Goal: Task Accomplishment & Management: Complete application form

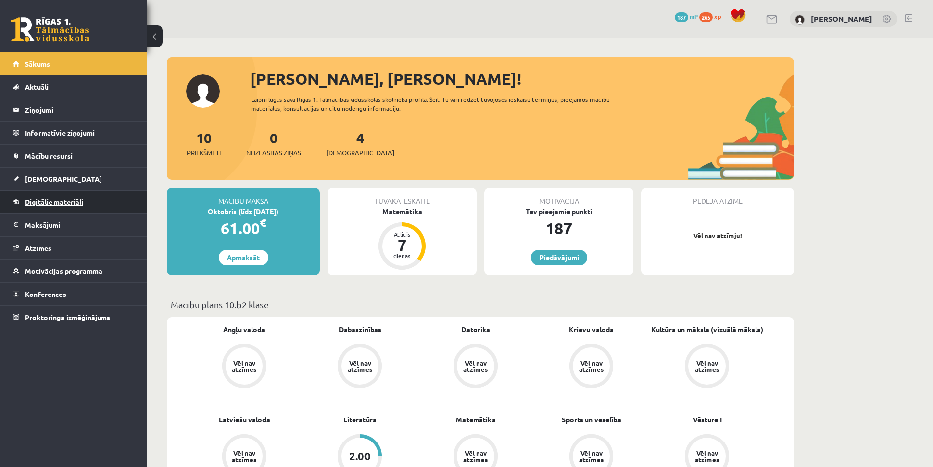
click at [79, 203] on span "Digitālie materiāli" at bounding box center [54, 202] width 58 height 9
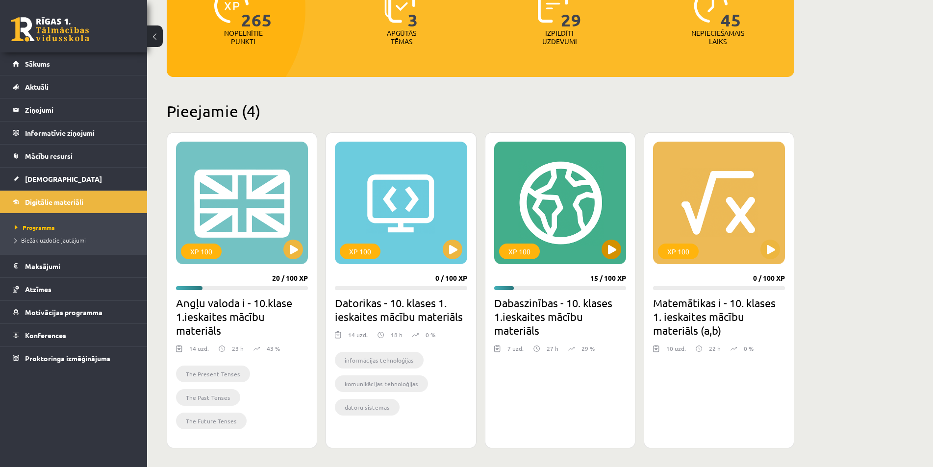
scroll to position [196, 0]
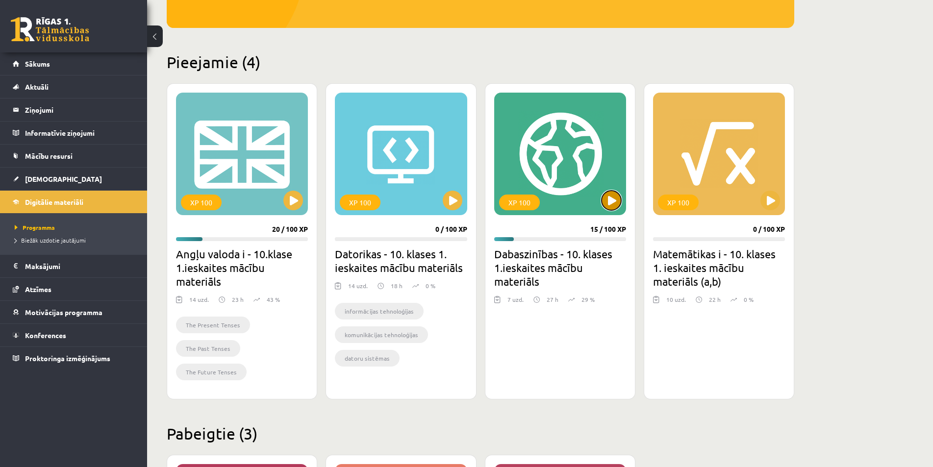
click at [612, 200] on button at bounding box center [611, 201] width 20 height 20
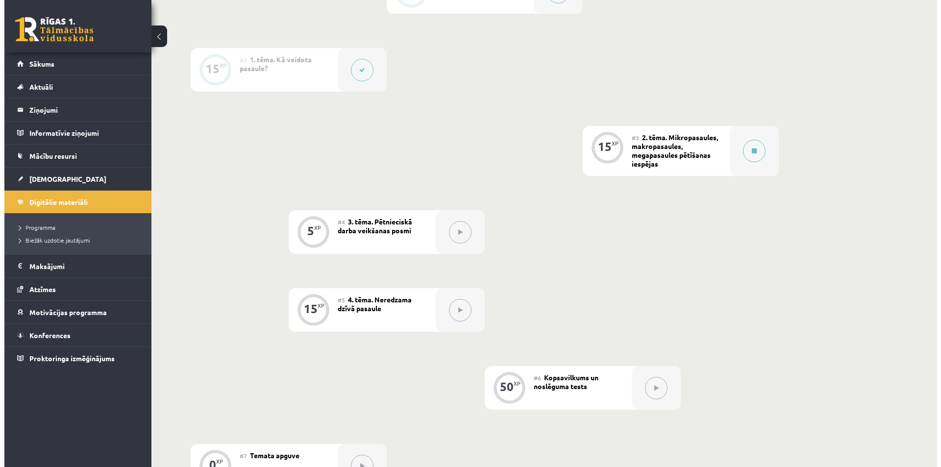
scroll to position [245, 0]
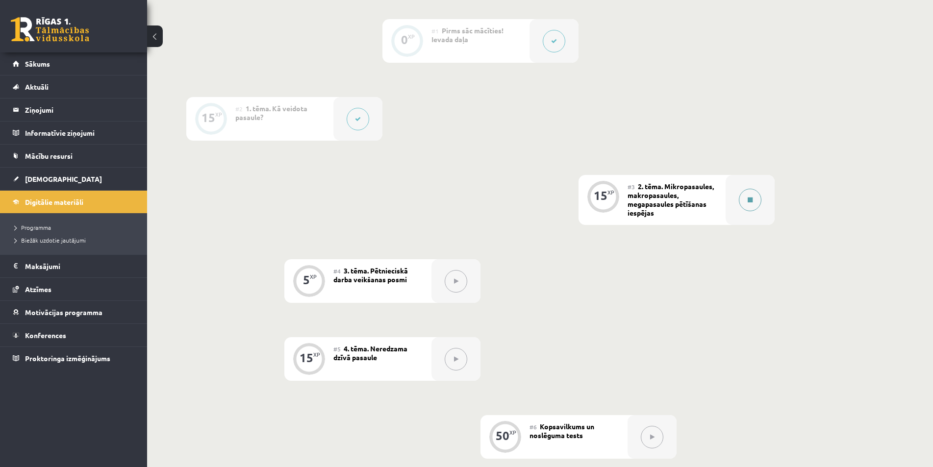
click at [748, 200] on icon at bounding box center [749, 200] width 5 height 6
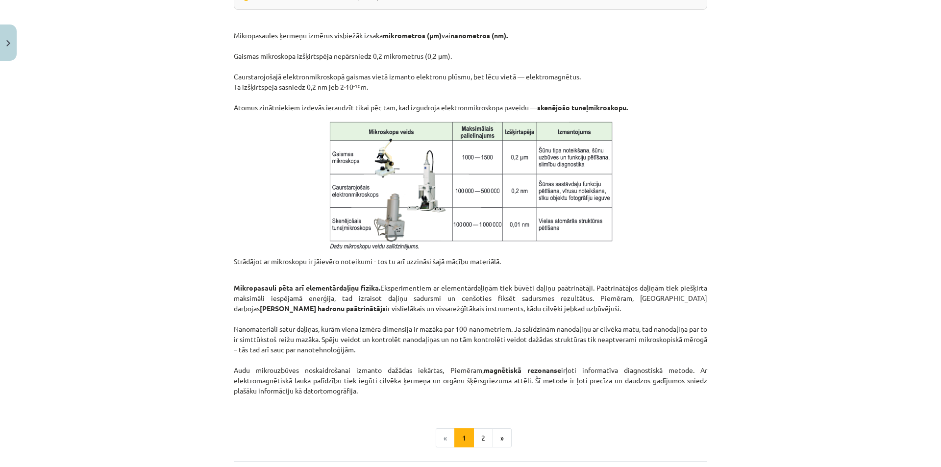
scroll to position [730, 0]
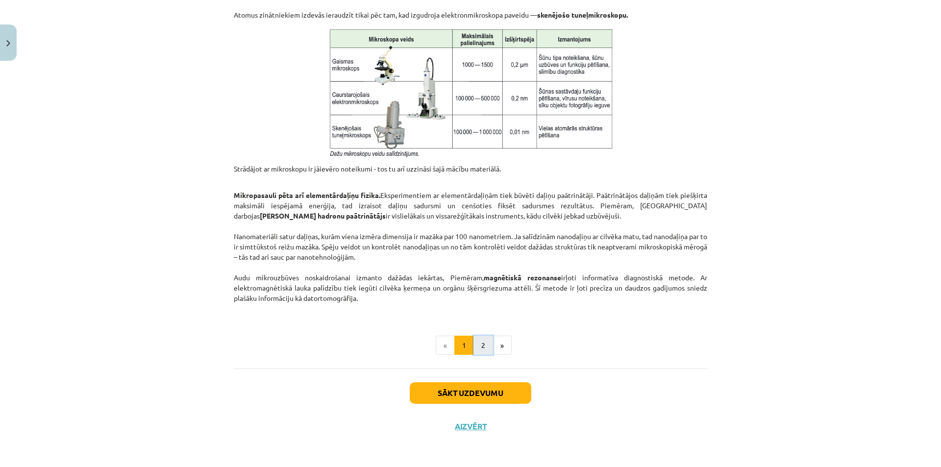
click at [475, 346] on button "2" at bounding box center [483, 346] width 20 height 20
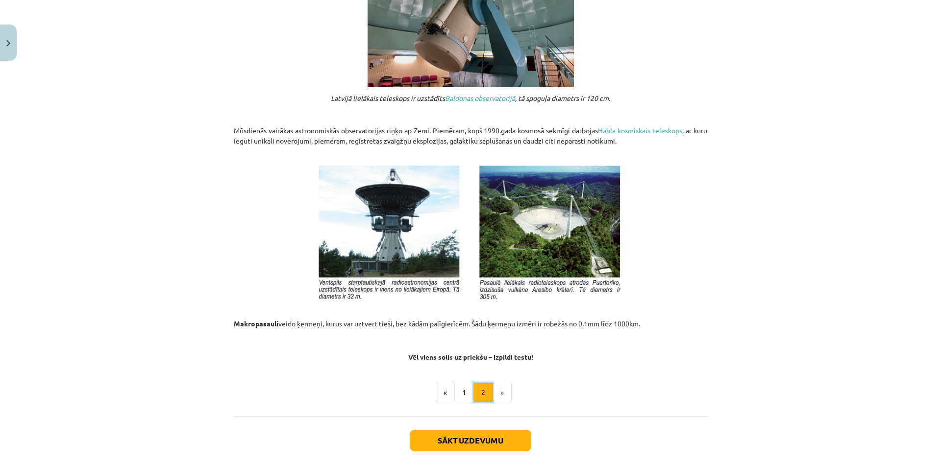
scroll to position [975, 0]
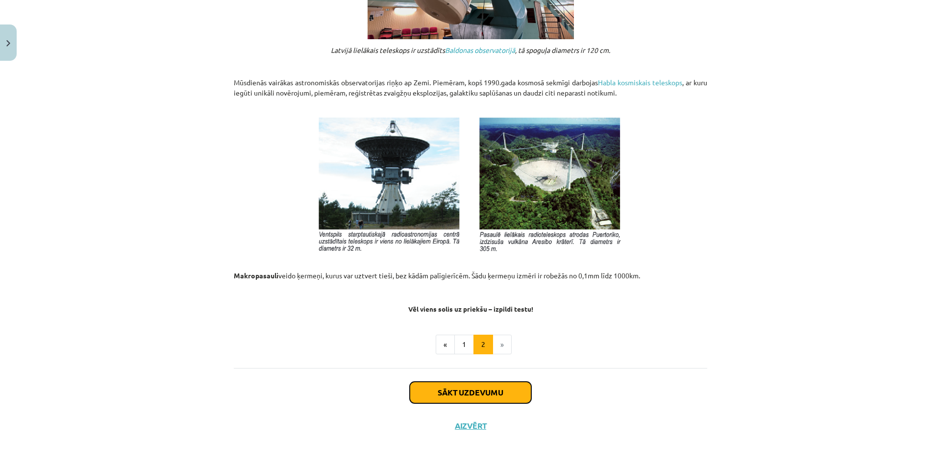
click at [463, 395] on button "Sākt uzdevumu" at bounding box center [471, 393] width 122 height 22
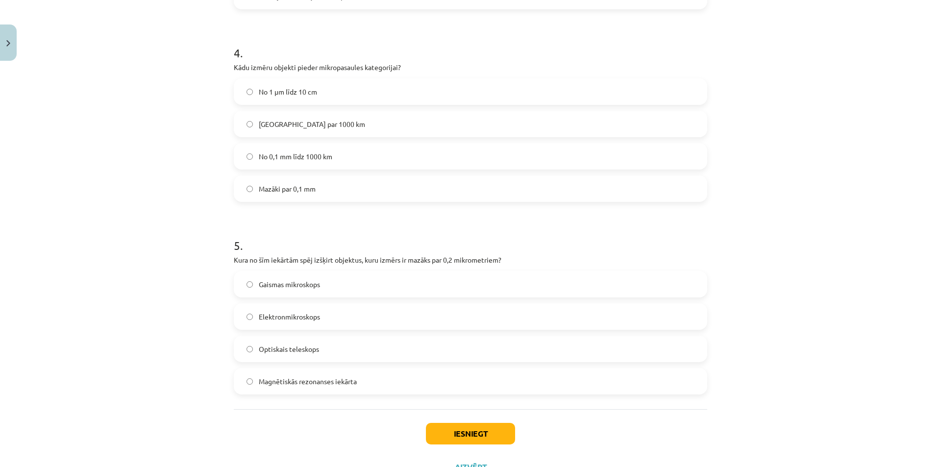
scroll to position [801, 0]
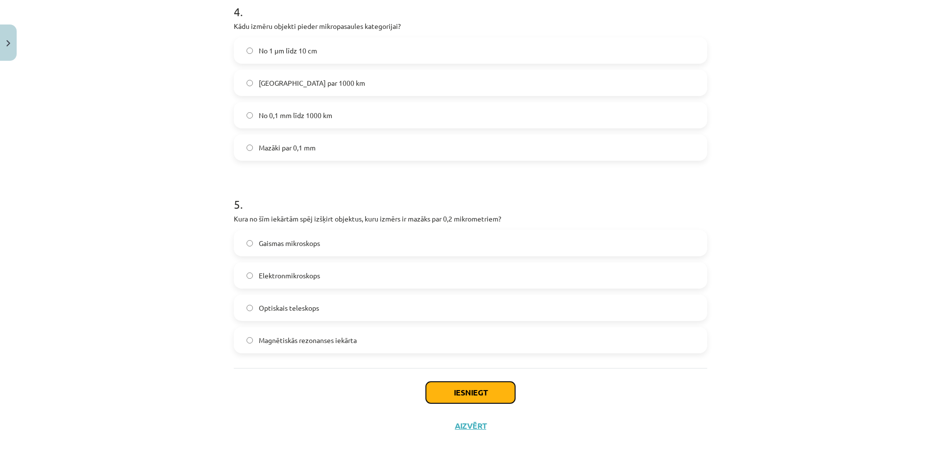
click at [457, 397] on button "Iesniegt" at bounding box center [470, 393] width 89 height 22
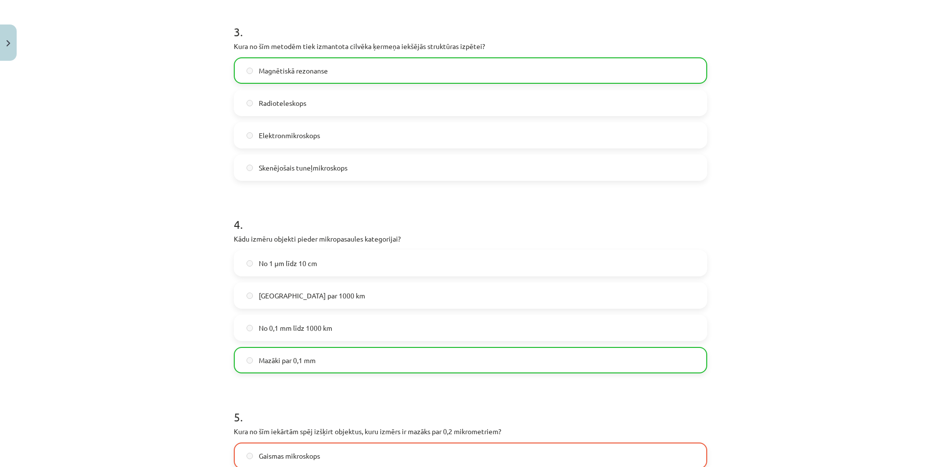
scroll to position [832, 0]
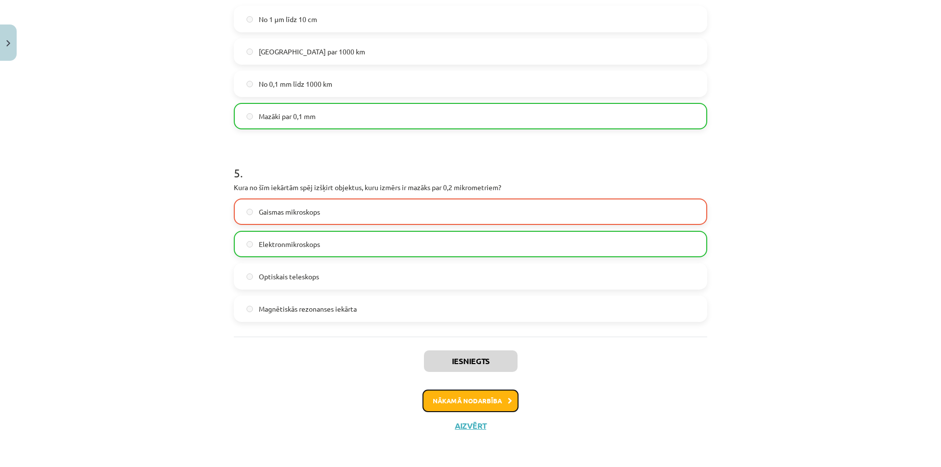
click at [457, 403] on button "Nākamā nodarbība" at bounding box center [470, 401] width 96 height 23
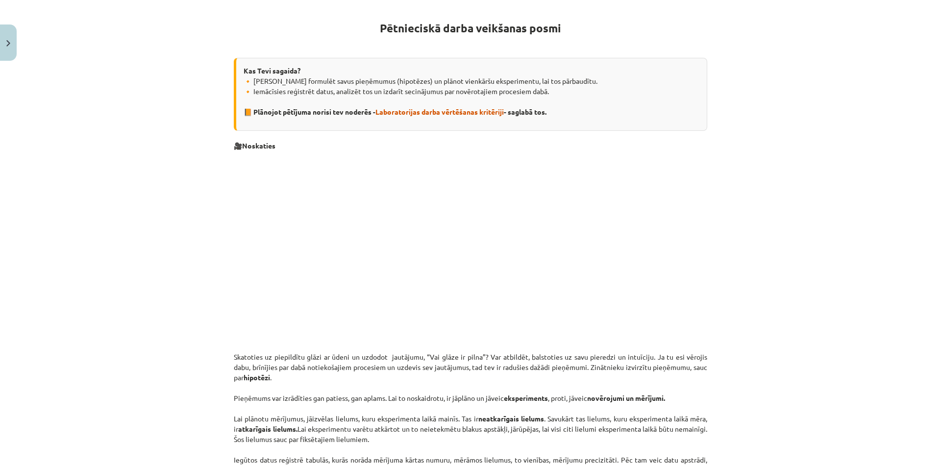
scroll to position [123, 0]
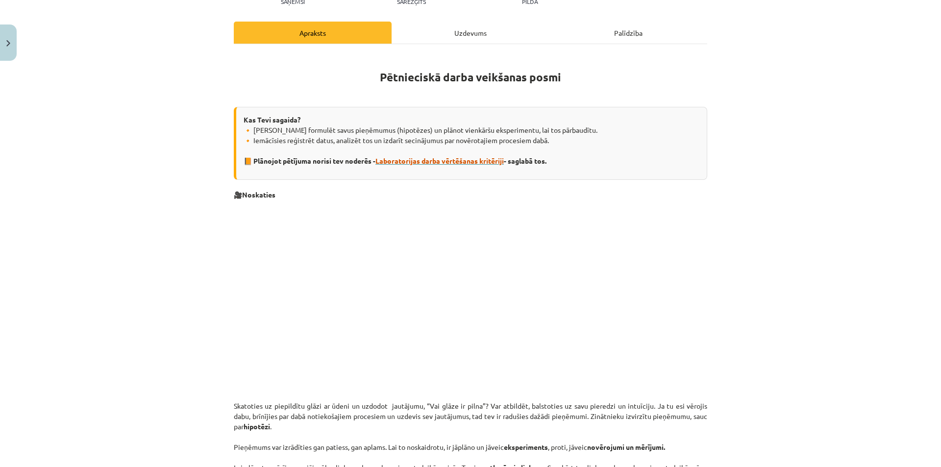
click at [436, 161] on span "Laboratorijas darba vērtēšanas kritēriji" at bounding box center [439, 160] width 128 height 9
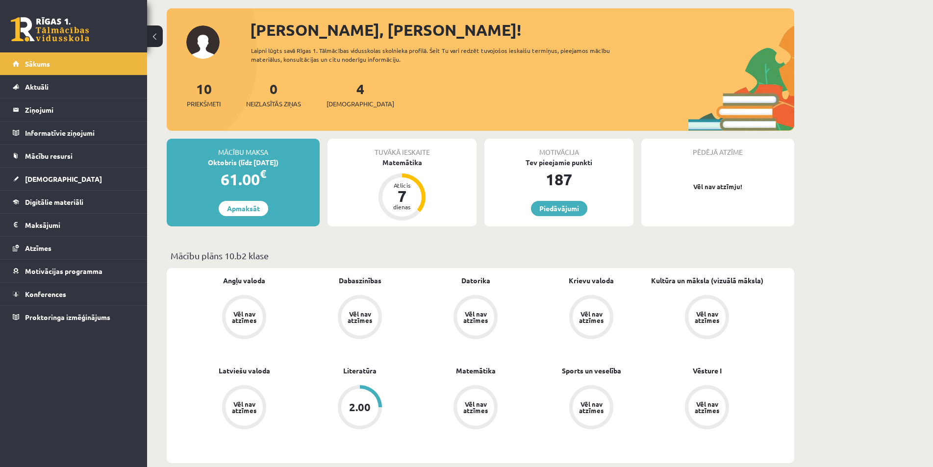
scroll to position [98, 0]
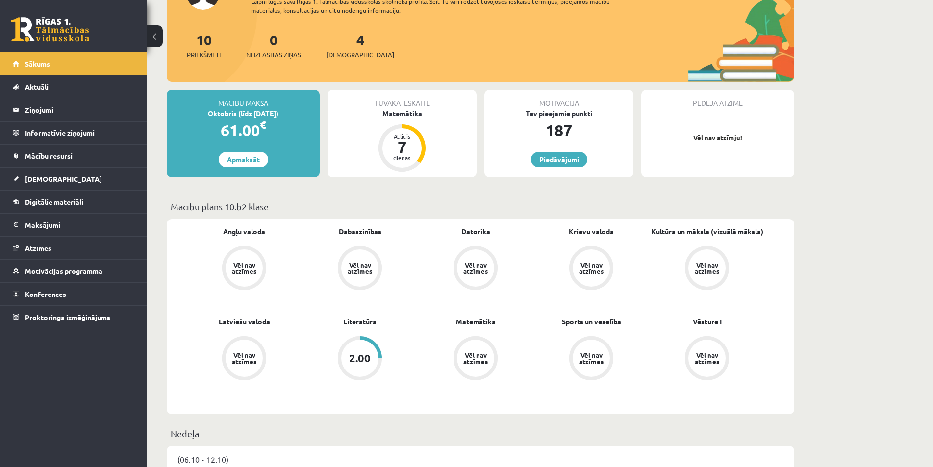
click at [357, 357] on div "2.00" at bounding box center [360, 358] width 22 height 11
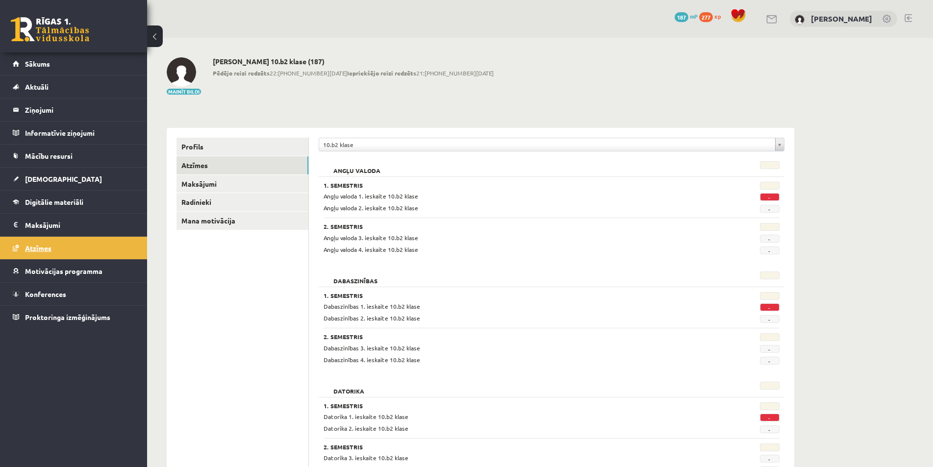
click at [41, 247] on span "Atzīmes" at bounding box center [38, 248] width 26 height 9
click at [42, 201] on span "Digitālie materiāli" at bounding box center [54, 202] width 58 height 9
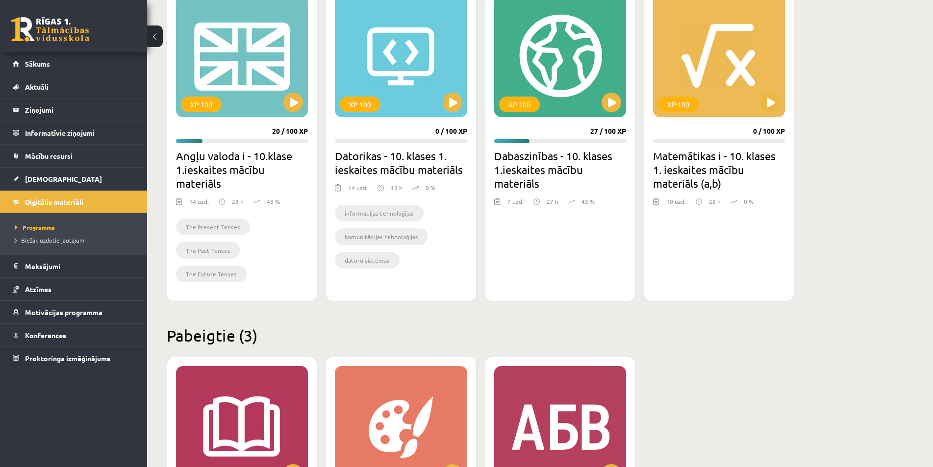
scroll to position [245, 0]
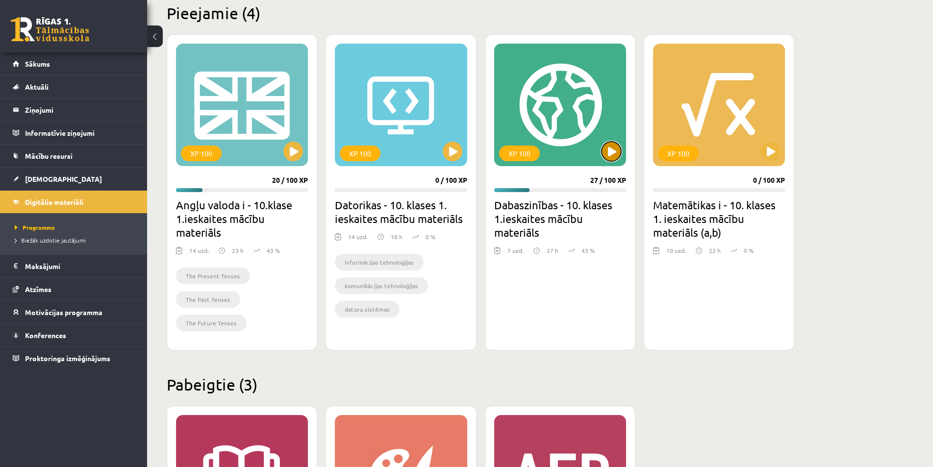
click at [611, 152] on button at bounding box center [611, 152] width 20 height 20
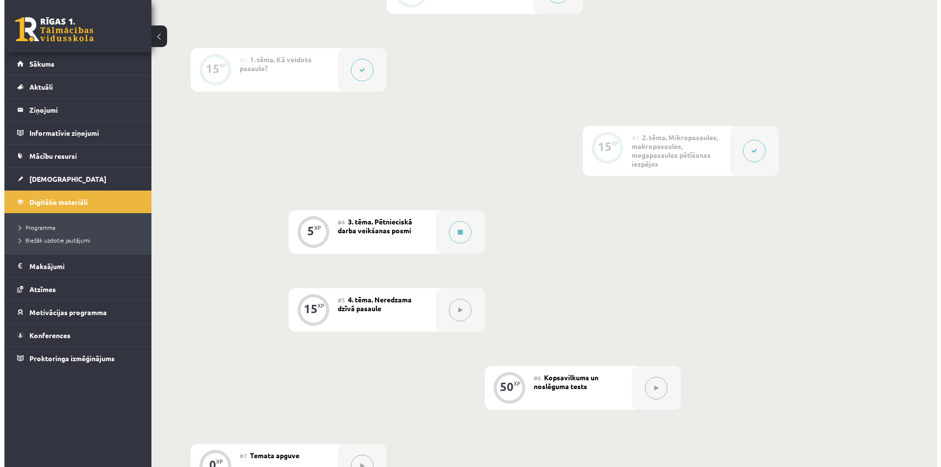
scroll to position [343, 0]
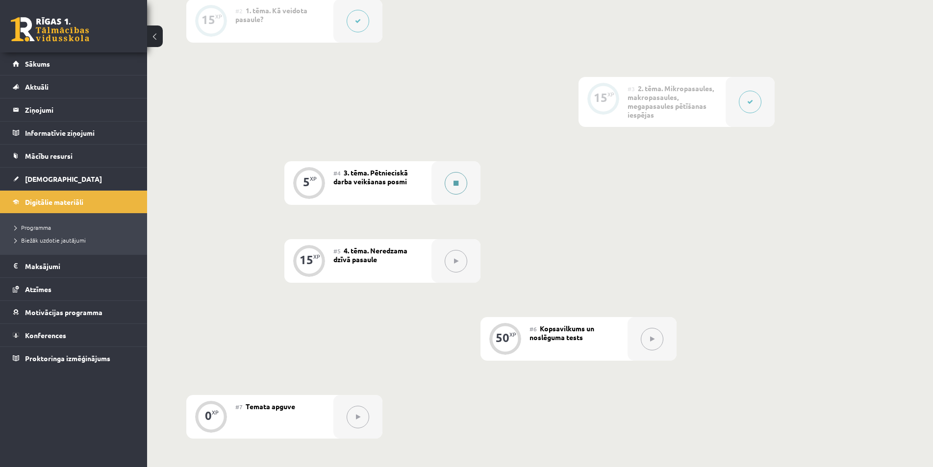
click at [455, 182] on icon at bounding box center [455, 183] width 5 height 6
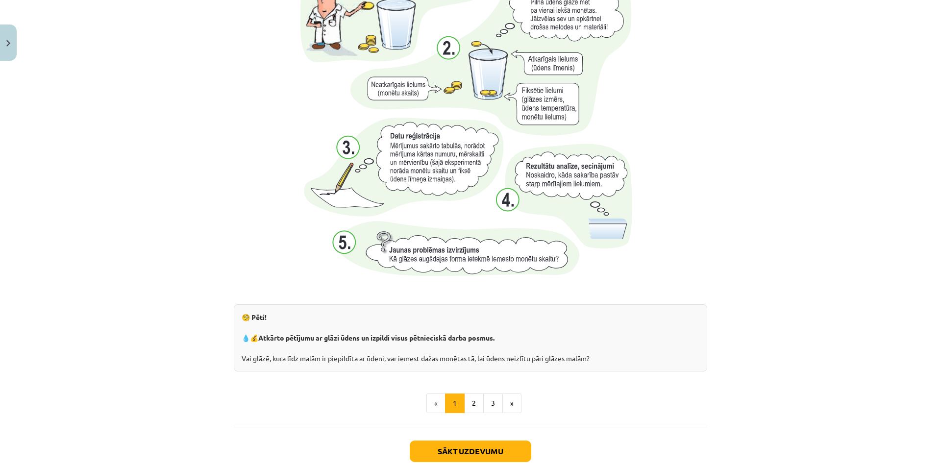
scroll to position [931, 0]
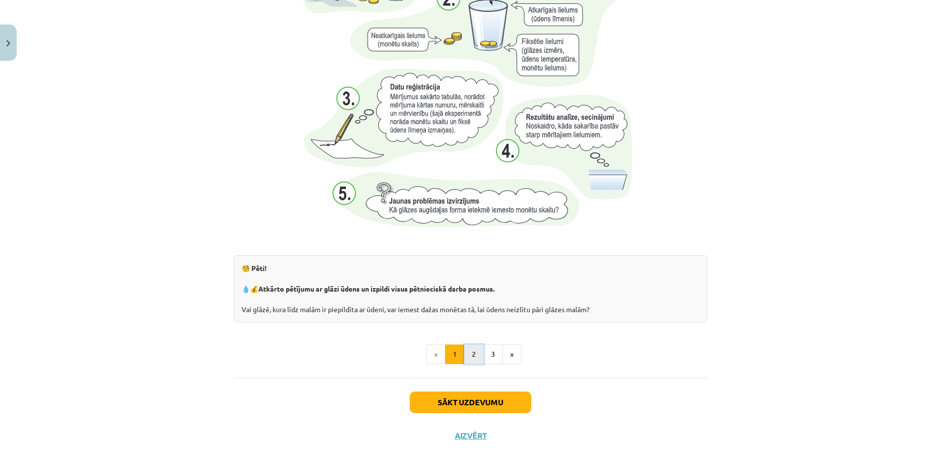
click at [470, 359] on button "2" at bounding box center [474, 355] width 20 height 20
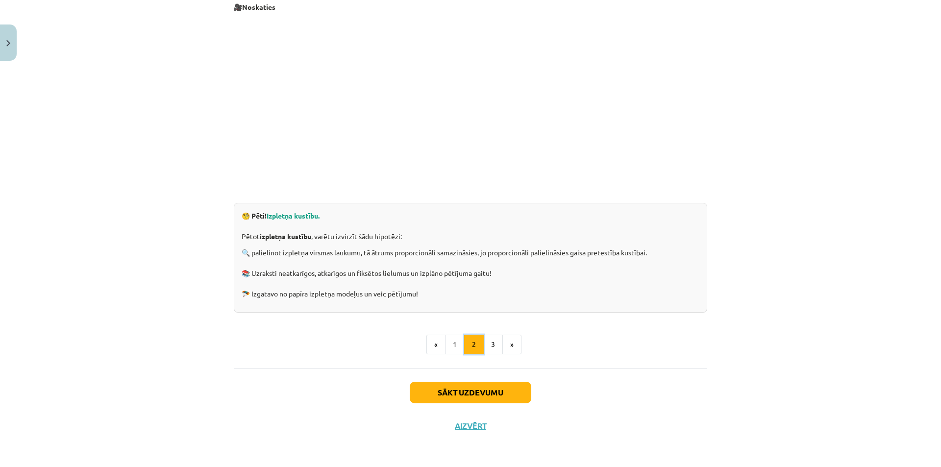
scroll to position [175, 0]
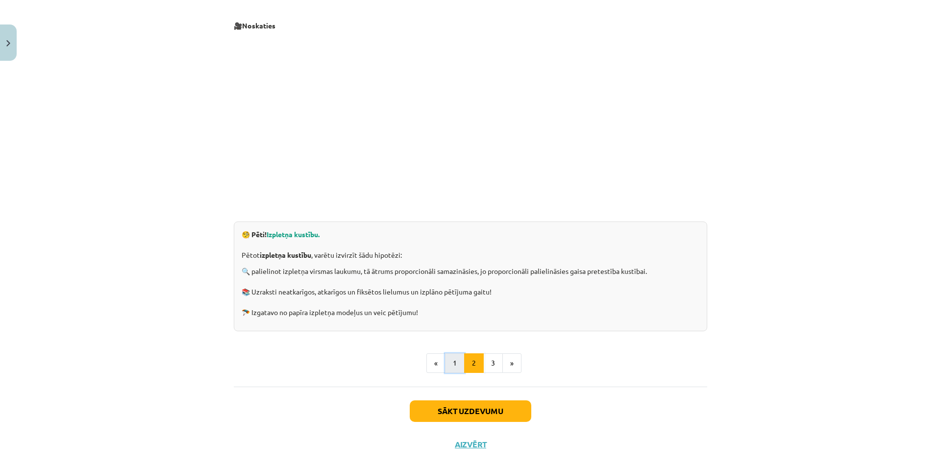
click at [450, 364] on button "1" at bounding box center [455, 363] width 20 height 20
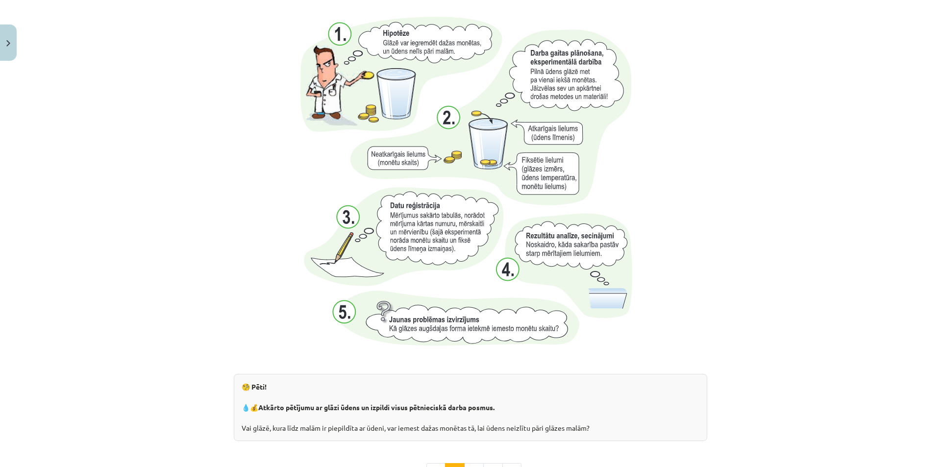
scroll to position [941, 0]
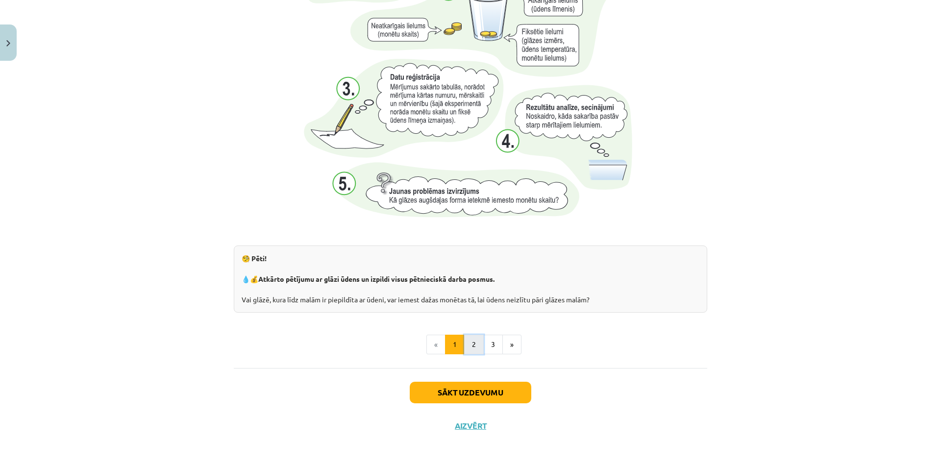
click at [471, 343] on button "2" at bounding box center [474, 345] width 20 height 20
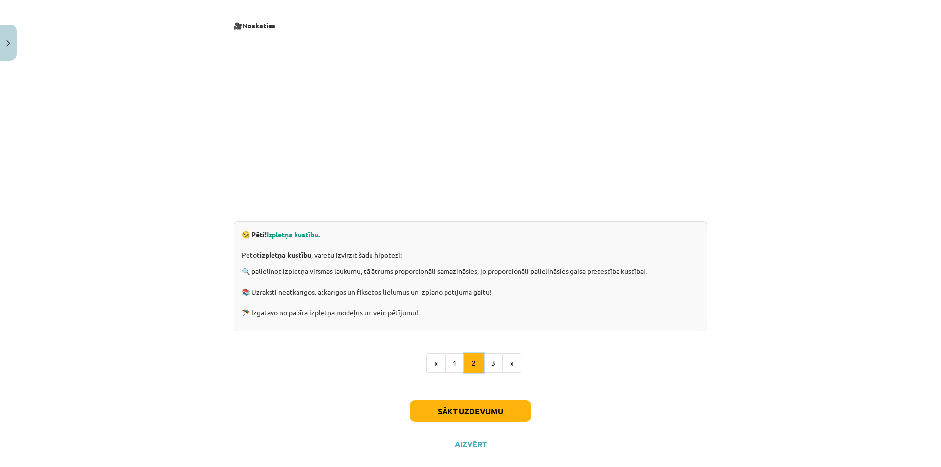
scroll to position [195, 0]
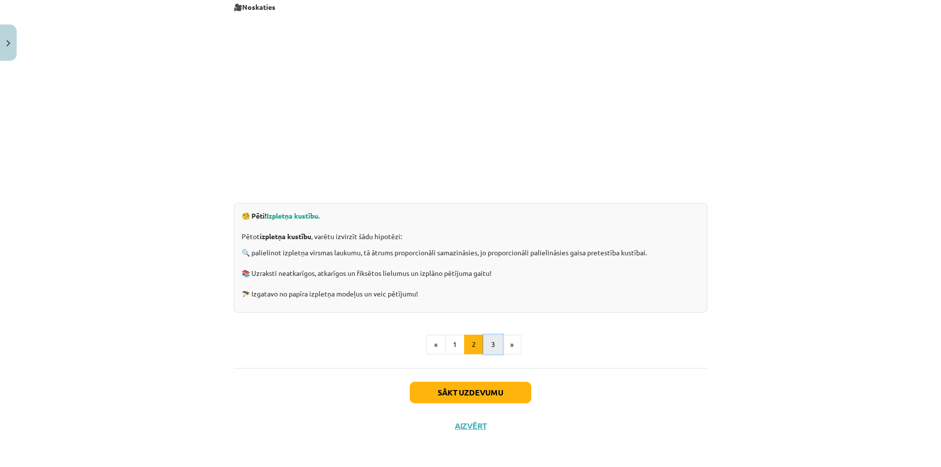
click at [486, 345] on button "3" at bounding box center [493, 345] width 20 height 20
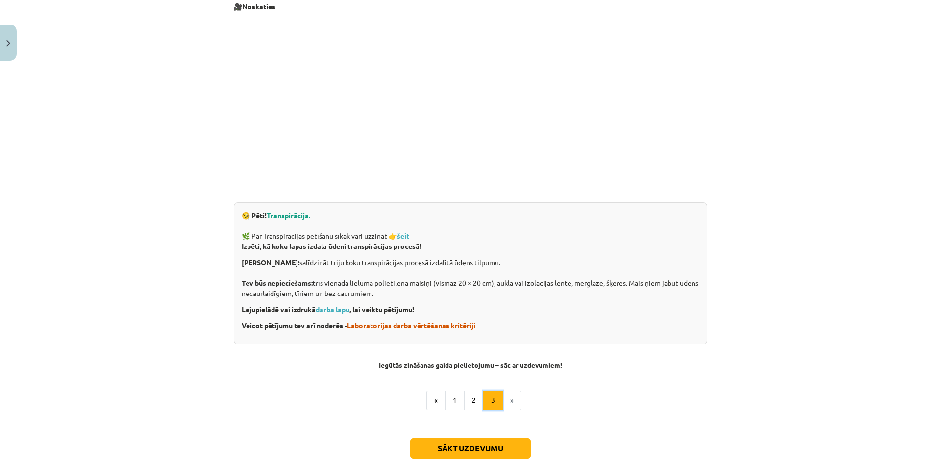
scroll to position [175, 0]
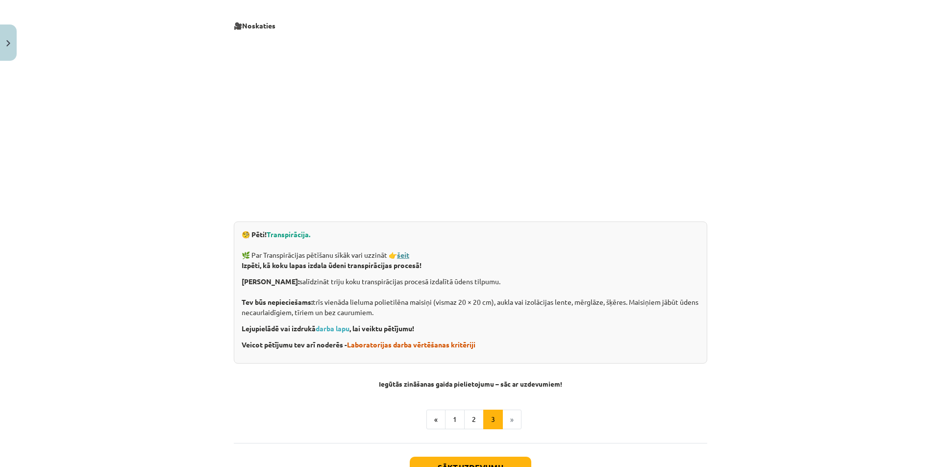
click at [403, 255] on strong "šeit" at bounding box center [403, 254] width 12 height 9
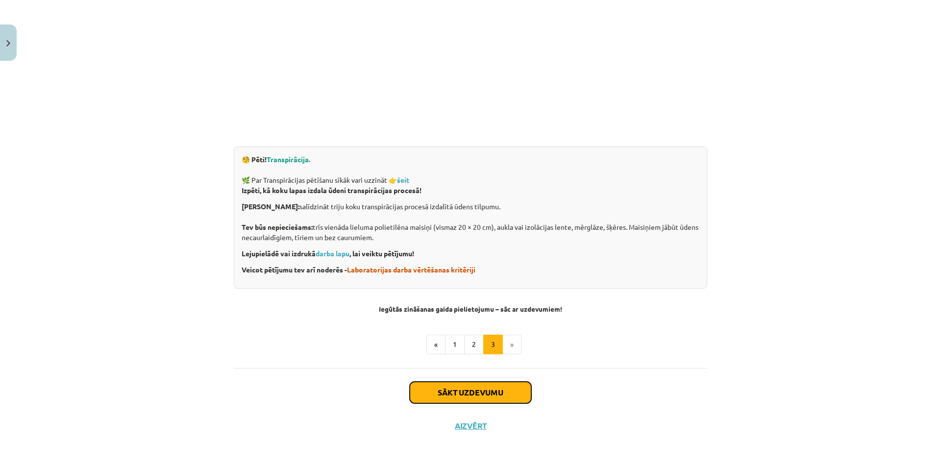
click at [455, 393] on button "Sākt uzdevumu" at bounding box center [471, 393] width 122 height 22
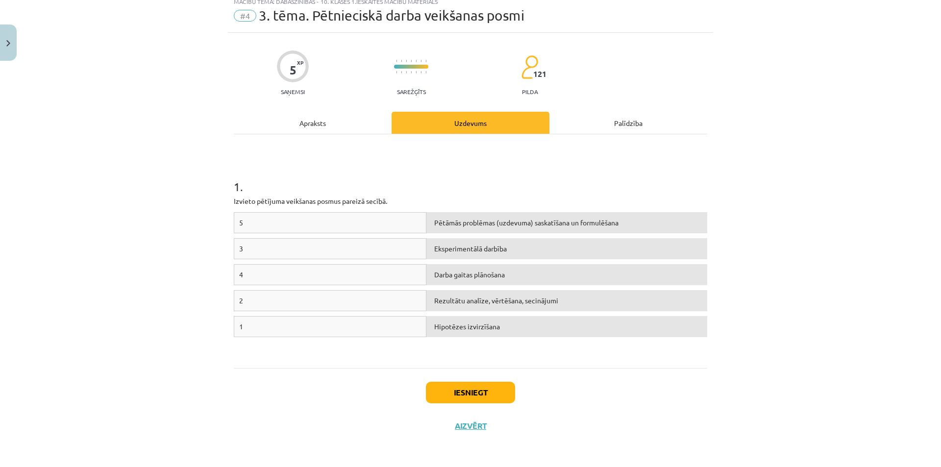
scroll to position [25, 0]
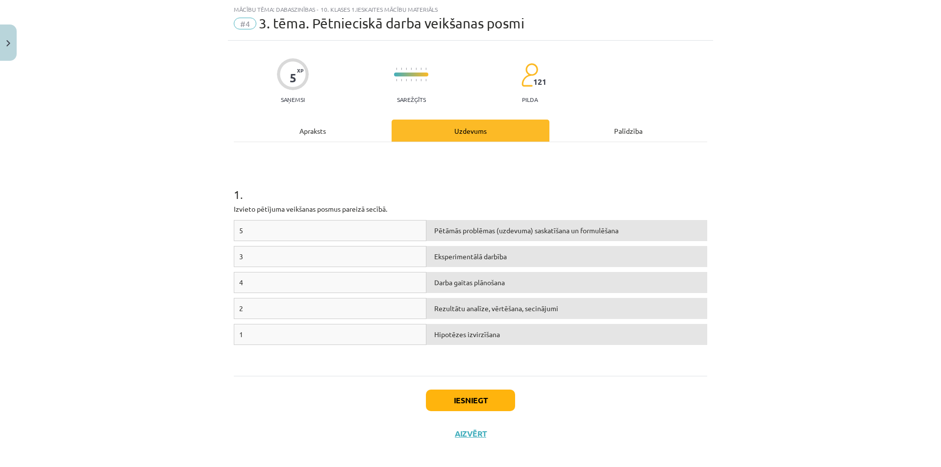
drag, startPoint x: 256, startPoint y: 336, endPoint x: 296, endPoint y: 326, distance: 40.4
click at [296, 326] on div "1" at bounding box center [330, 334] width 193 height 21
click at [255, 335] on div "1" at bounding box center [330, 334] width 193 height 21
click at [239, 334] on span "1" at bounding box center [241, 334] width 4 height 9
click at [245, 334] on div "1" at bounding box center [330, 334] width 193 height 21
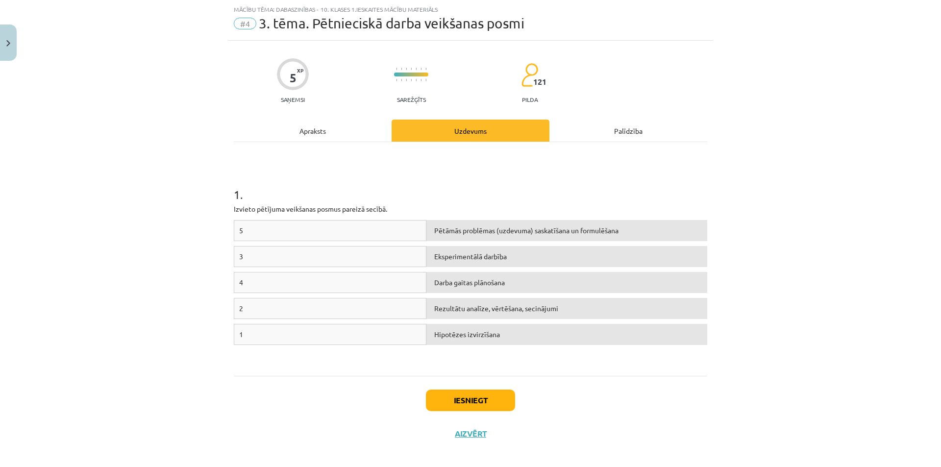
drag, startPoint x: 448, startPoint y: 334, endPoint x: 789, endPoint y: 222, distance: 359.2
click at [789, 222] on div "Mācību tēma: Dabaszinības - 10. klases 1.ieskaites mācību materiāls #4 3. tēma.…" at bounding box center [470, 233] width 941 height 467
click at [455, 232] on span "Pētāmās problēmas (uzdevuma) saskatīšana un formulēšana" at bounding box center [526, 230] width 184 height 9
click at [426, 221] on div "Pētāmās problēmas (uzdevuma) saskatīšana un formulēšana" at bounding box center [566, 230] width 281 height 21
drag, startPoint x: 313, startPoint y: 307, endPoint x: 465, endPoint y: 320, distance: 152.4
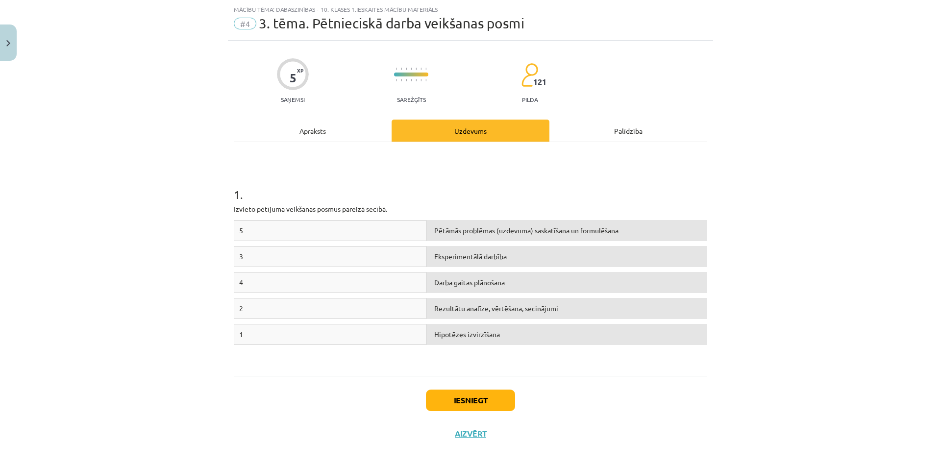
click at [465, 320] on div "2 Rezultātu analīze, vērtēšana, secinājumi" at bounding box center [470, 311] width 473 height 26
drag, startPoint x: 467, startPoint y: 238, endPoint x: 348, endPoint y: 403, distance: 203.6
click at [348, 403] on div "Iesniegt Aizvērt" at bounding box center [470, 410] width 473 height 69
drag, startPoint x: 326, startPoint y: 328, endPoint x: 325, endPoint y: 339, distance: 10.3
drag, startPoint x: 325, startPoint y: 339, endPoint x: 373, endPoint y: 368, distance: 56.1
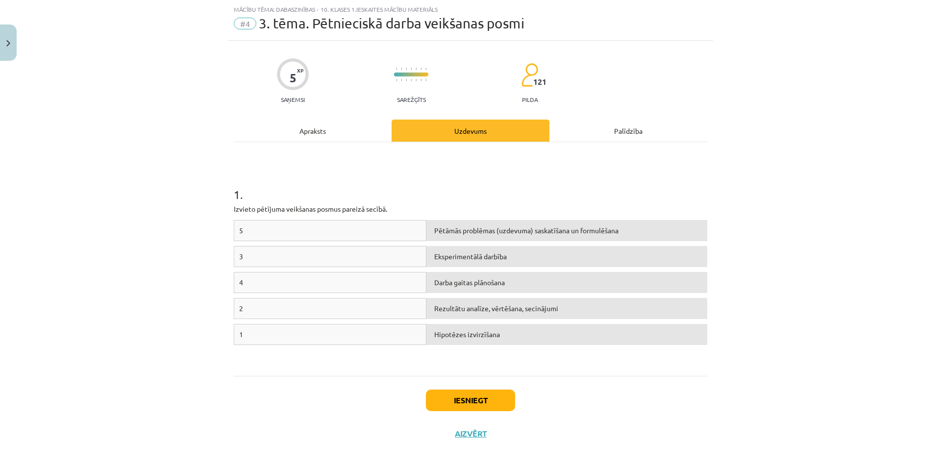
click at [373, 368] on div "1 . Izvieto pētījuma veikšanas posmus pareizā secībā. 5 Pētāmās problēmas (uzde…" at bounding box center [470, 259] width 473 height 234
click at [308, 230] on div "5" at bounding box center [330, 230] width 193 height 21
drag, startPoint x: 500, startPoint y: 226, endPoint x: 568, endPoint y: 205, distance: 71.5
click at [568, 205] on p "Izvieto pētījuma veikšanas posmus pareizā secībā." at bounding box center [470, 209] width 473 height 10
drag, startPoint x: 476, startPoint y: 204, endPoint x: 763, endPoint y: 199, distance: 286.7
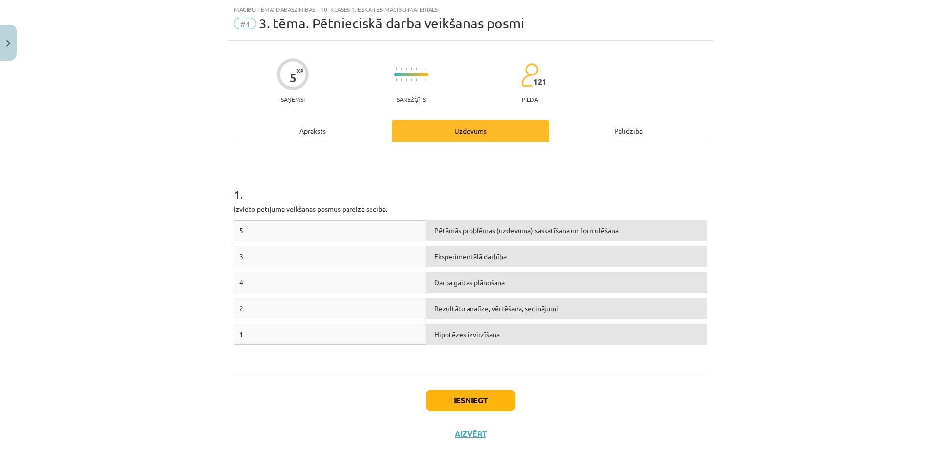
click at [763, 201] on div "Mācību tēma: Dabaszinības - 10. klases 1.ieskaites mācību materiāls #4 3. tēma.…" at bounding box center [470, 233] width 941 height 467
drag, startPoint x: 279, startPoint y: 339, endPoint x: 236, endPoint y: 334, distance: 43.9
click at [236, 334] on div "1" at bounding box center [330, 334] width 193 height 21
copy span "1"
drag, startPoint x: 427, startPoint y: 234, endPoint x: 435, endPoint y: 230, distance: 9.2
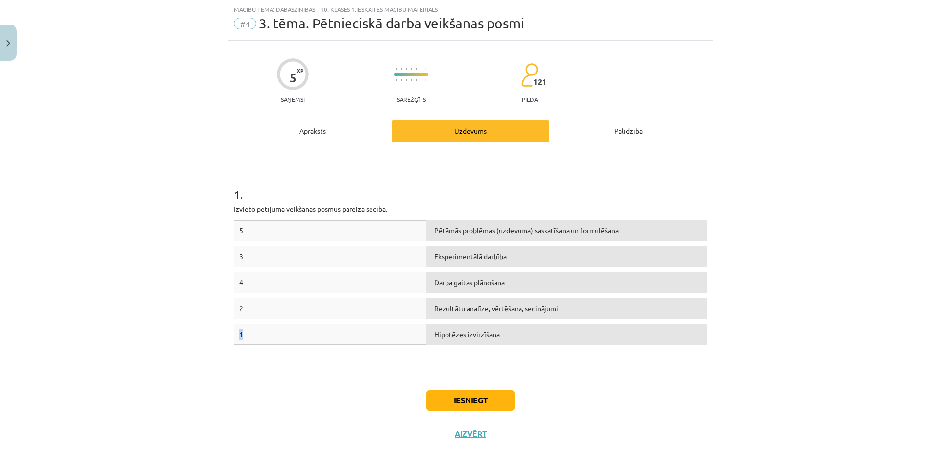
click at [435, 230] on span "Pētāmās problēmas (uzdevuma) saskatīšana un formulēšana" at bounding box center [526, 230] width 184 height 9
click at [434, 230] on span "Pētāmās problēmas (uzdevuma) saskatīšana un formulēšana" at bounding box center [526, 230] width 184 height 9
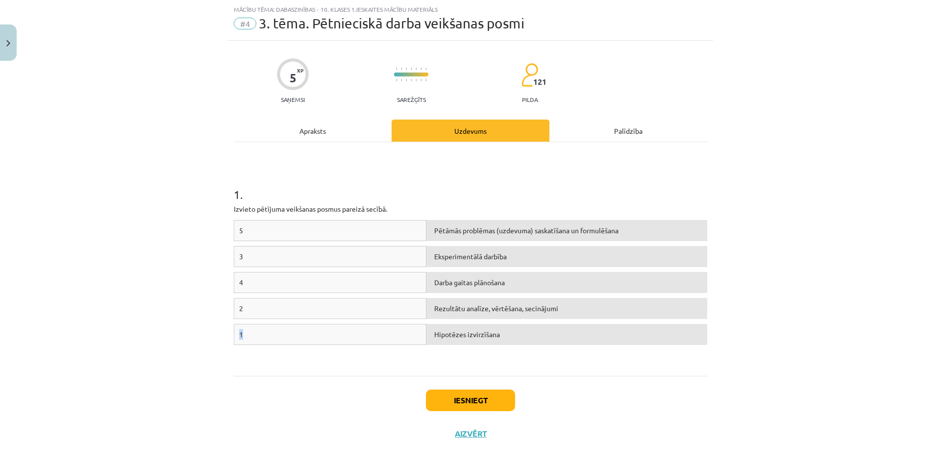
click at [239, 331] on div "1" at bounding box center [330, 334] width 193 height 21
click at [242, 334] on div "1" at bounding box center [330, 334] width 193 height 21
click at [239, 332] on span "1" at bounding box center [241, 334] width 4 height 9
click at [239, 334] on span "1" at bounding box center [241, 334] width 4 height 9
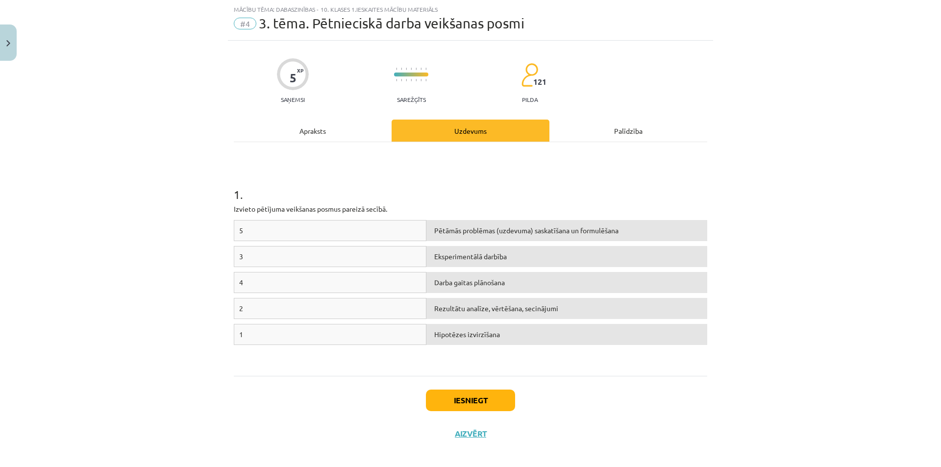
click at [240, 335] on div "1" at bounding box center [330, 334] width 193 height 21
click at [702, 222] on div "Pētāmās problēmas (uzdevuma) saskatīšana un formulēšana" at bounding box center [566, 230] width 281 height 21
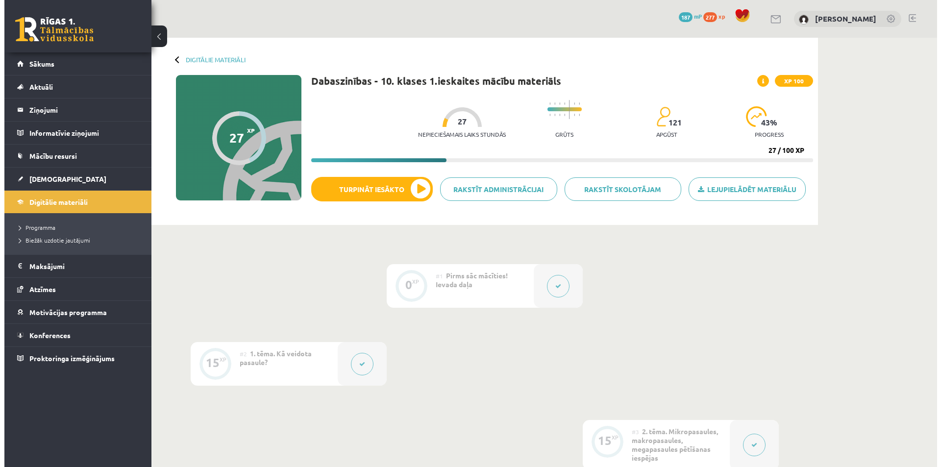
scroll to position [343, 0]
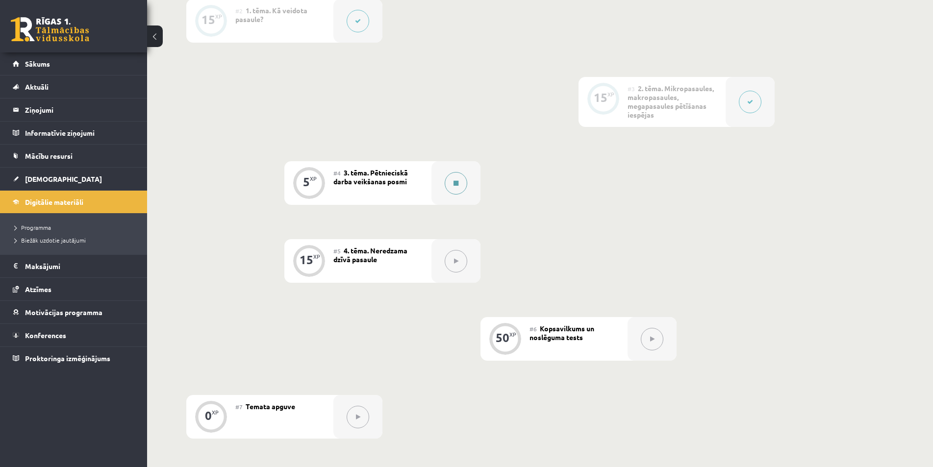
click at [453, 184] on icon at bounding box center [455, 183] width 5 height 6
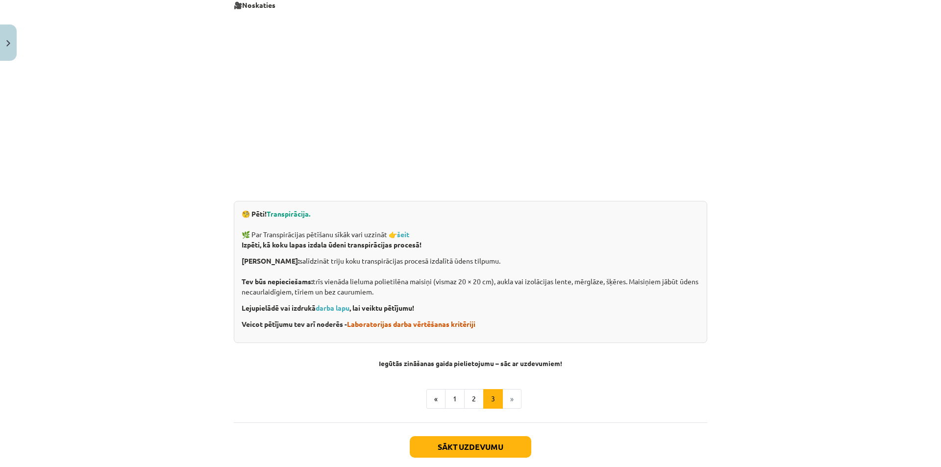
scroll to position [251, 0]
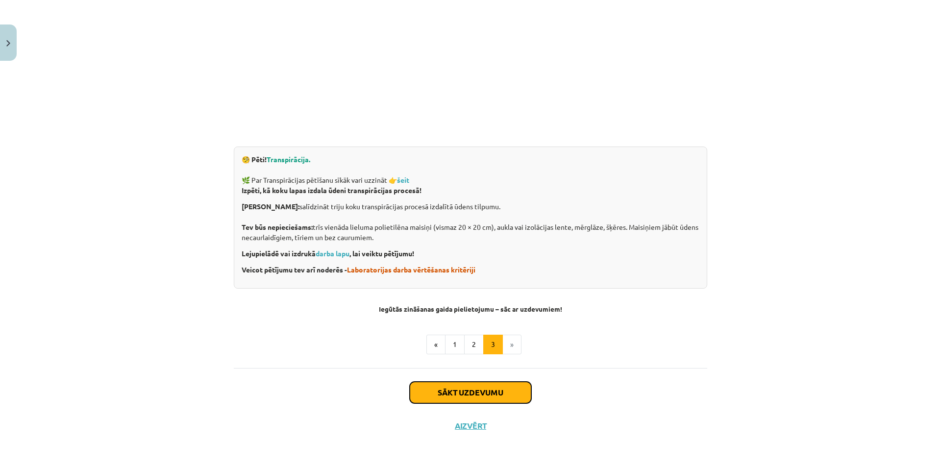
click at [468, 397] on button "Sākt uzdevumu" at bounding box center [471, 393] width 122 height 22
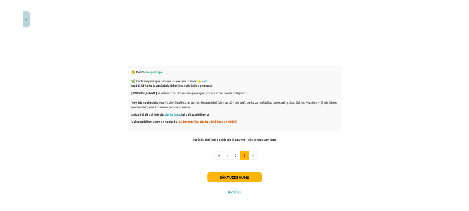
scroll to position [25, 0]
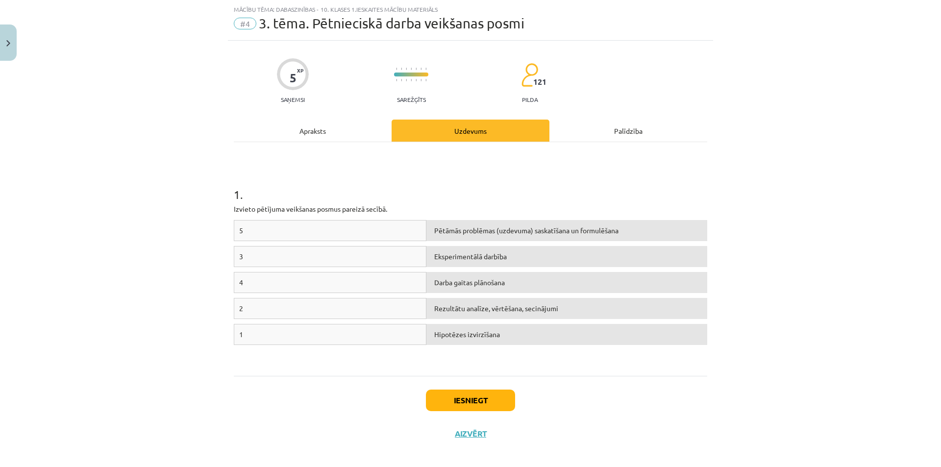
click at [448, 235] on div "Pētāmās problēmas (uzdevuma) saskatīšana un formulēšana" at bounding box center [566, 230] width 281 height 21
click at [448, 234] on div "Pētāmās problēmas (uzdevuma) saskatīšana un formulēšana" at bounding box center [566, 230] width 281 height 21
click at [434, 233] on span "Pētāmās problēmas (uzdevuma) saskatīšana un formulēšana" at bounding box center [526, 230] width 184 height 9
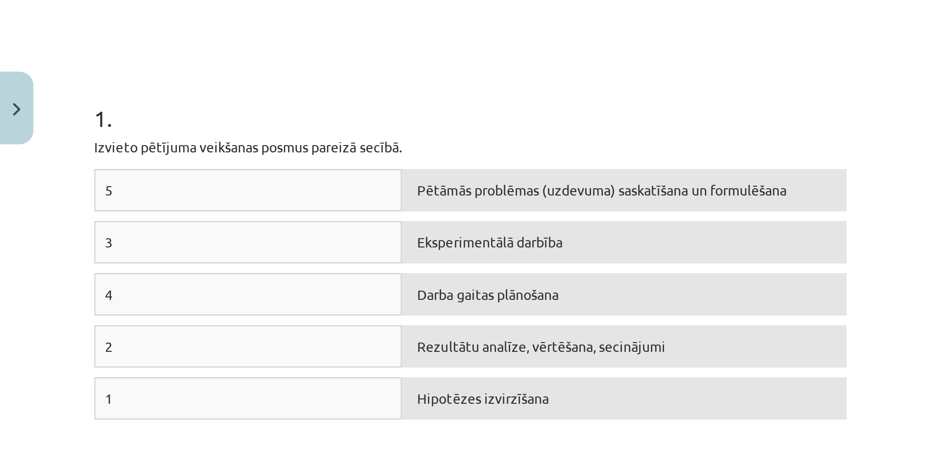
scroll to position [32, 0]
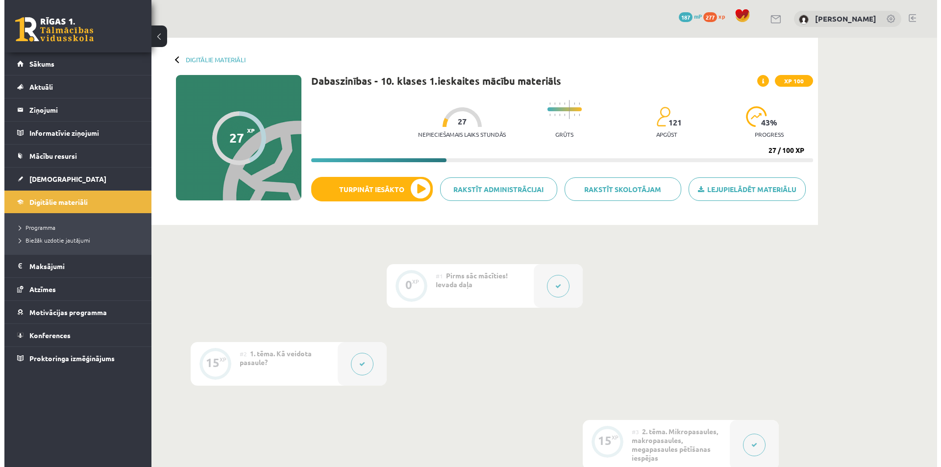
scroll to position [343, 0]
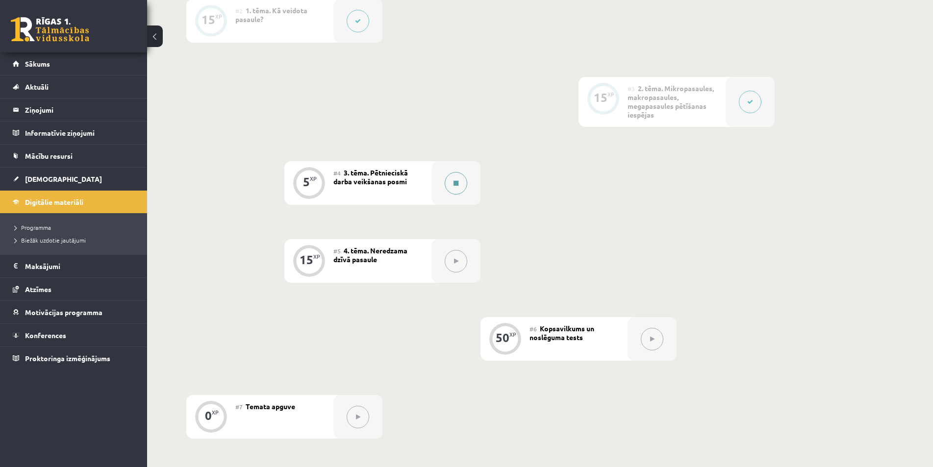
click at [454, 185] on icon at bounding box center [455, 183] width 5 height 6
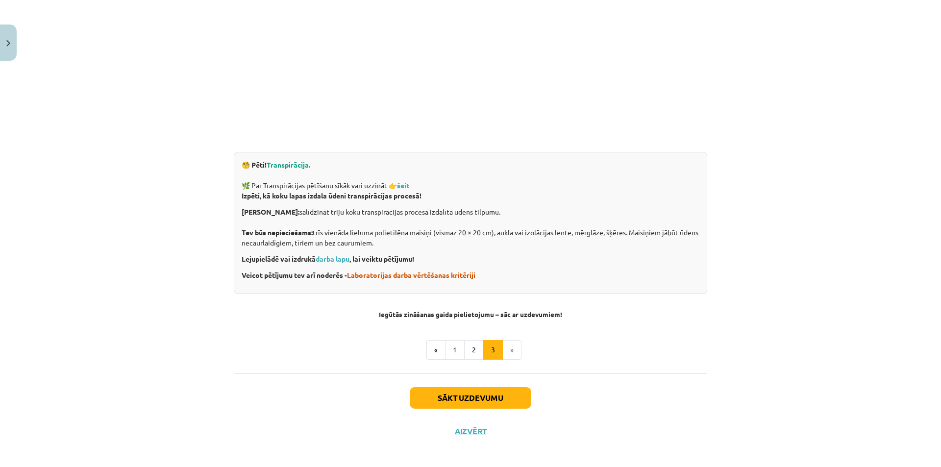
scroll to position [251, 0]
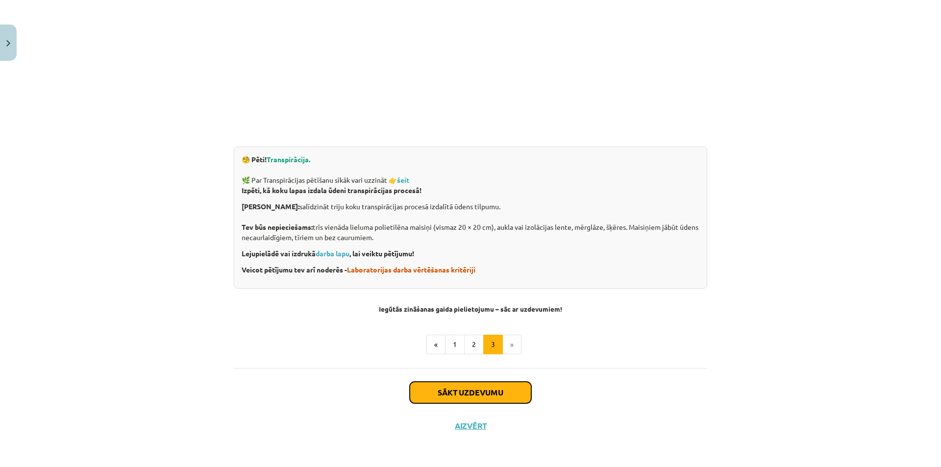
click at [454, 394] on button "Sākt uzdevumu" at bounding box center [471, 393] width 122 height 22
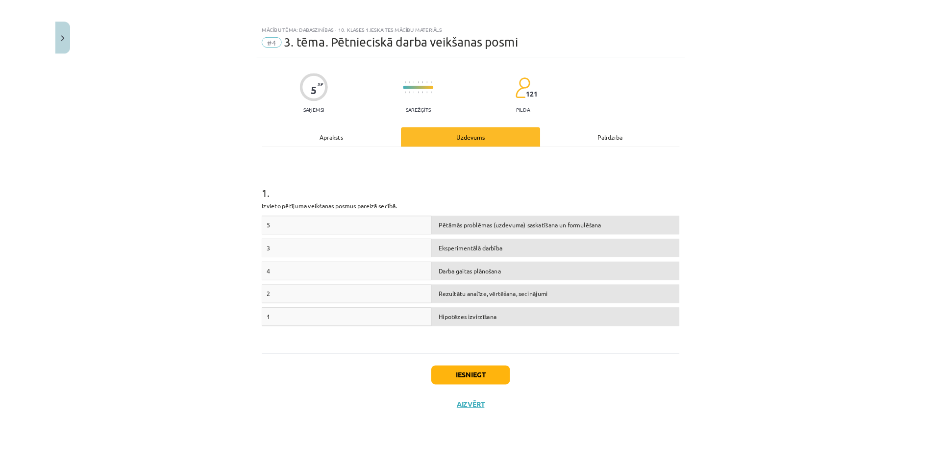
scroll to position [0, 0]
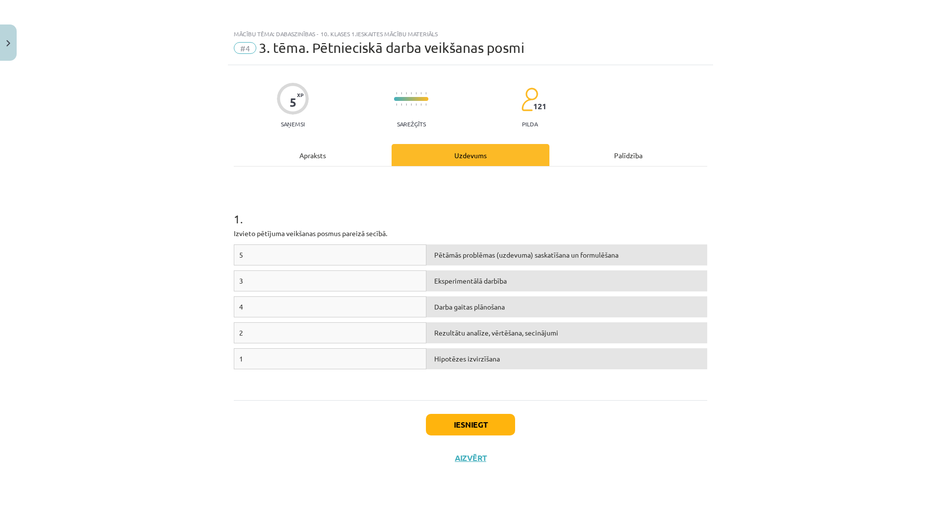
click at [802, 177] on div "Mācību tēma: Dabaszinības - 10. klases 1.ieskaites mācību materiāls #4 3. tēma.…" at bounding box center [470, 264] width 941 height 529
click at [820, 109] on div "Mācību tēma: Dabaszinības - 10. klases 1.ieskaites mācību materiāls #4 3. tēma.…" at bounding box center [470, 264] width 941 height 529
click at [904, 71] on div "Mācību tēma: Dabaszinības - 10. klases 1.ieskaites mācību materiāls #4 3. tēma.…" at bounding box center [470, 264] width 941 height 529
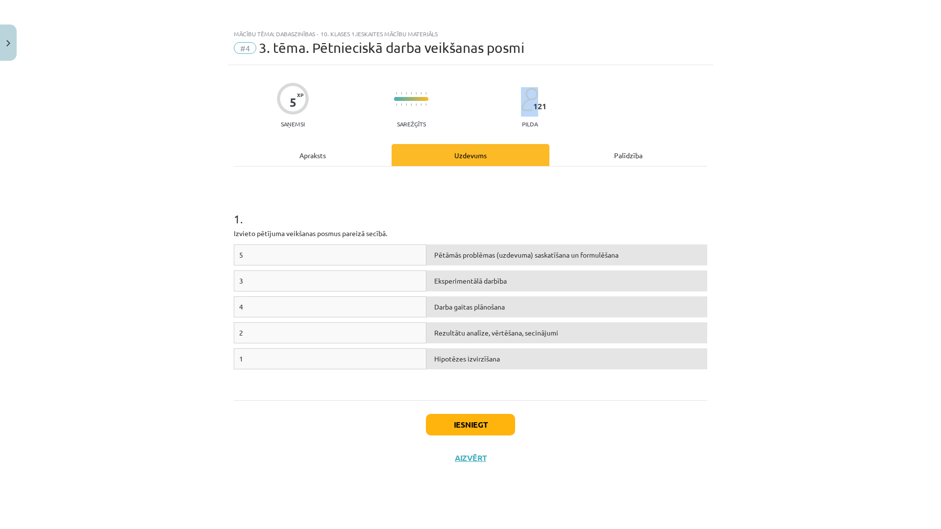
click at [901, 68] on div "Mācību tēma: Dabaszinības - 10. klases 1.ieskaites mācību materiāls #4 3. tēma.…" at bounding box center [470, 264] width 941 height 529
click at [606, 467] on div "Mācību tēma: Dabaszinības - 10. klases 1.ieskaites mācību materiāls #4 3. tēma.…" at bounding box center [470, 264] width 941 height 529
click at [771, 467] on div "Mācību tēma: Dabaszinības - 10. klases 1.ieskaites mācību materiāls #4 3. tēma.…" at bounding box center [470, 264] width 941 height 529
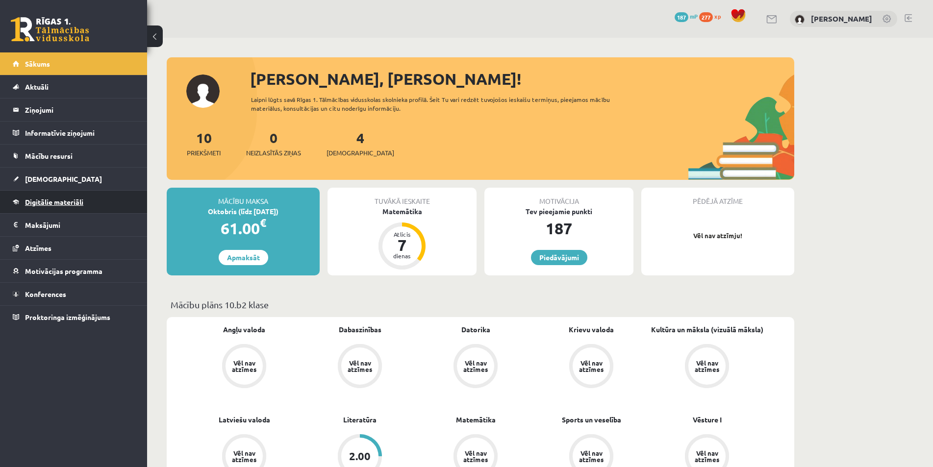
click at [50, 198] on link "Digitālie materiāli" at bounding box center [74, 202] width 122 height 23
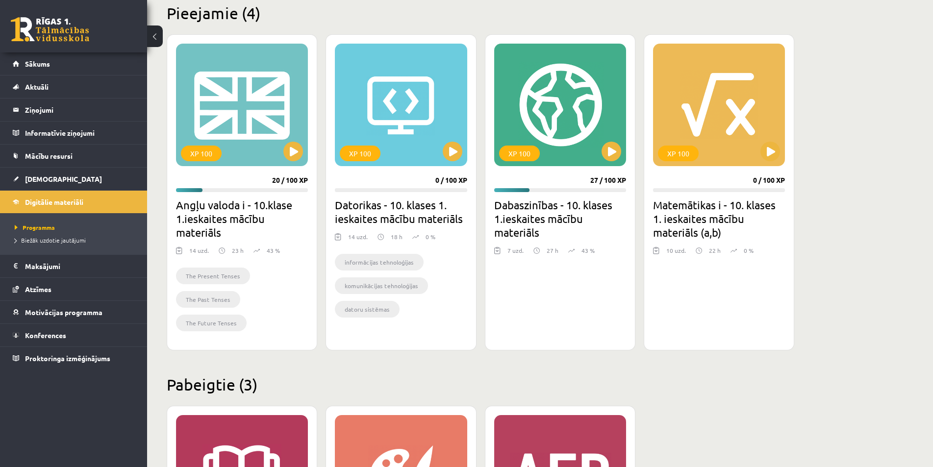
scroll to position [196, 0]
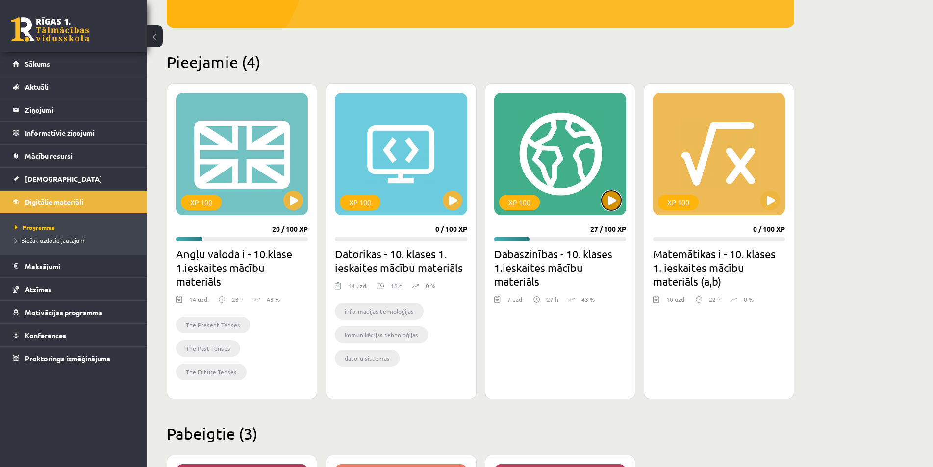
click at [605, 196] on button at bounding box center [611, 201] width 20 height 20
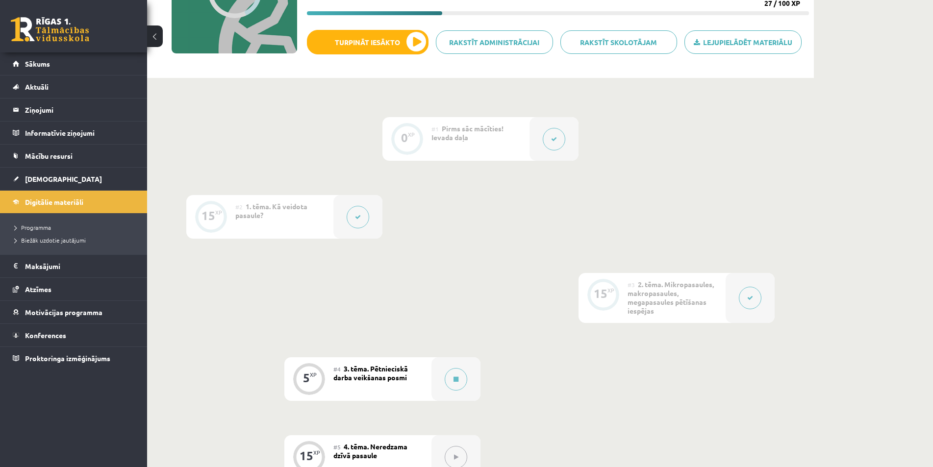
scroll to position [98, 0]
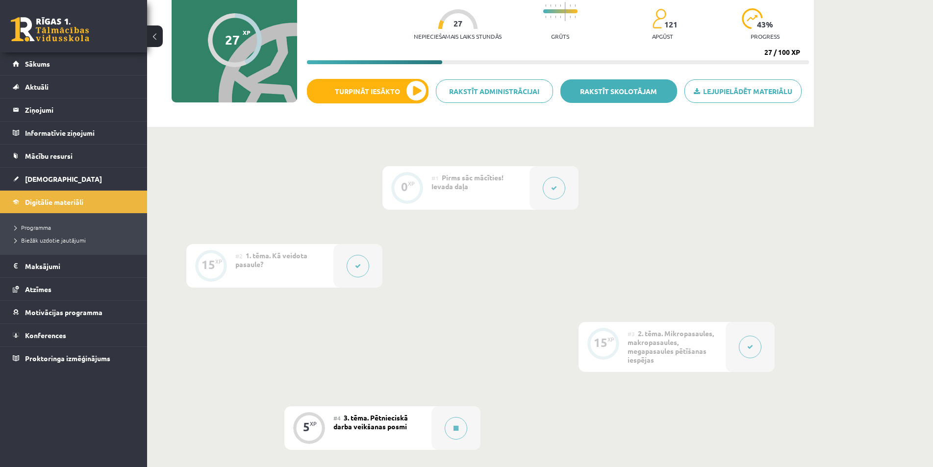
click at [605, 93] on link "Rakstīt skolotājam" at bounding box center [618, 91] width 117 height 24
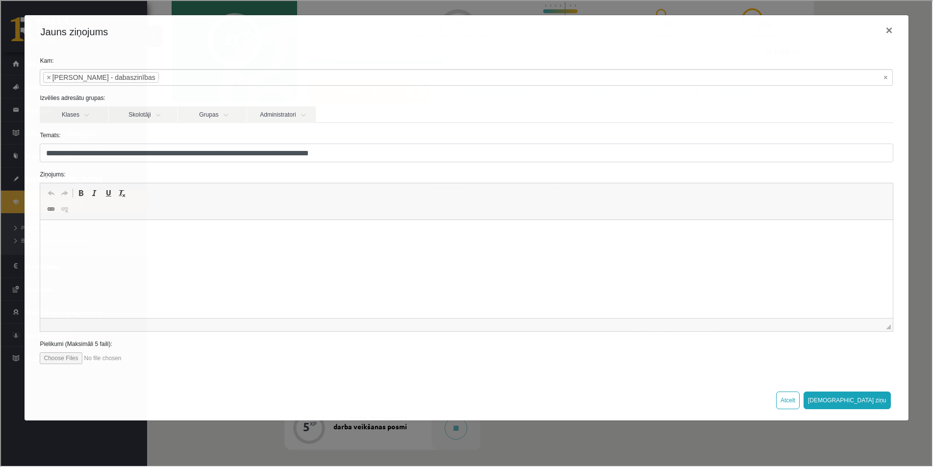
scroll to position [147, 0]
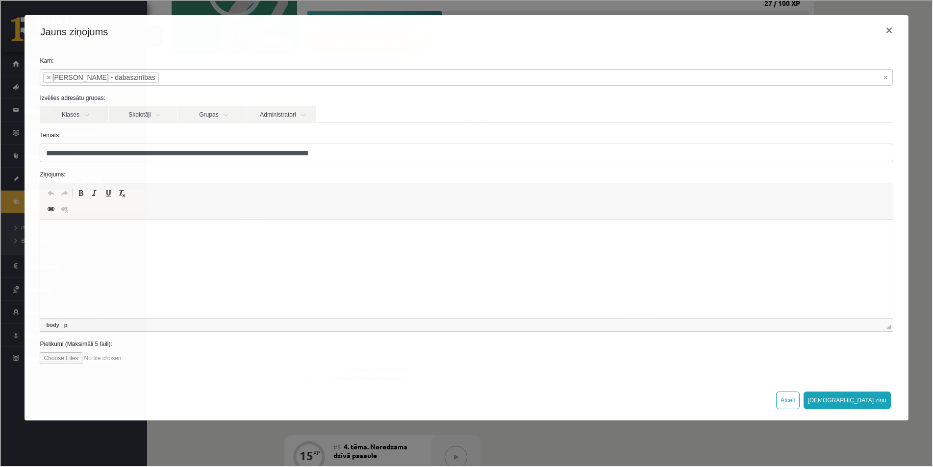
click at [57, 236] on p "Bagātinātā teksta redaktors, wiswyg-editor-47433986412280-1760039977-839" at bounding box center [466, 235] width 832 height 10
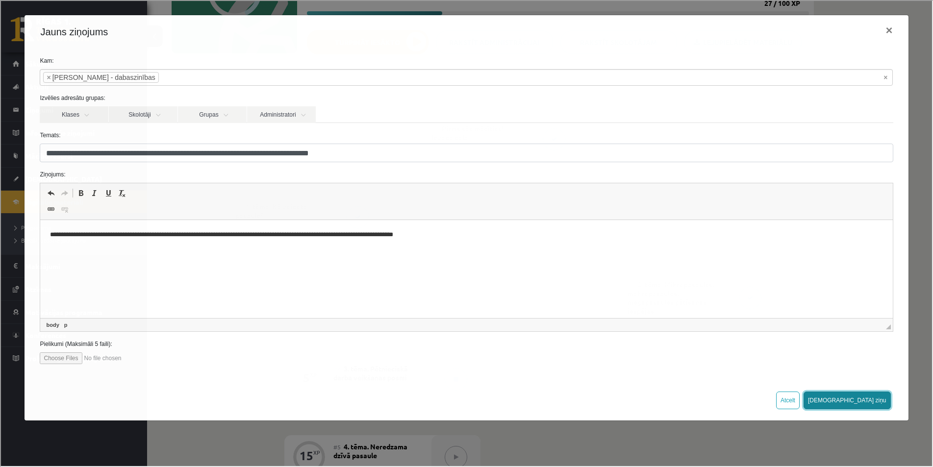
click at [877, 401] on button "[DEMOGRAPHIC_DATA] ziņu" at bounding box center [845, 400] width 87 height 18
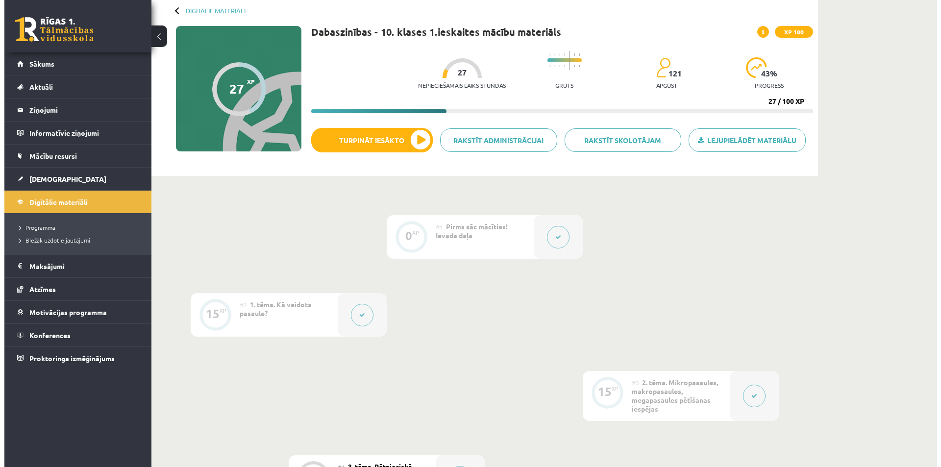
scroll to position [0, 0]
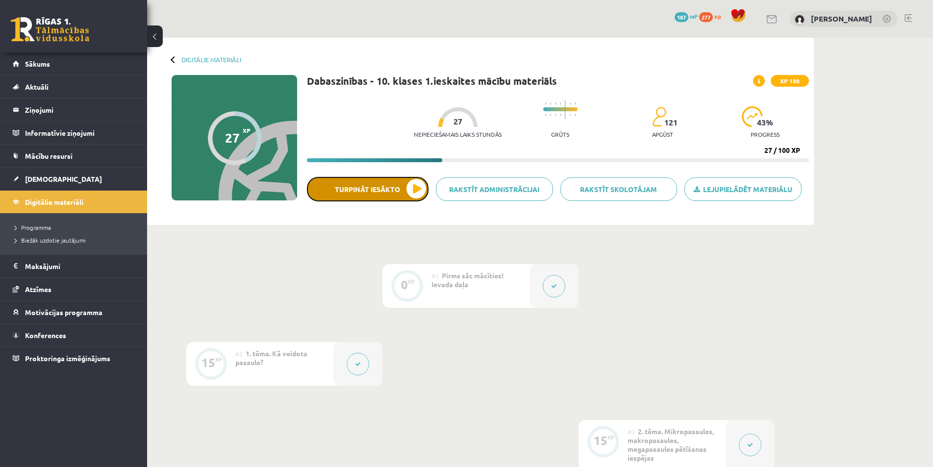
click at [366, 193] on button "Turpināt iesākto" at bounding box center [368, 189] width 122 height 25
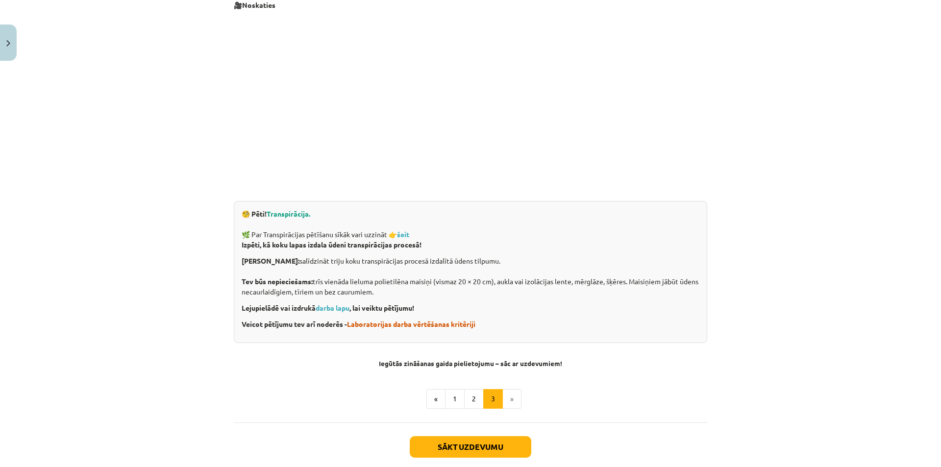
scroll to position [251, 0]
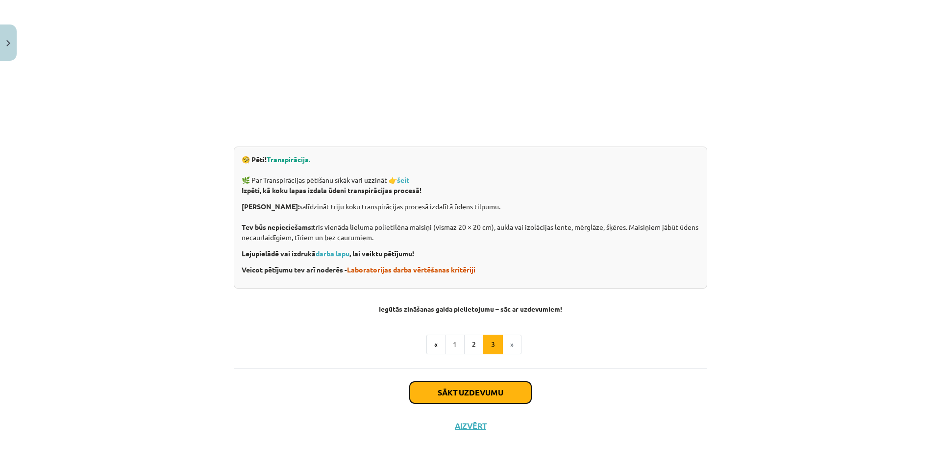
click at [468, 387] on button "Sākt uzdevumu" at bounding box center [471, 393] width 122 height 22
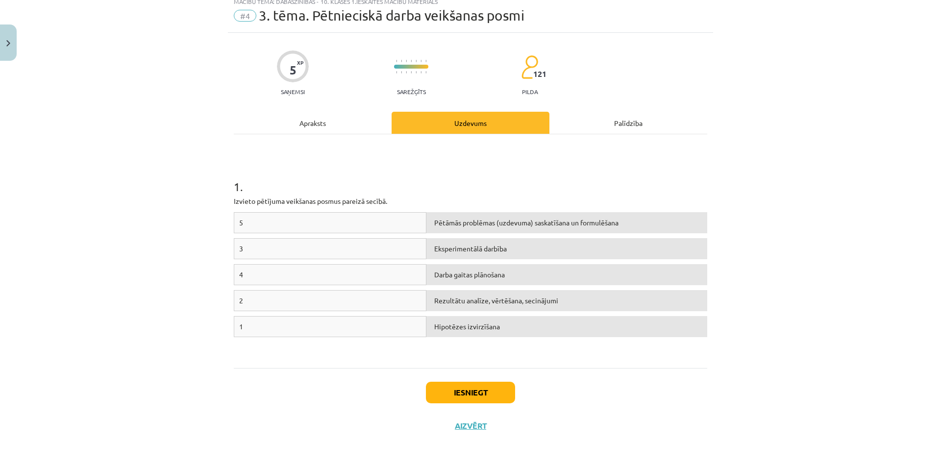
scroll to position [25, 0]
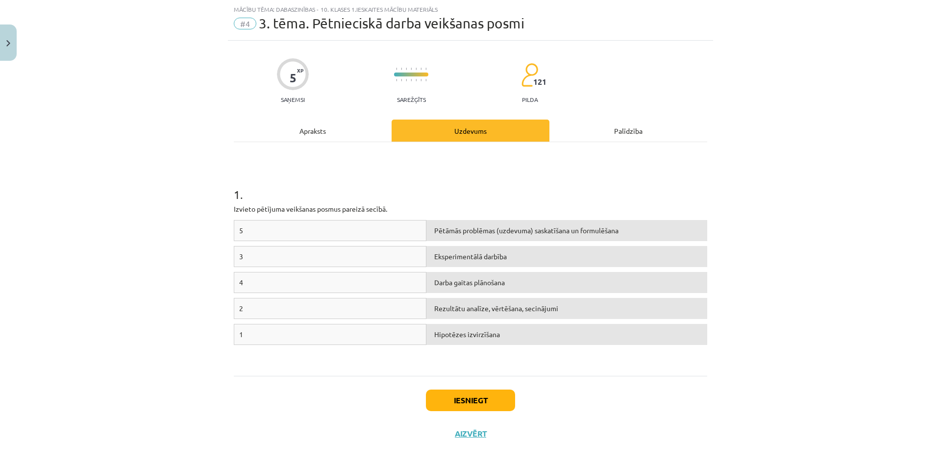
click at [616, 233] on span "Pētāmās problēmas (uzdevuma) saskatīšana un formulēšana" at bounding box center [526, 230] width 184 height 9
click at [239, 335] on span "1" at bounding box center [241, 334] width 4 height 9
drag, startPoint x: 266, startPoint y: 334, endPoint x: 193, endPoint y: 353, distance: 75.5
click at [193, 353] on div "Mācību tēma: Dabaszinības - 10. klases 1.ieskaites mācību materiāls #4 3. tēma.…" at bounding box center [470, 233] width 941 height 467
click at [805, 131] on div "Mācību tēma: Dabaszinības - 10. klases 1.ieskaites mācību materiāls #4 3. tēma.…" at bounding box center [470, 233] width 941 height 467
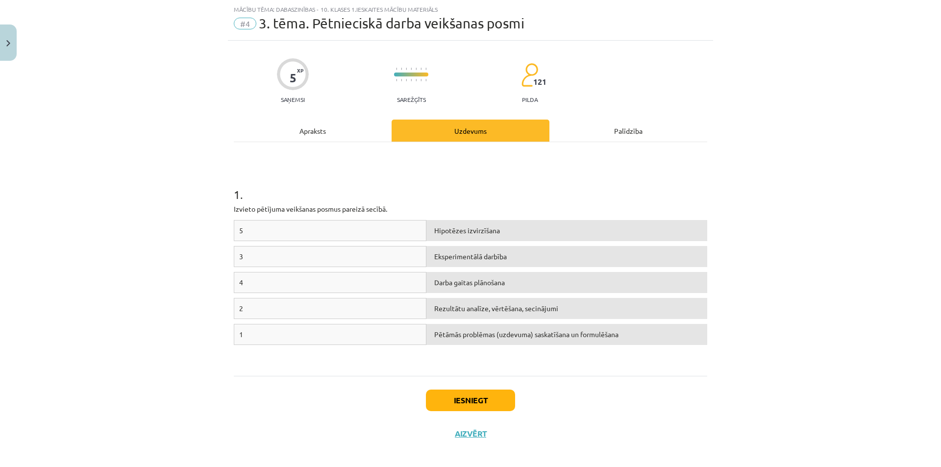
scroll to position [0, 0]
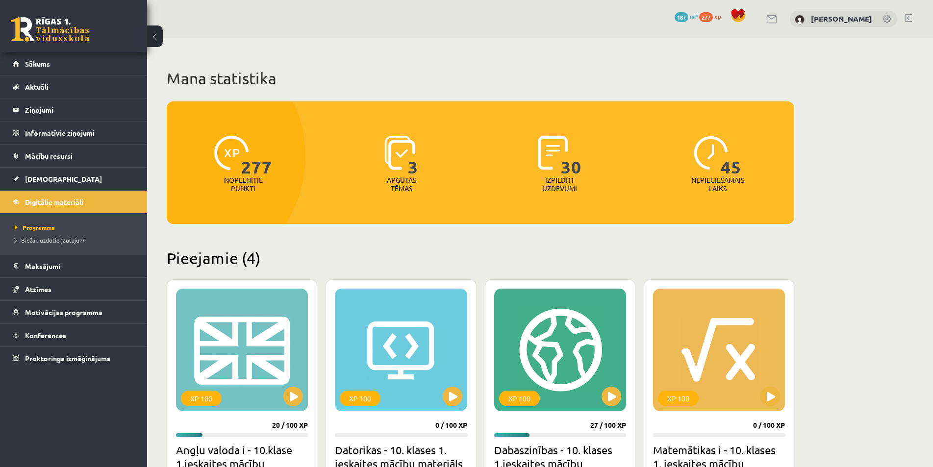
scroll to position [196, 0]
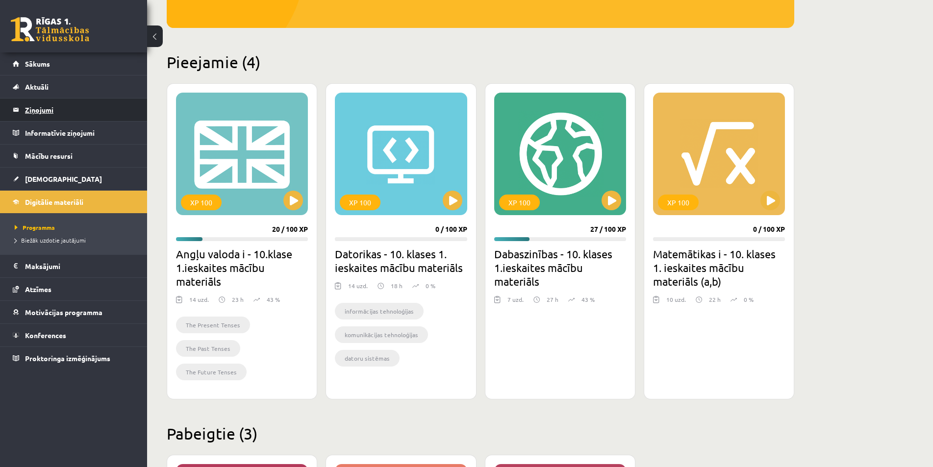
click at [47, 106] on legend "Ziņojumi 0" at bounding box center [80, 110] width 110 height 23
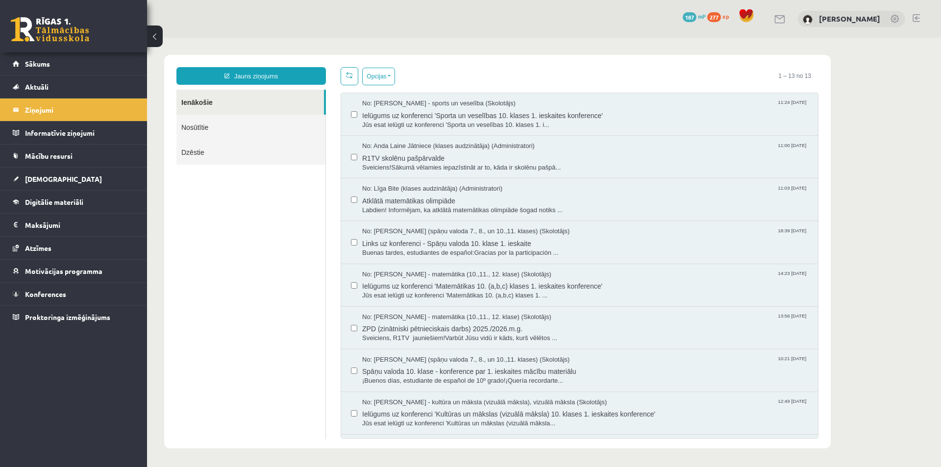
click at [199, 128] on link "Nosūtītie" at bounding box center [250, 127] width 149 height 25
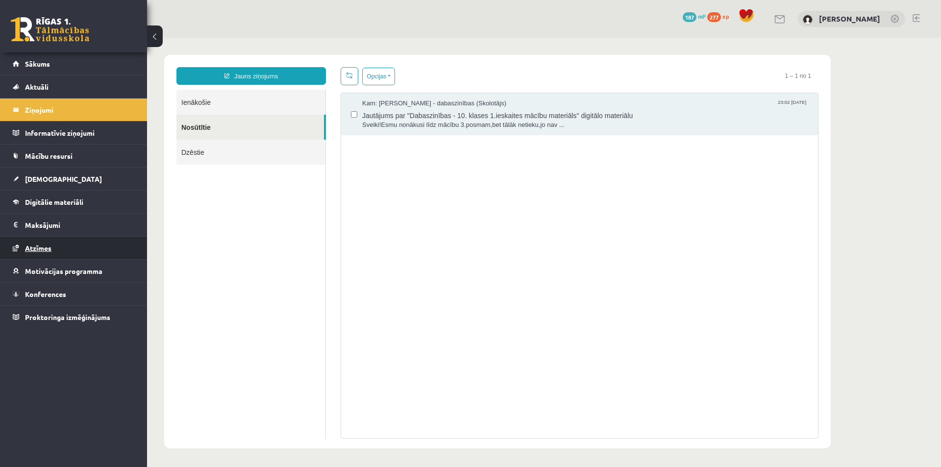
click at [45, 244] on link "Atzīmes" at bounding box center [74, 248] width 122 height 23
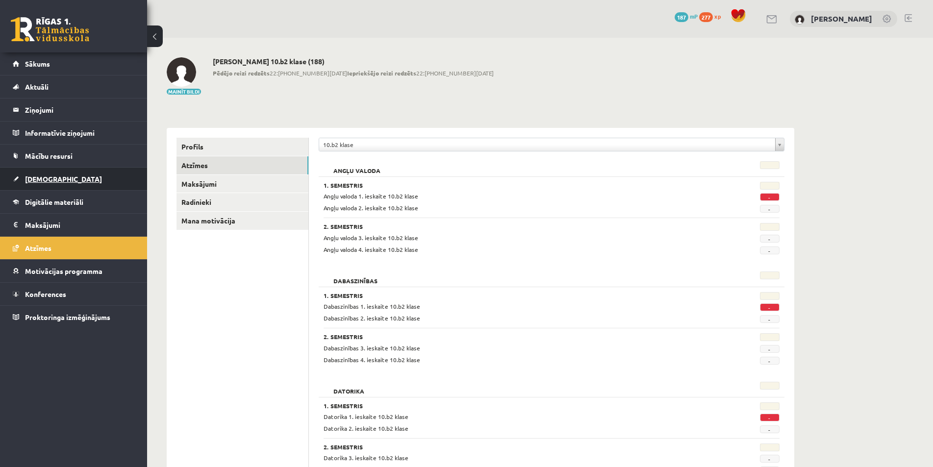
click at [43, 178] on span "[DEMOGRAPHIC_DATA]" at bounding box center [63, 178] width 77 height 9
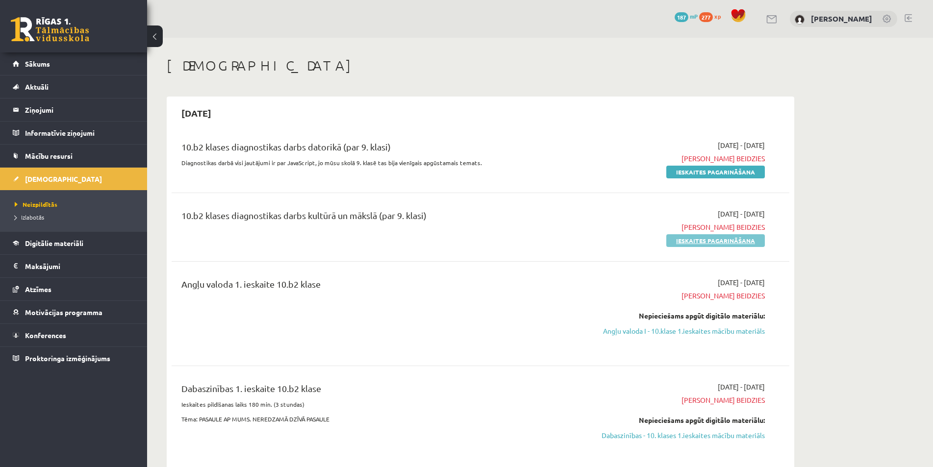
click at [704, 241] on link "Ieskaites pagarināšana" at bounding box center [715, 240] width 99 height 13
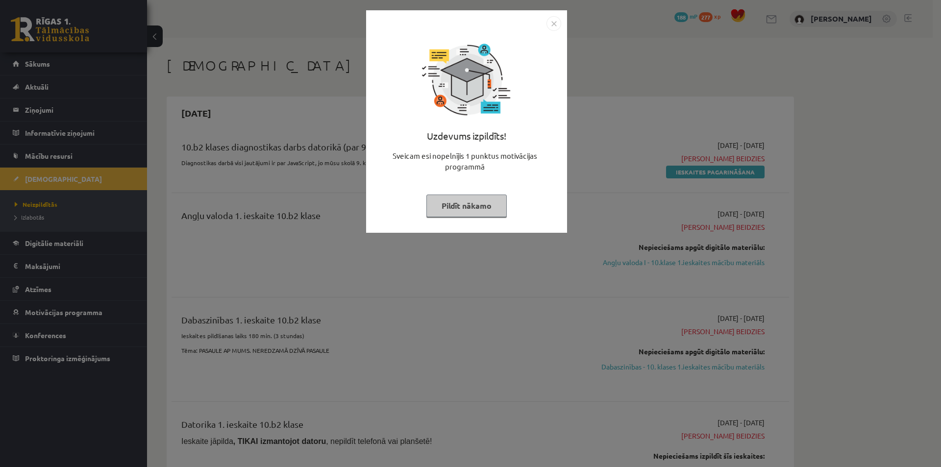
click at [464, 206] on button "Pildīt nākamo" at bounding box center [466, 206] width 80 height 23
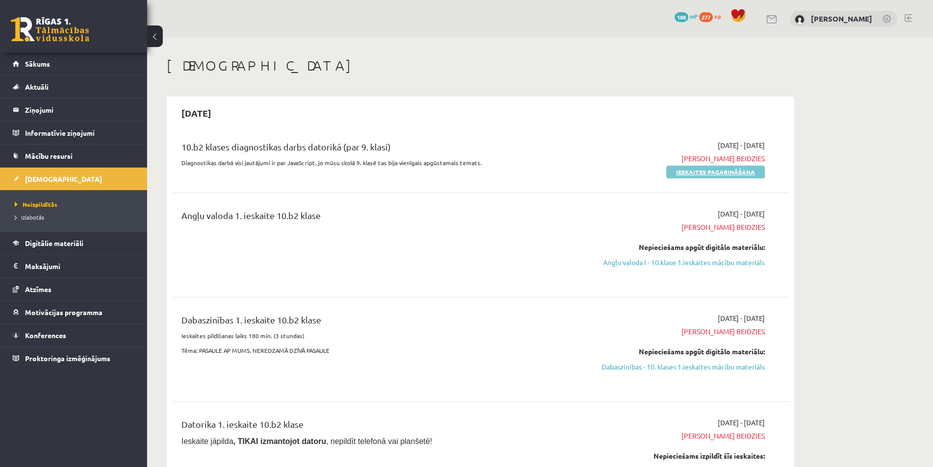
click at [700, 173] on link "Ieskaites pagarināšana" at bounding box center [715, 172] width 99 height 13
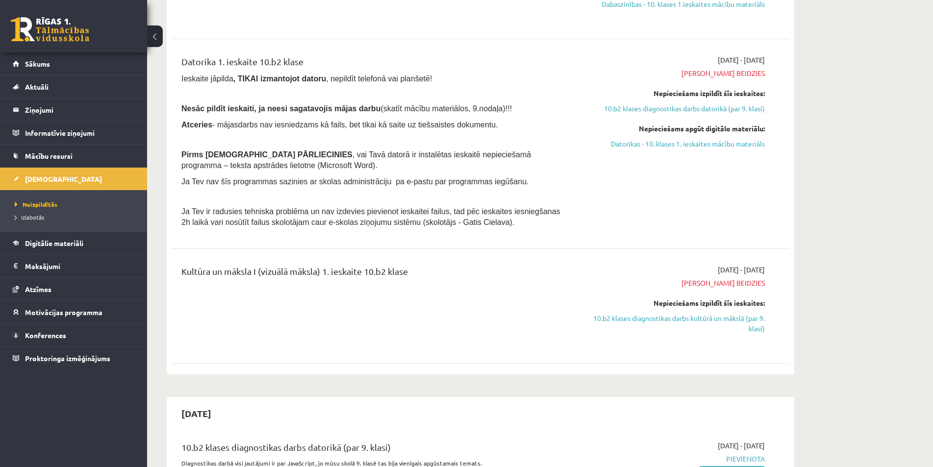
scroll to position [196, 0]
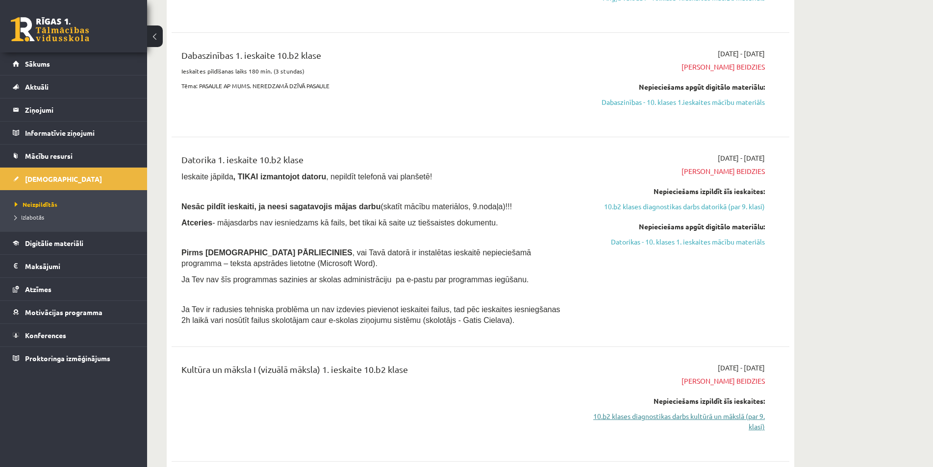
click at [682, 417] on link "10.b2 klases diagnostikas darbs kultūrā un mākslā (par 9. klasi)" at bounding box center [672, 421] width 185 height 21
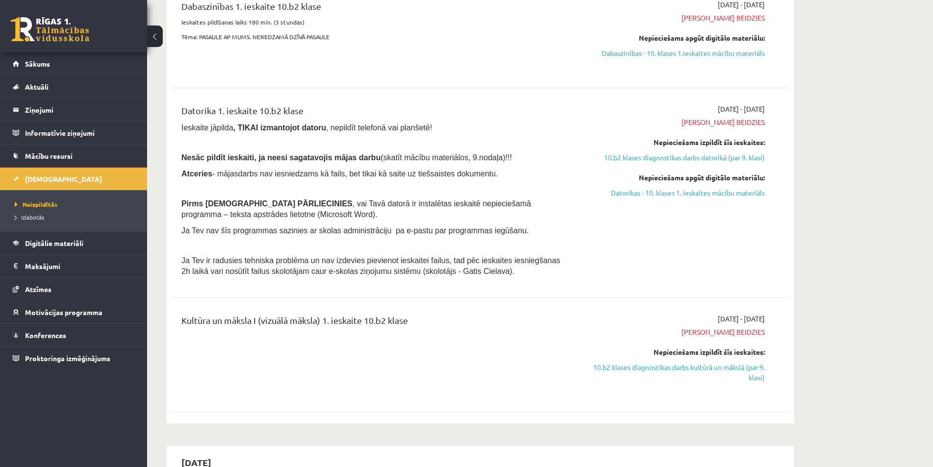
scroll to position [196, 0]
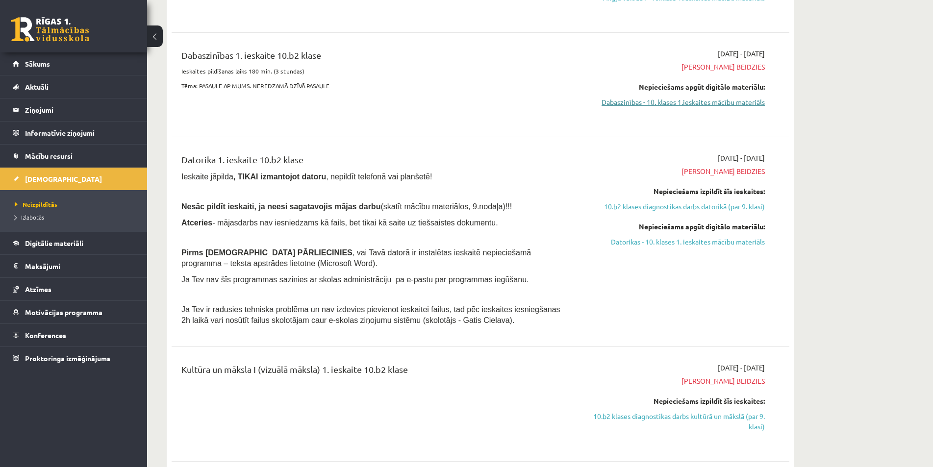
click at [694, 102] on link "Dabaszinības - 10. klases 1.ieskaites mācību materiāls" at bounding box center [672, 102] width 185 height 10
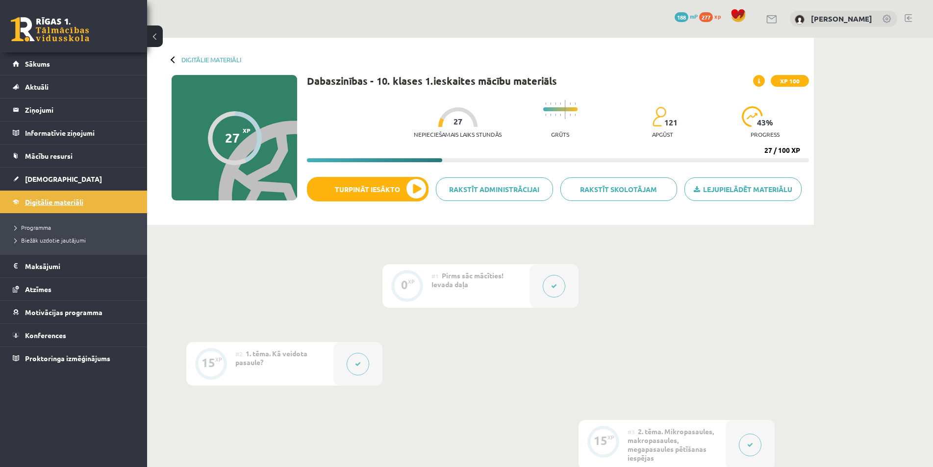
click at [60, 204] on span "Digitālie materiāli" at bounding box center [54, 202] width 58 height 9
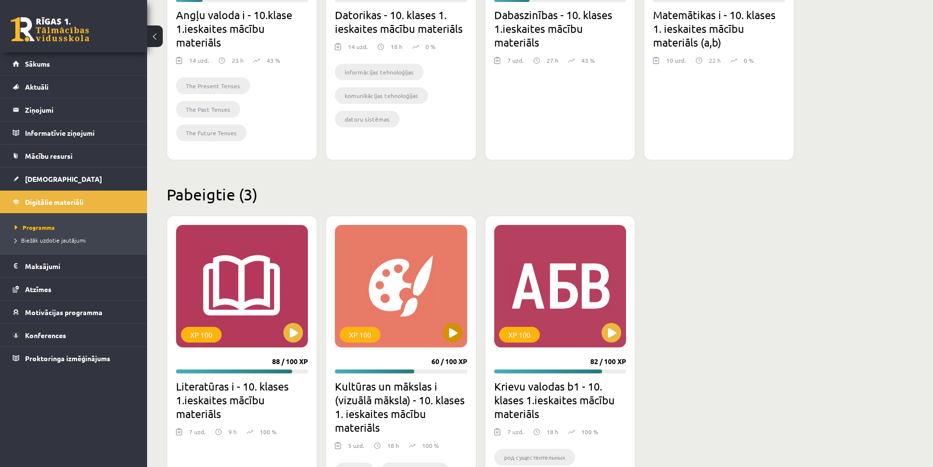
scroll to position [484, 0]
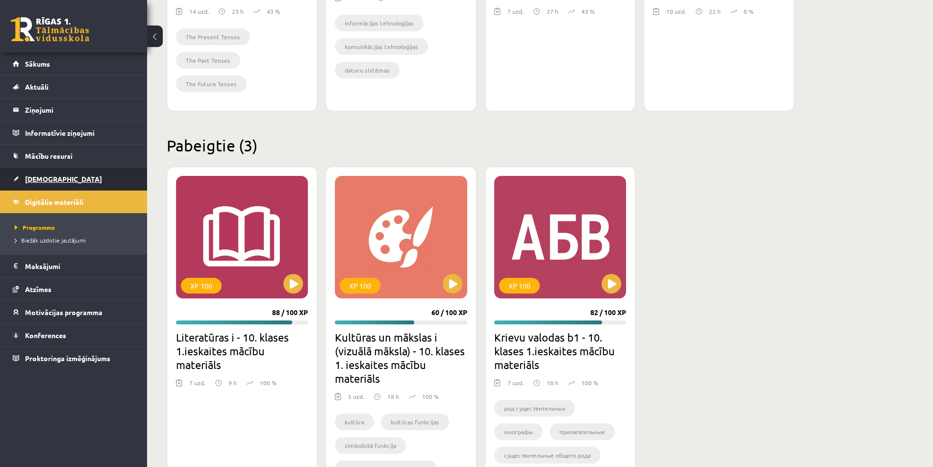
click at [43, 177] on span "[DEMOGRAPHIC_DATA]" at bounding box center [63, 178] width 77 height 9
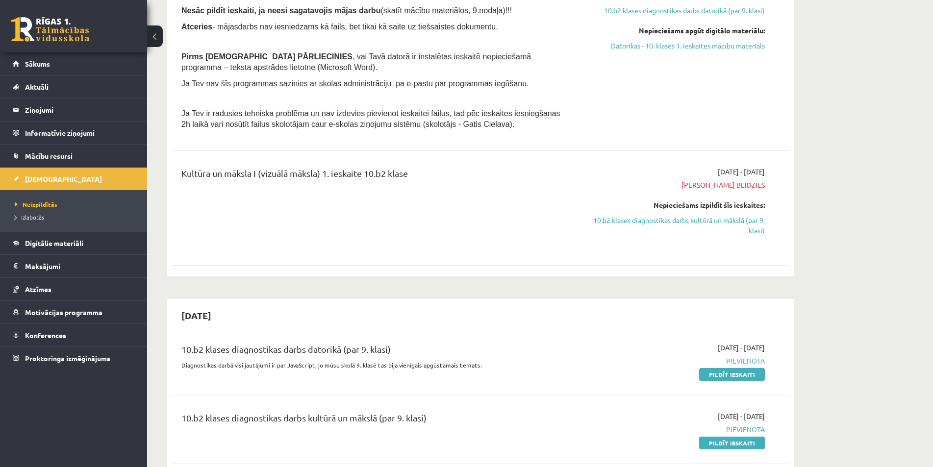
scroll to position [441, 0]
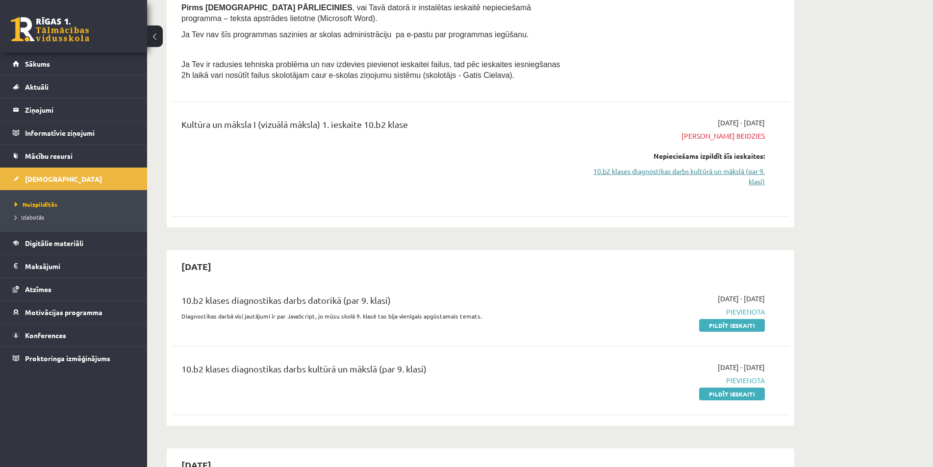
click at [693, 172] on link "10.b2 klases diagnostikas darbs kultūrā un mākslā (par 9. klasi)" at bounding box center [672, 176] width 185 height 21
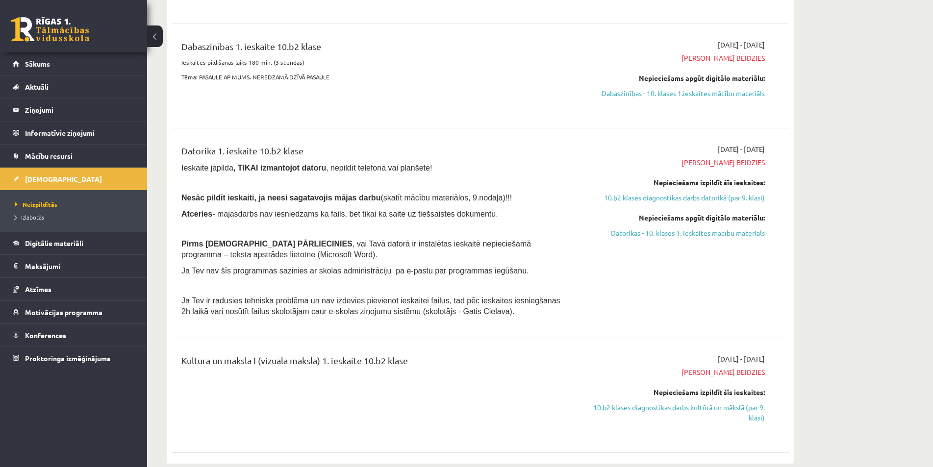
scroll to position [254, 0]
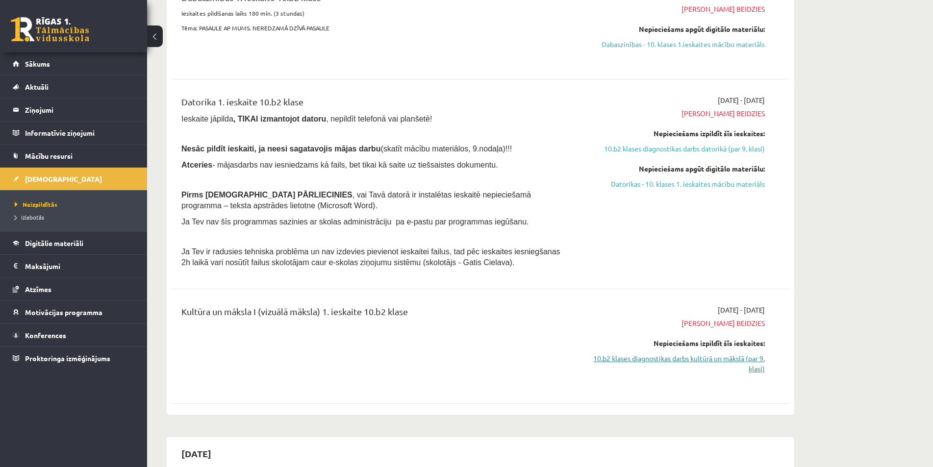
click at [615, 359] on link "10.b2 klases diagnostikas darbs kultūrā un mākslā (par 9. klasi)" at bounding box center [672, 363] width 185 height 21
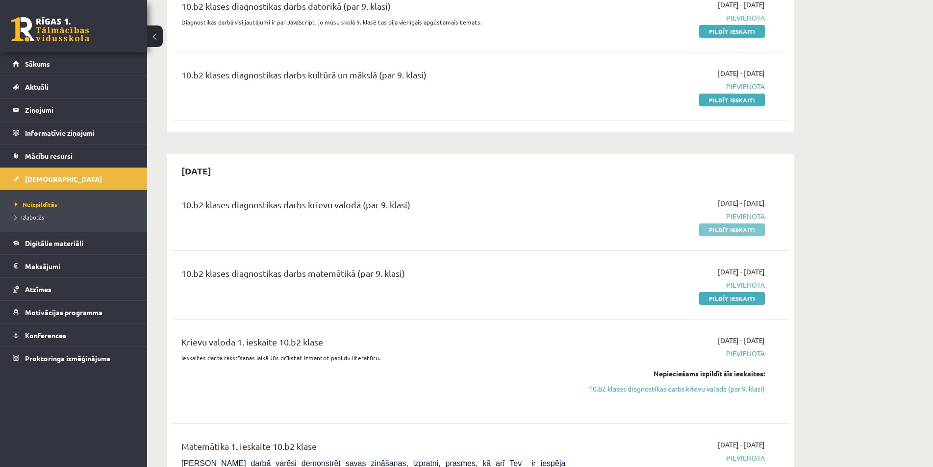
scroll to position [784, 0]
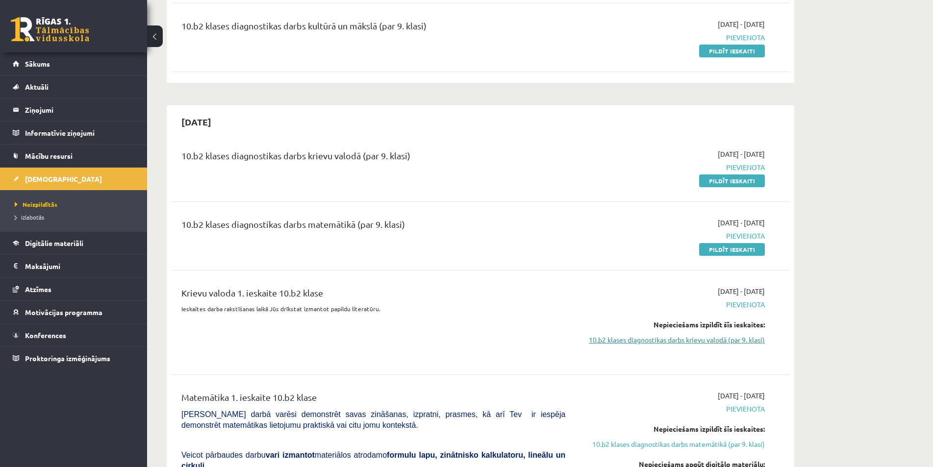
click at [700, 337] on link "10.b2 klases diagnostikas darbs krievu valodā (par 9. klasi)" at bounding box center [672, 340] width 185 height 10
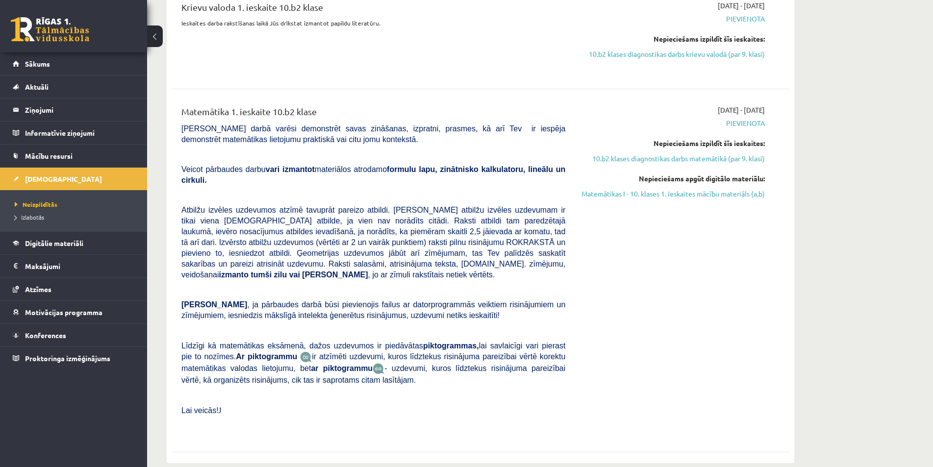
scroll to position [923, 0]
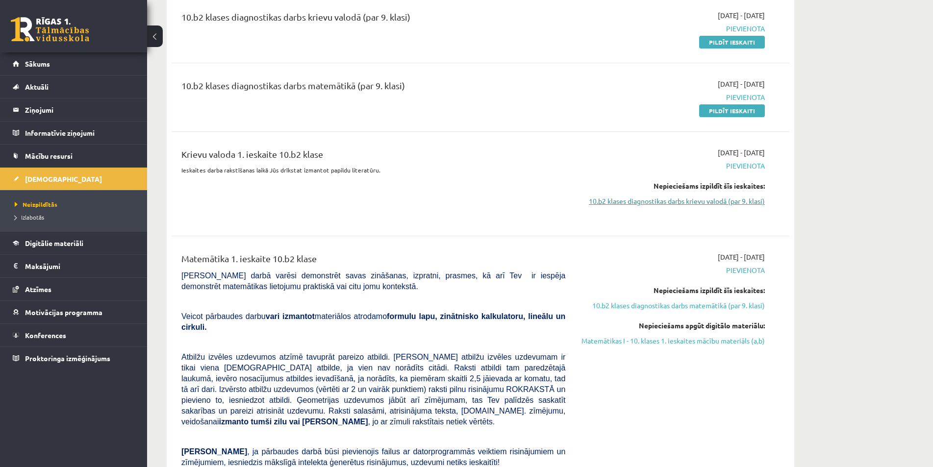
click at [705, 200] on link "10.b2 klases diagnostikas darbs krievu valodā (par 9. klasi)" at bounding box center [672, 201] width 185 height 10
click at [691, 203] on link "10.b2 klases diagnostikas darbs krievu valodā (par 9. klasi)" at bounding box center [672, 201] width 185 height 10
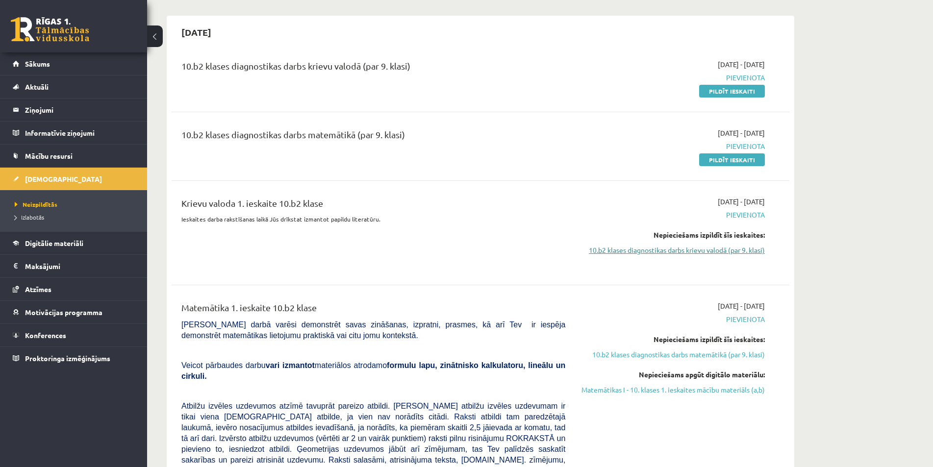
scroll to position [825, 0]
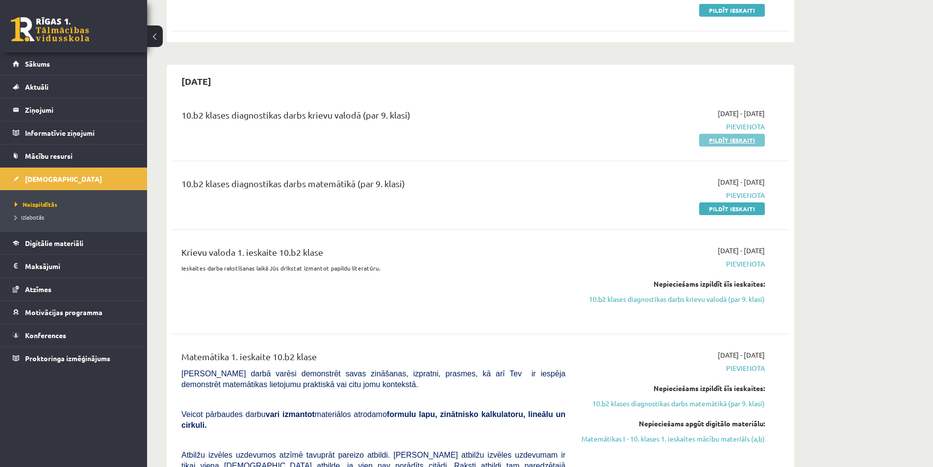
click at [733, 140] on link "Pildīt ieskaiti" at bounding box center [732, 140] width 66 height 13
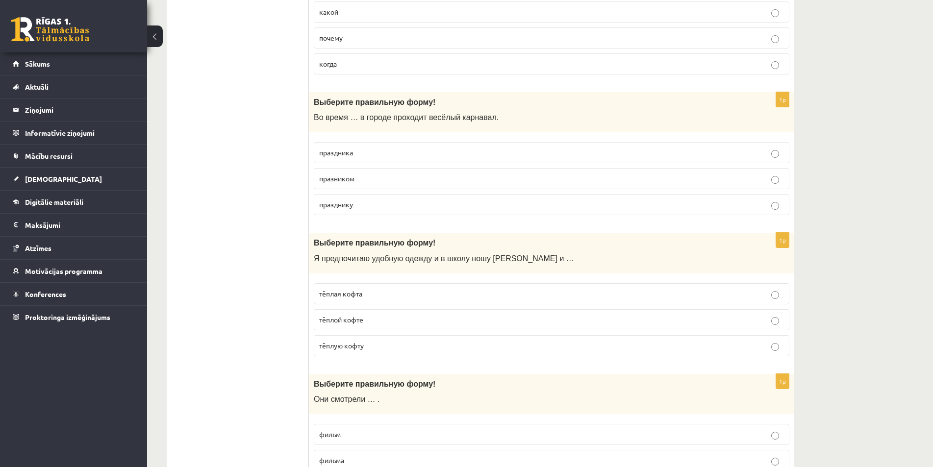
scroll to position [1911, 0]
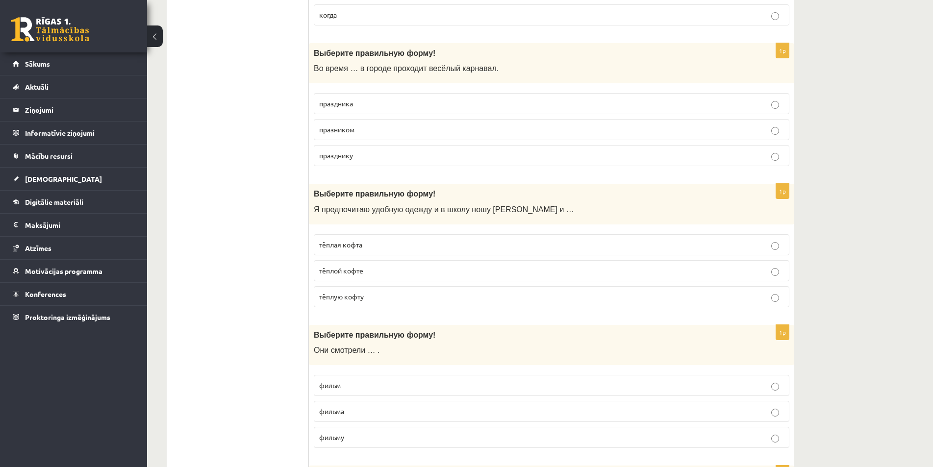
click at [770, 300] on p "тёплую кофту" at bounding box center [551, 297] width 465 height 10
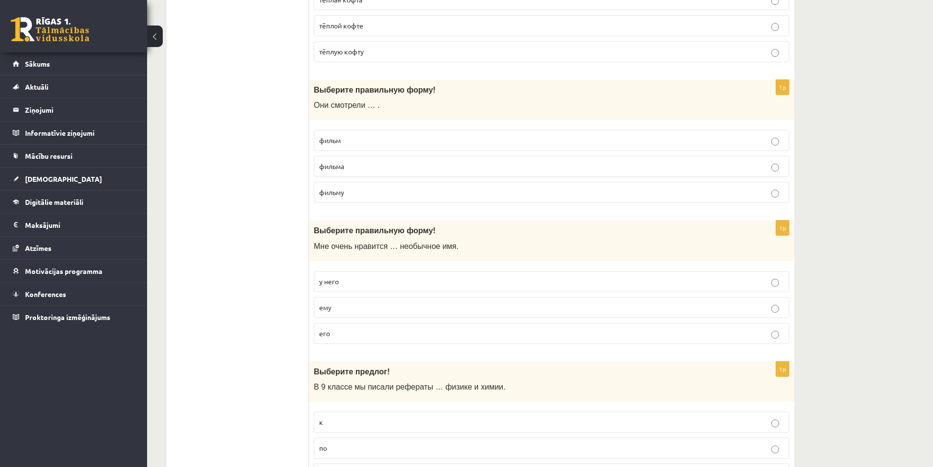
scroll to position [2205, 0]
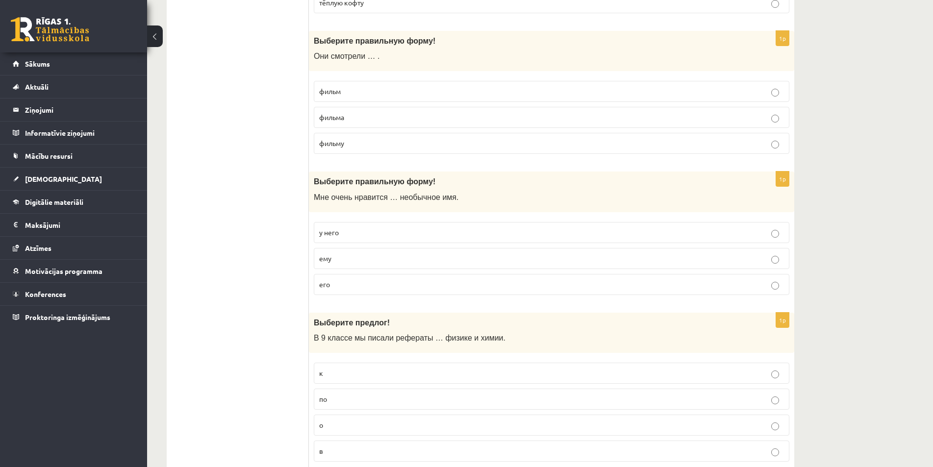
click at [326, 286] on span "его" at bounding box center [324, 284] width 11 height 9
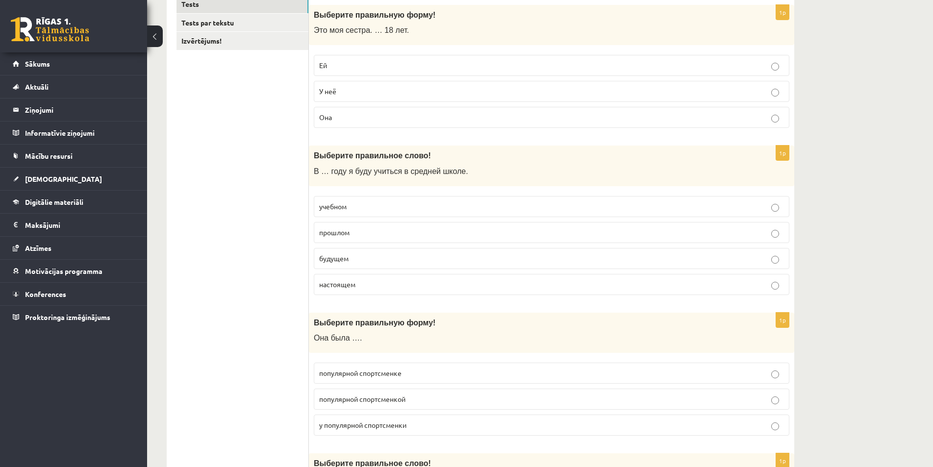
scroll to position [132, 0]
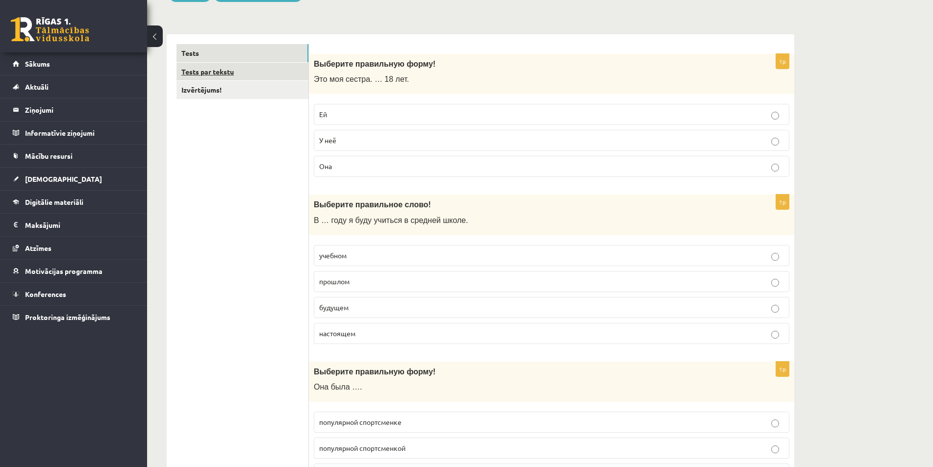
click at [215, 73] on link "Tests par tekstu" at bounding box center [242, 72] width 132 height 18
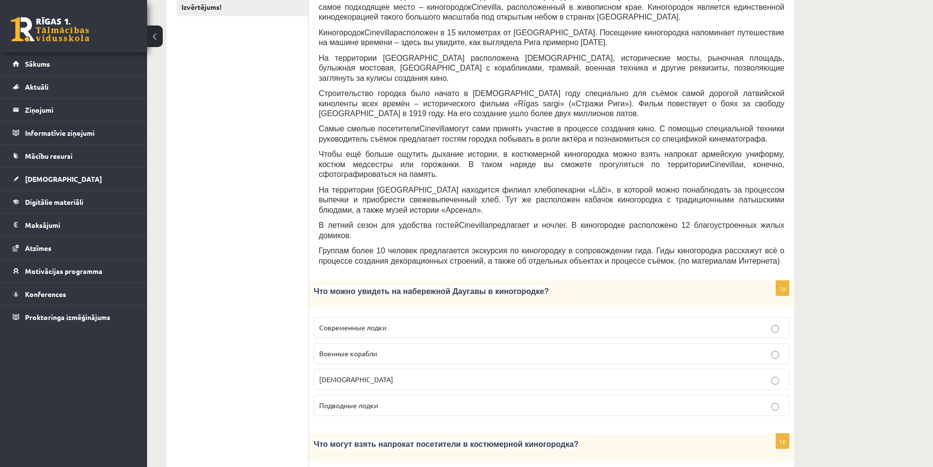
scroll to position [0, 0]
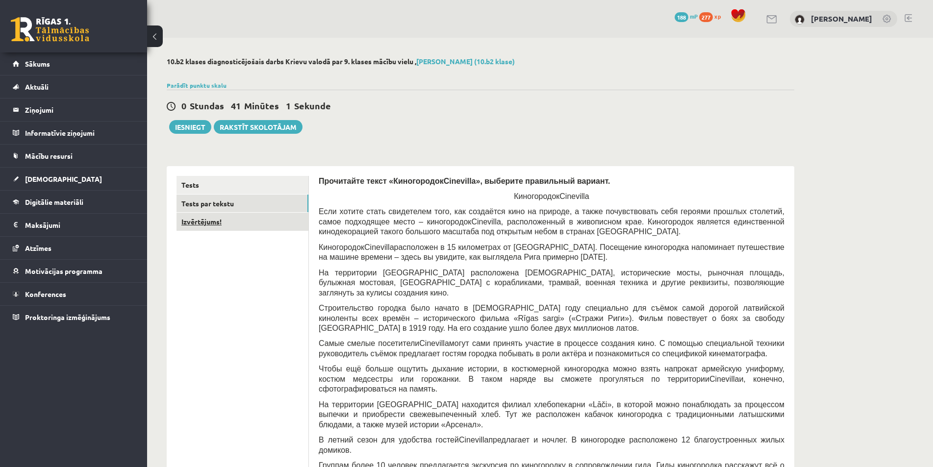
click at [201, 223] on link "Izvērtējums!" at bounding box center [242, 222] width 132 height 18
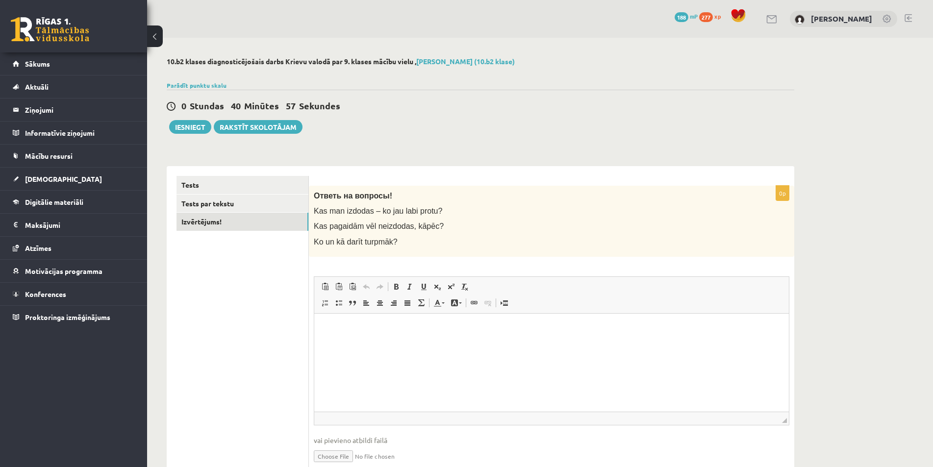
scroll to position [44, 0]
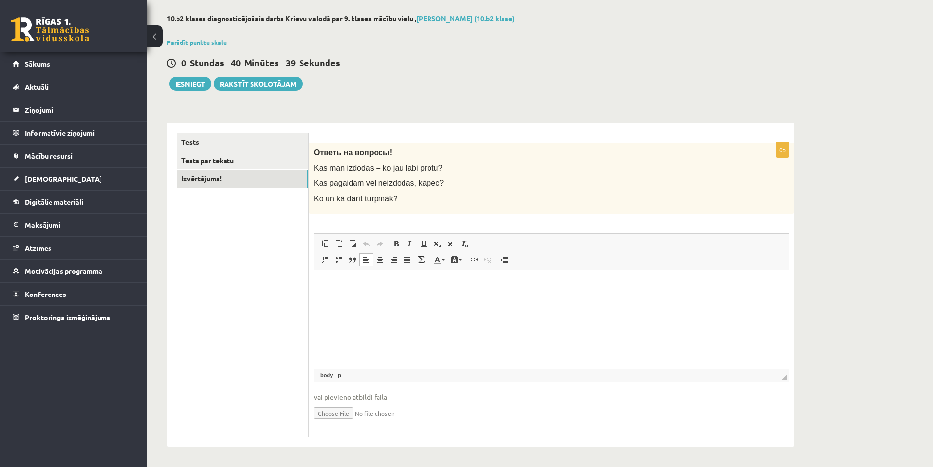
click at [341, 281] on p "Bagātinātā teksta redaktors, wiswyg-editor-user-answer-47433797900400" at bounding box center [551, 285] width 455 height 10
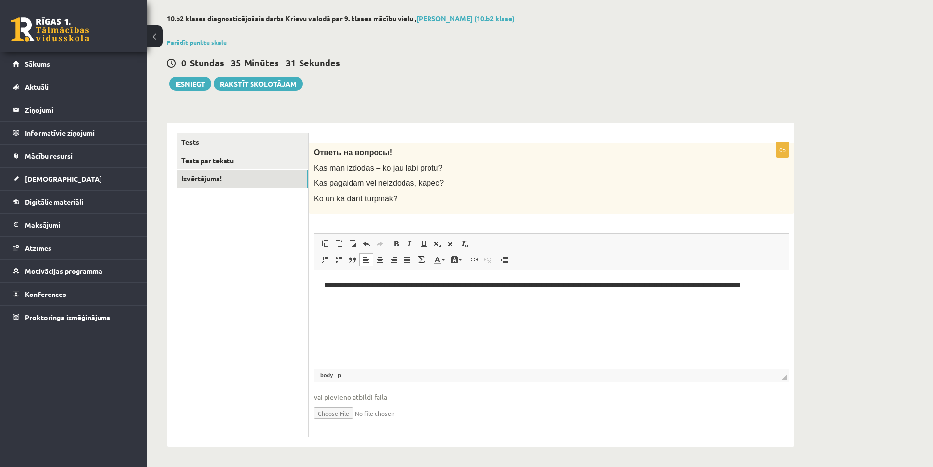
click at [647, 286] on p "**********" at bounding box center [551, 290] width 455 height 21
click at [180, 84] on button "Iesniegt" at bounding box center [190, 84] width 42 height 14
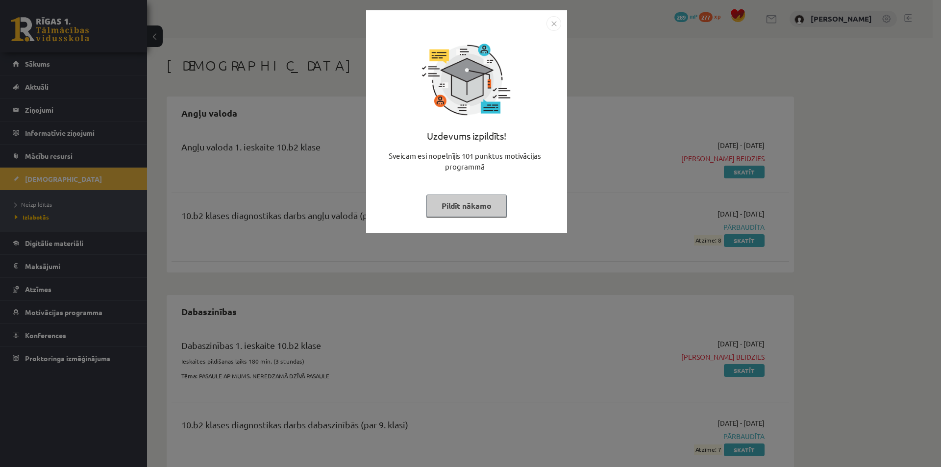
click at [466, 209] on button "Pildīt nākamo" at bounding box center [466, 206] width 80 height 23
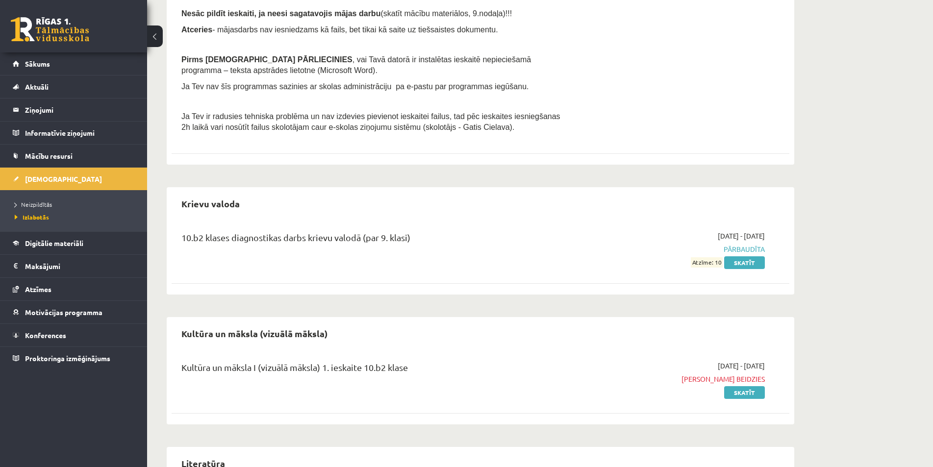
scroll to position [637, 0]
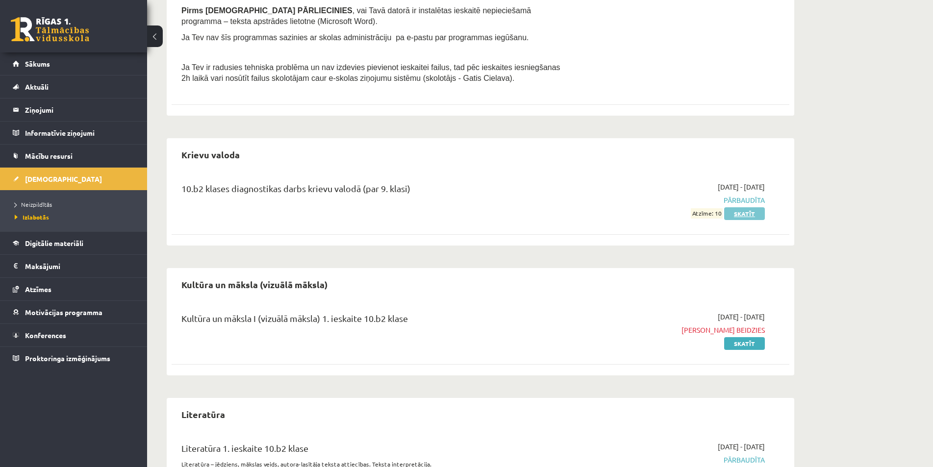
click at [738, 215] on link "Skatīt" at bounding box center [744, 213] width 41 height 13
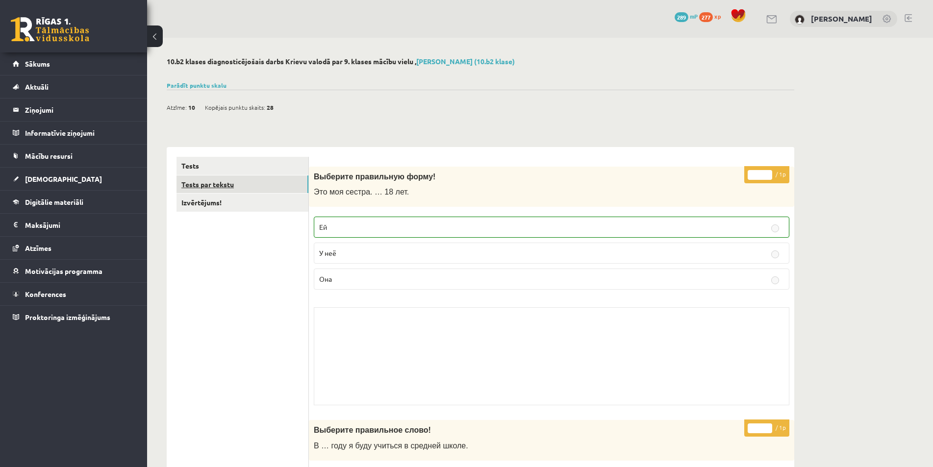
click at [214, 185] on link "Tests par tekstu" at bounding box center [242, 184] width 132 height 18
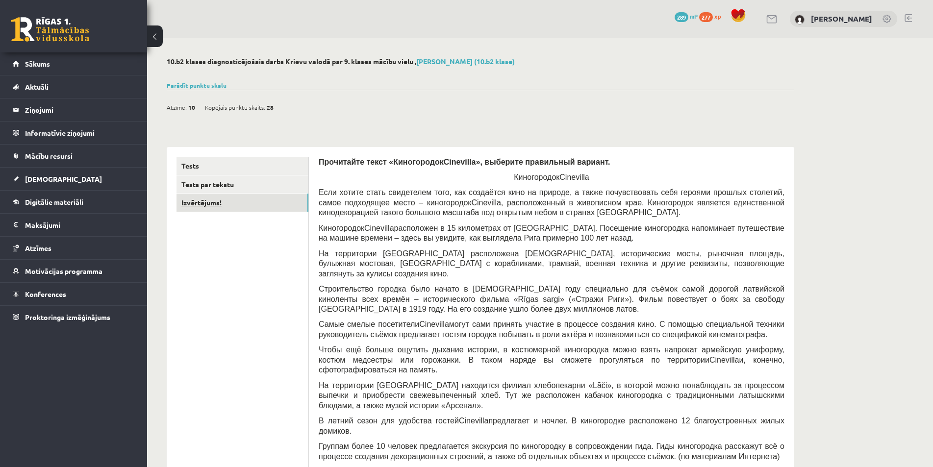
click at [199, 201] on link "Izvērtējums!" at bounding box center [242, 203] width 132 height 18
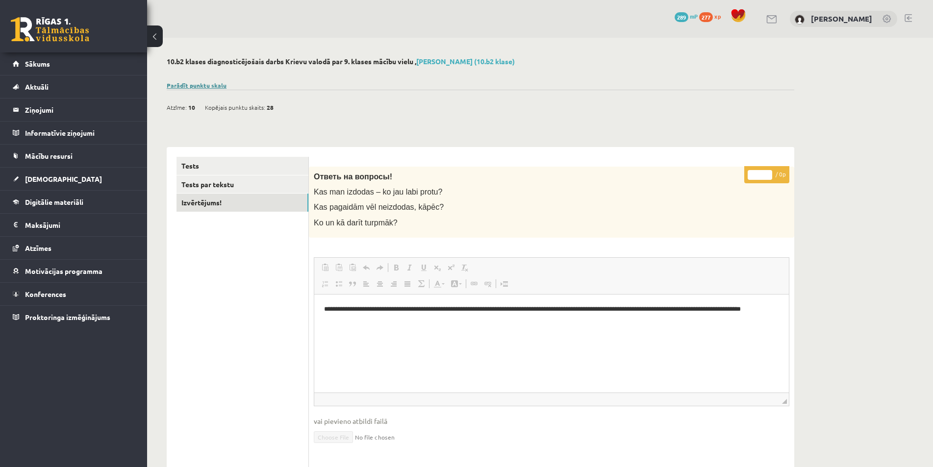
click at [202, 86] on link "Parādīt punktu skalu" at bounding box center [197, 85] width 60 height 8
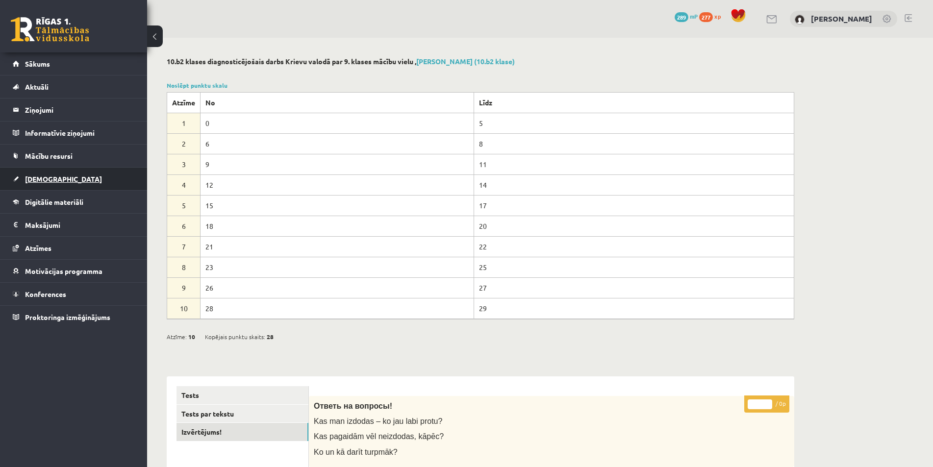
click at [42, 176] on span "[DEMOGRAPHIC_DATA]" at bounding box center [63, 178] width 77 height 9
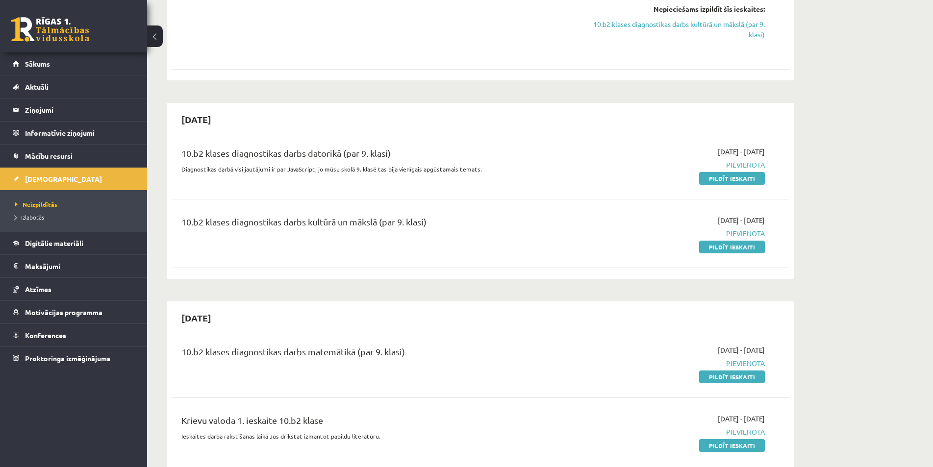
scroll to position [637, 0]
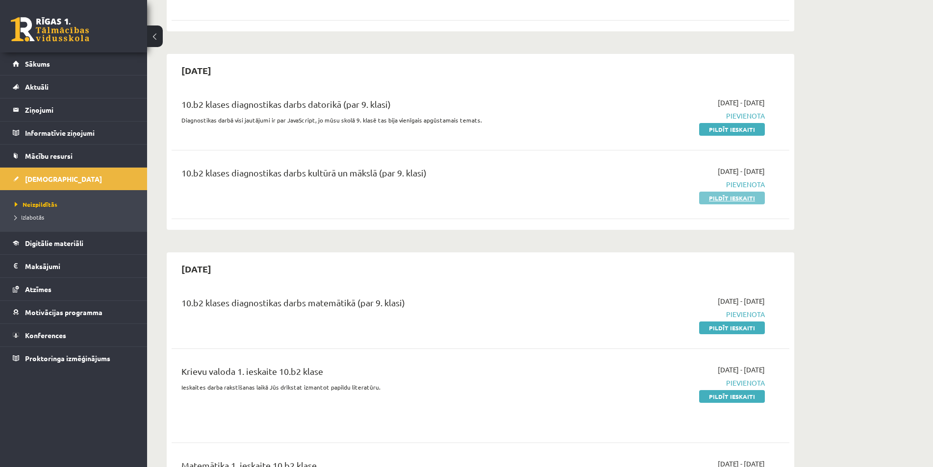
click at [741, 200] on link "Pildīt ieskaiti" at bounding box center [732, 198] width 66 height 13
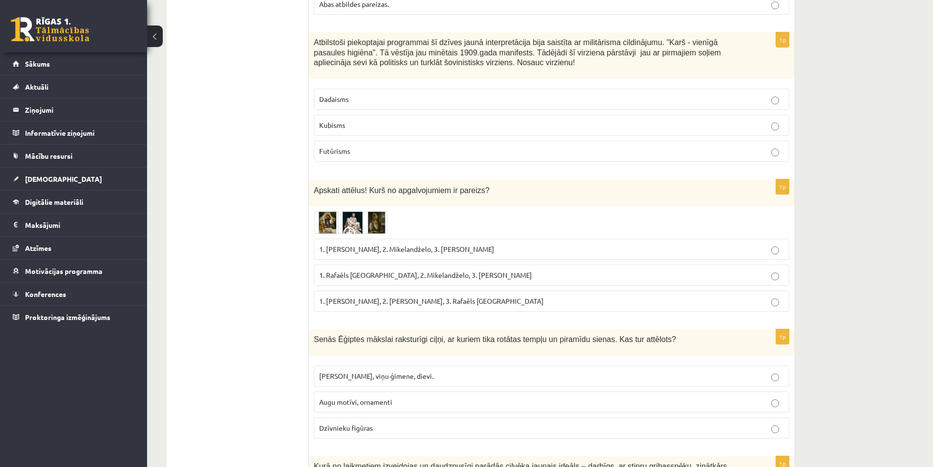
scroll to position [490, 0]
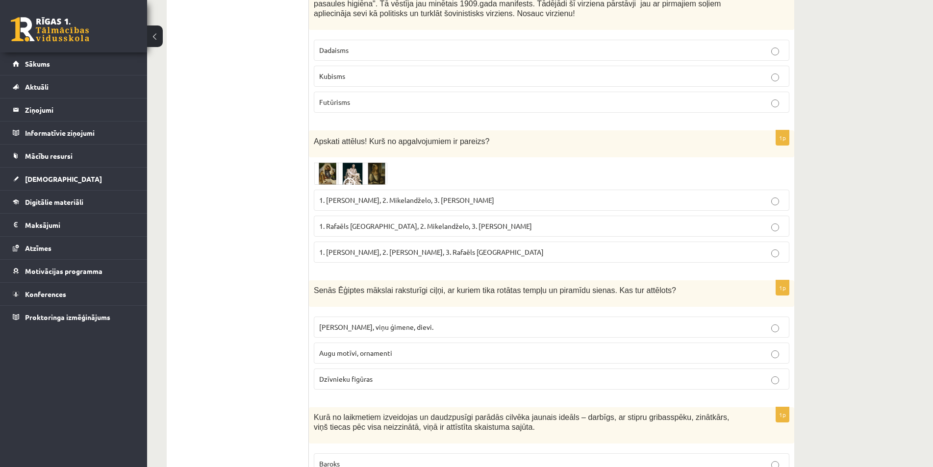
click at [323, 177] on img at bounding box center [351, 173] width 74 height 23
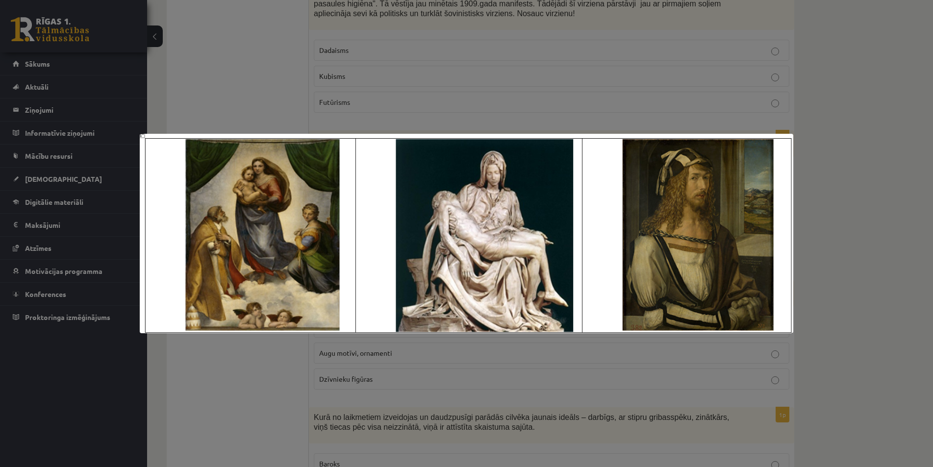
click at [251, 95] on div at bounding box center [466, 233] width 933 height 467
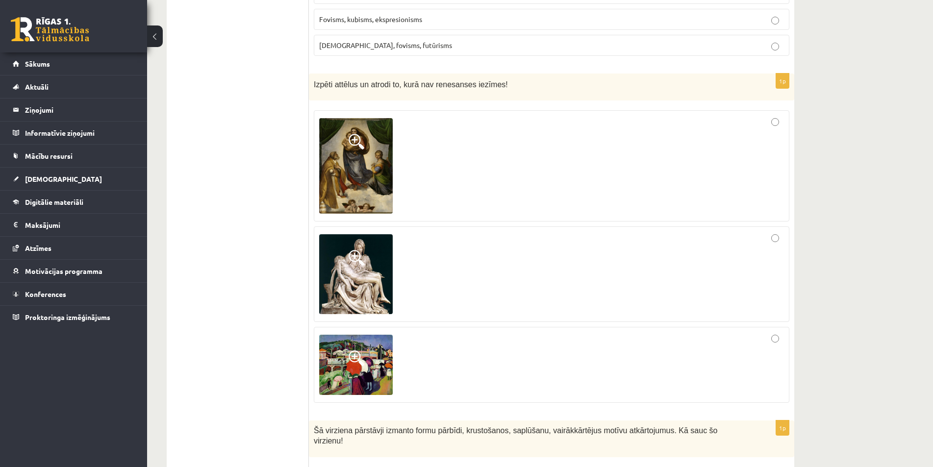
scroll to position [3638, 0]
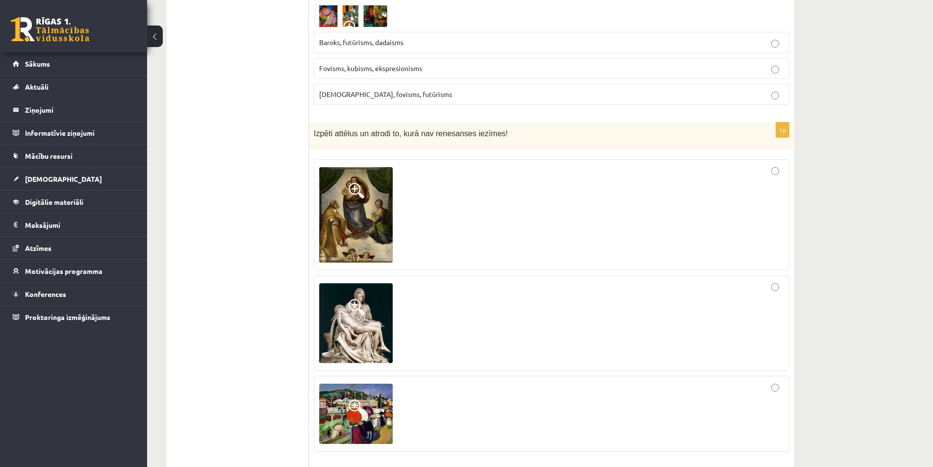
click at [353, 183] on span at bounding box center [356, 191] width 16 height 16
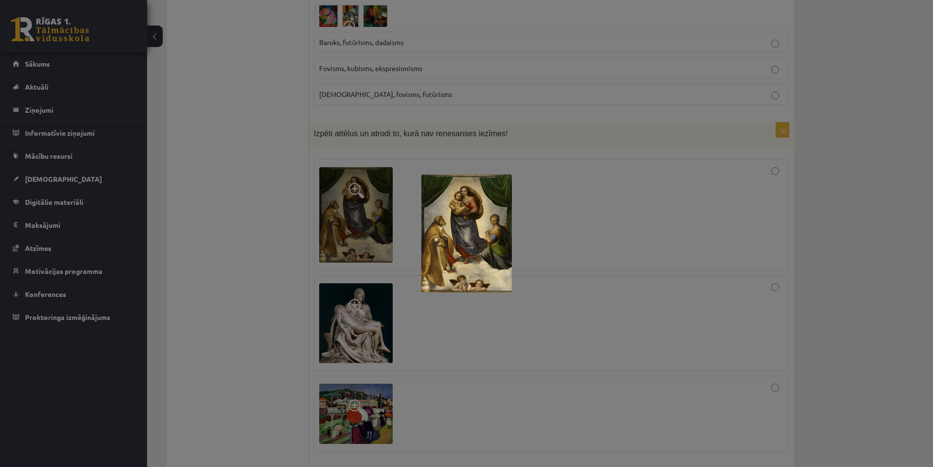
click at [353, 146] on div at bounding box center [466, 233] width 933 height 467
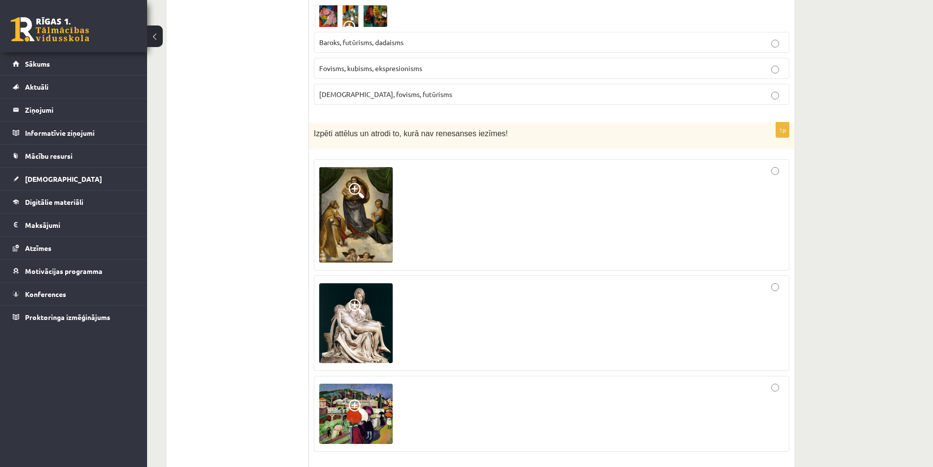
click at [333, 283] on img at bounding box center [356, 323] width 74 height 80
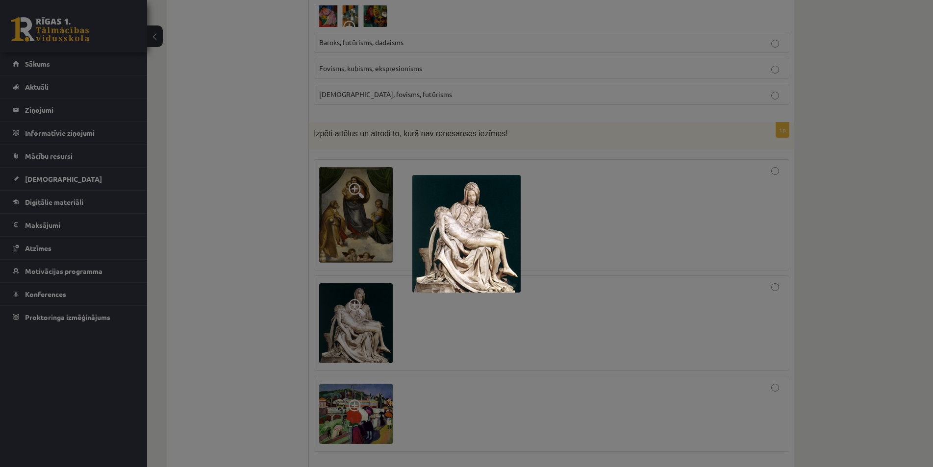
click at [333, 260] on div at bounding box center [466, 233] width 933 height 467
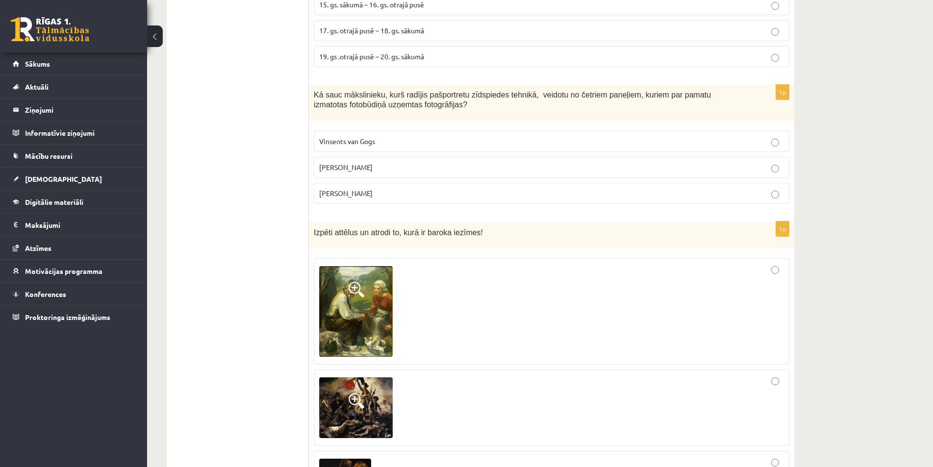
scroll to position [3099, 0]
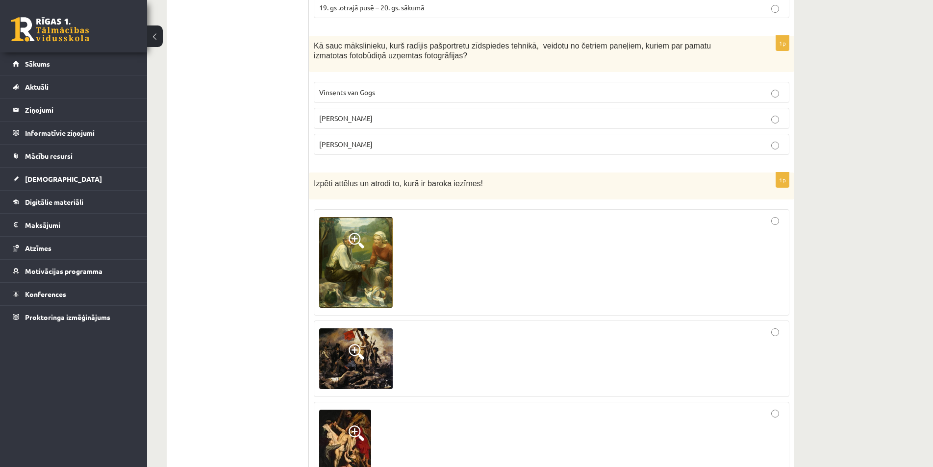
click at [355, 233] on span at bounding box center [356, 241] width 16 height 16
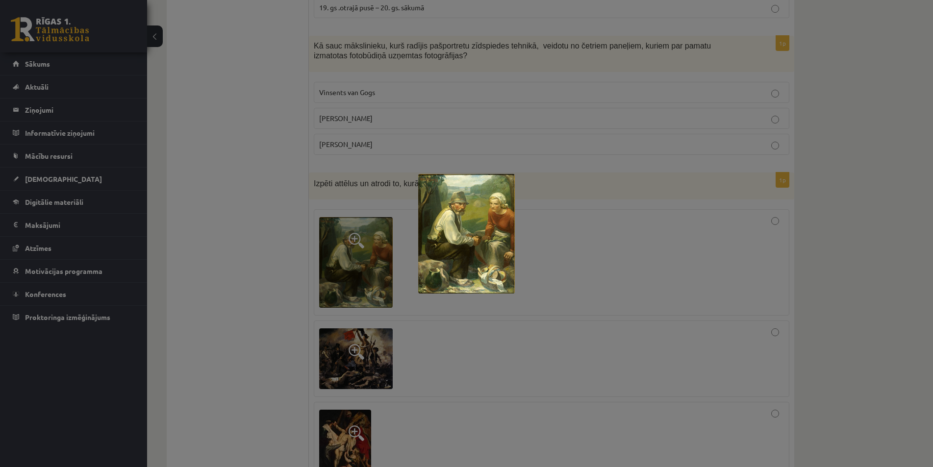
click at [355, 197] on div at bounding box center [466, 233] width 933 height 467
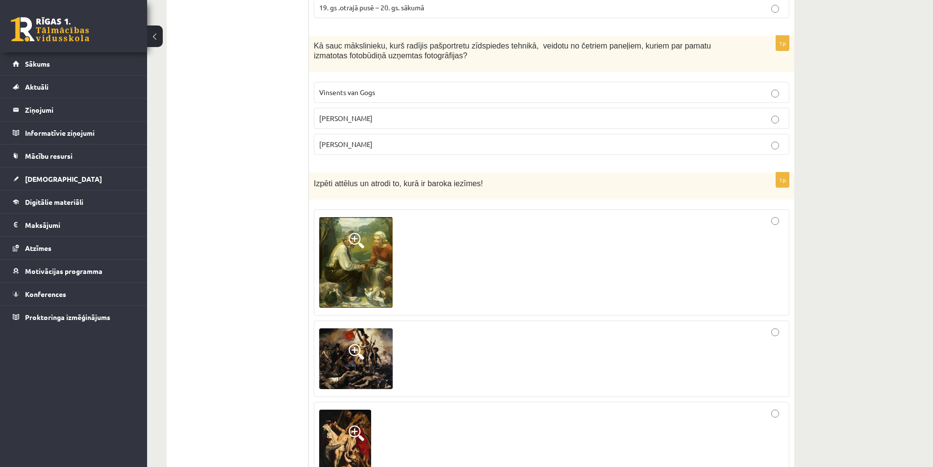
click at [355, 233] on span at bounding box center [356, 241] width 16 height 16
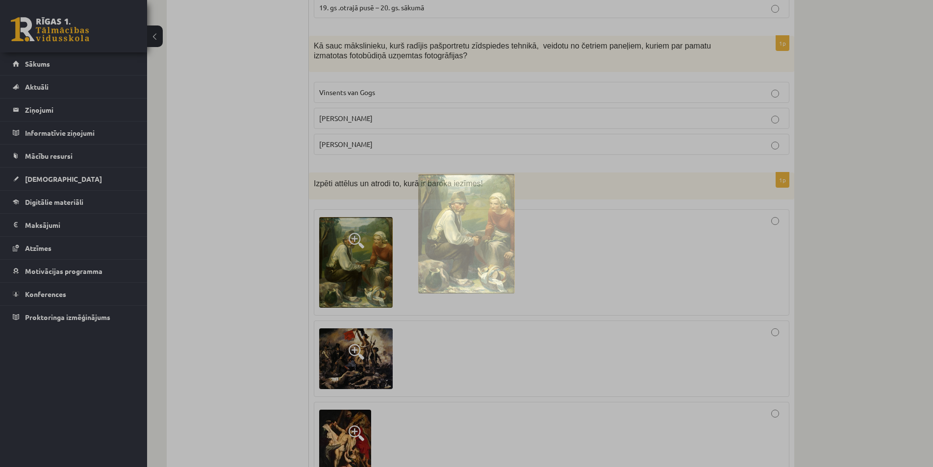
click at [355, 197] on div at bounding box center [466, 233] width 933 height 467
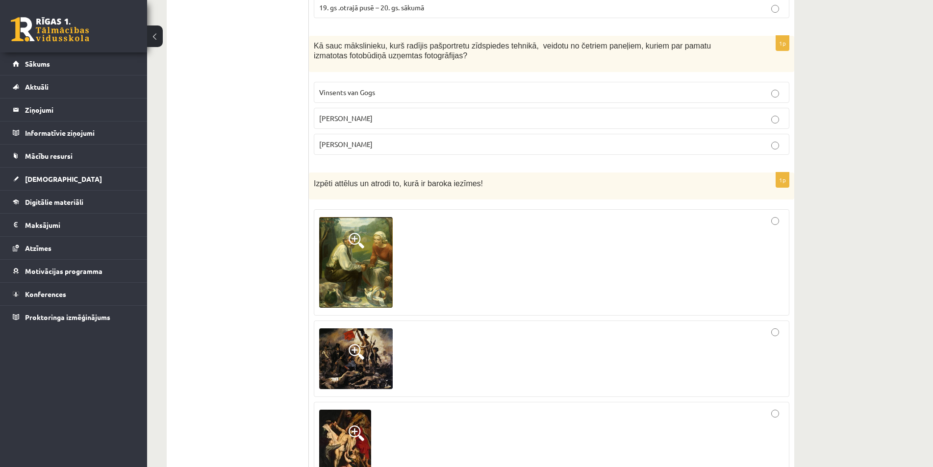
click at [345, 224] on img at bounding box center [356, 262] width 74 height 91
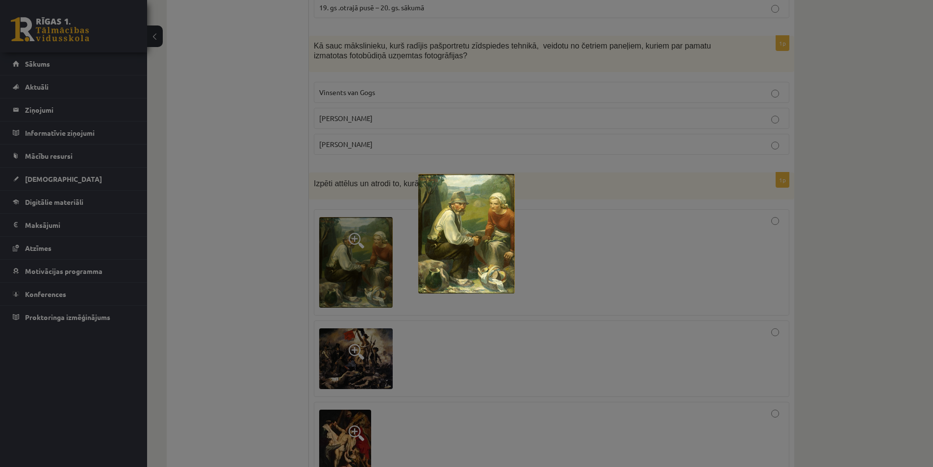
click at [345, 222] on div at bounding box center [466, 233] width 933 height 467
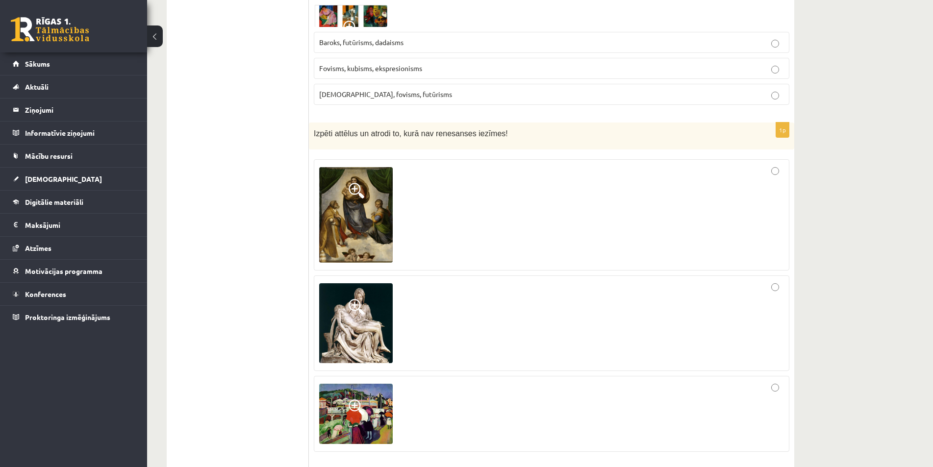
scroll to position [3687, 0]
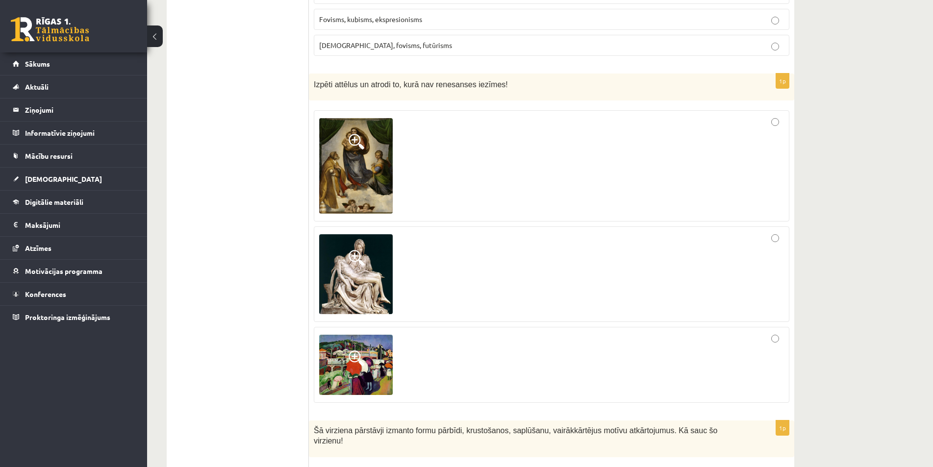
click at [361, 337] on img at bounding box center [356, 365] width 74 height 60
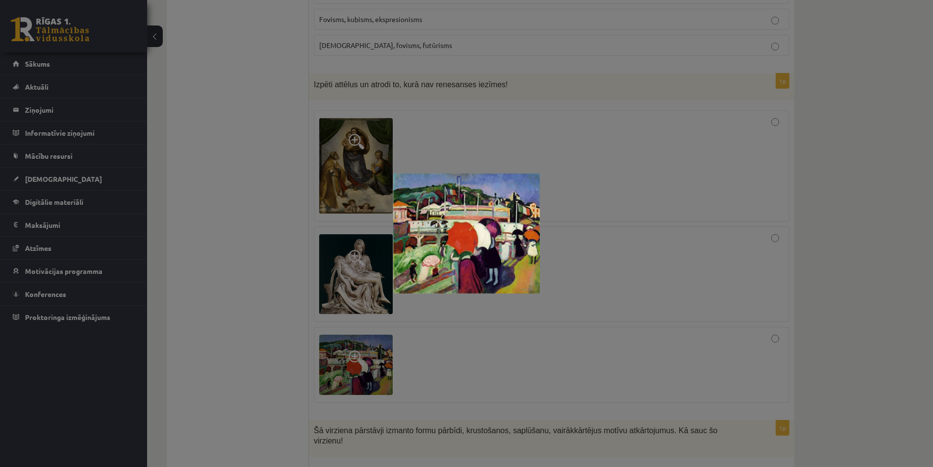
scroll to position [3638, 0]
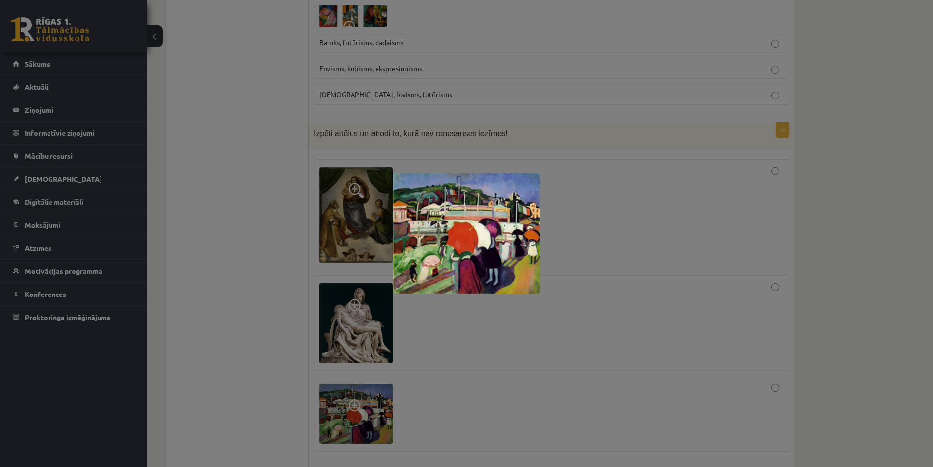
click at [470, 383] on div at bounding box center [466, 233] width 933 height 467
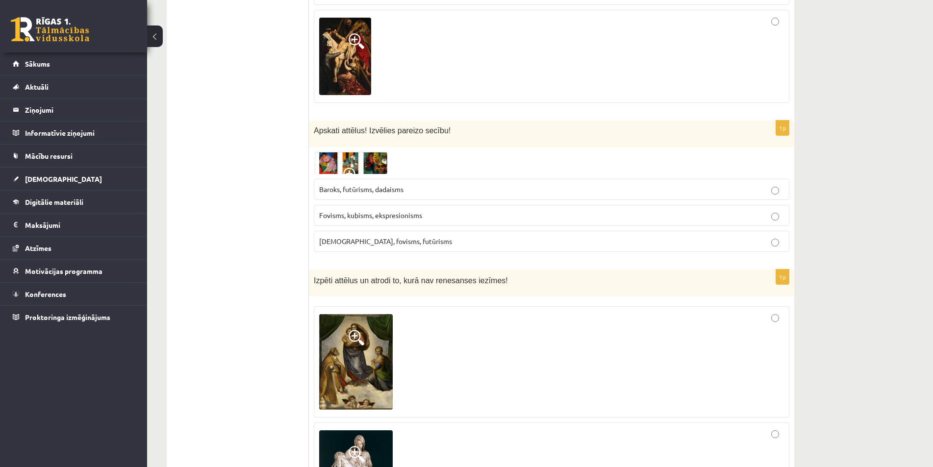
scroll to position [3442, 0]
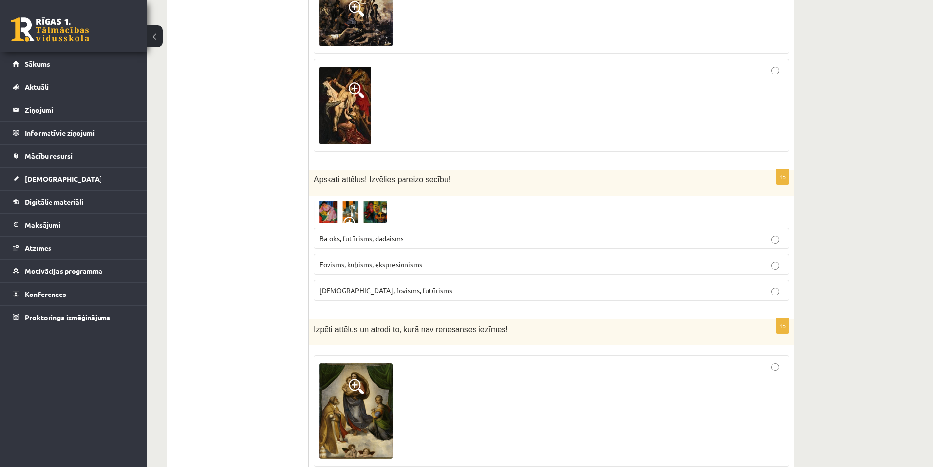
click at [328, 201] on img at bounding box center [351, 212] width 74 height 23
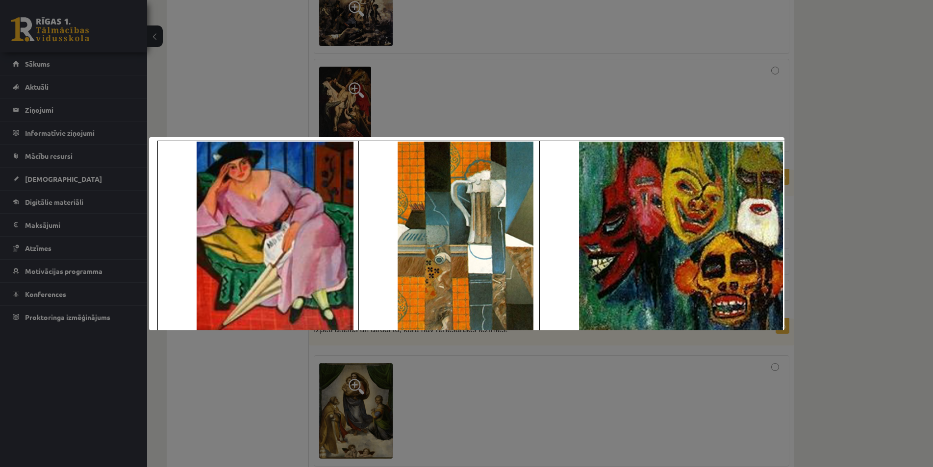
click at [684, 116] on div at bounding box center [466, 233] width 933 height 467
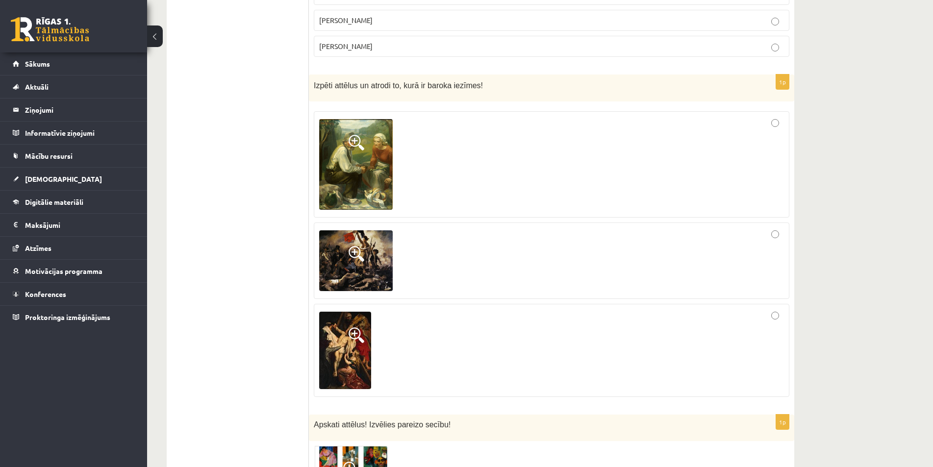
scroll to position [3148, 0]
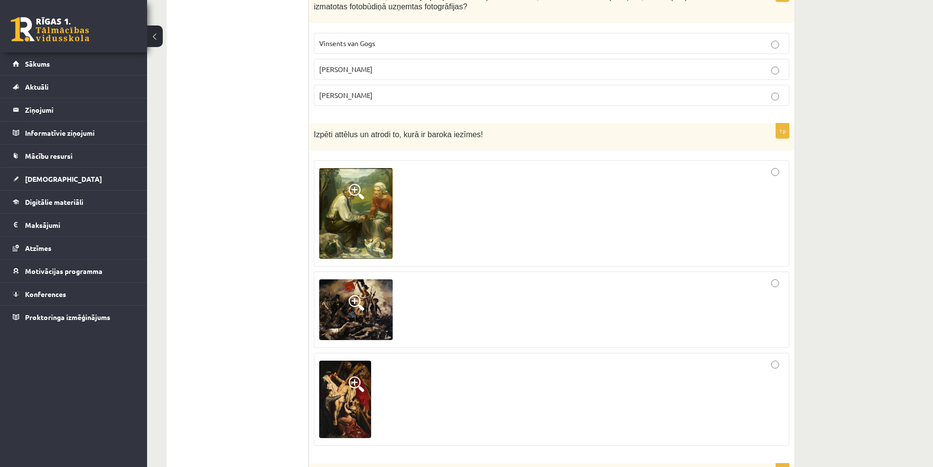
click at [345, 279] on img at bounding box center [356, 309] width 74 height 61
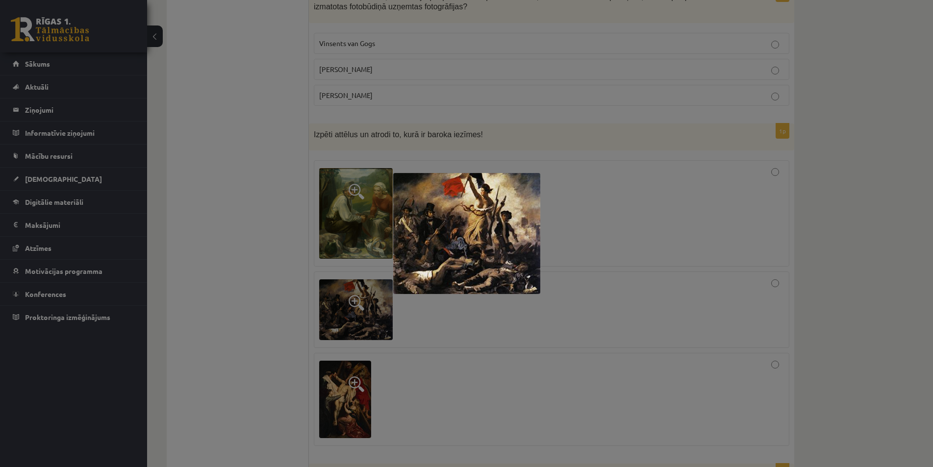
click at [422, 342] on div at bounding box center [466, 233] width 933 height 467
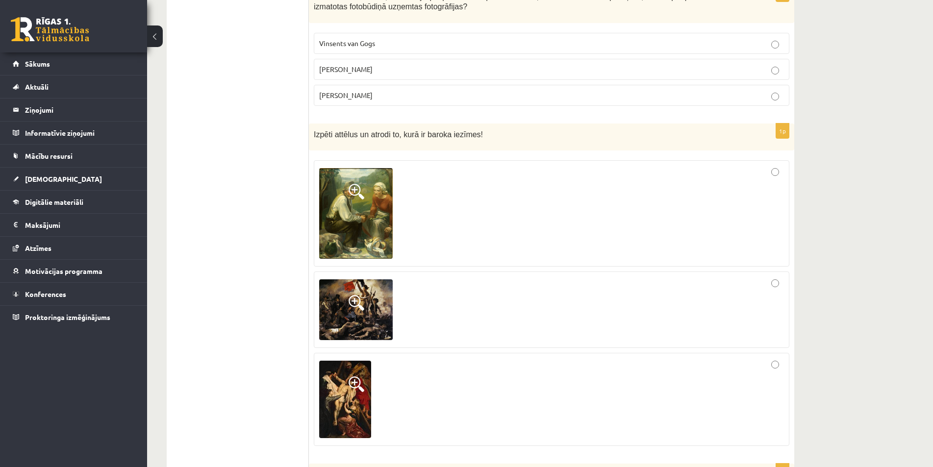
click at [351, 365] on img at bounding box center [345, 399] width 52 height 77
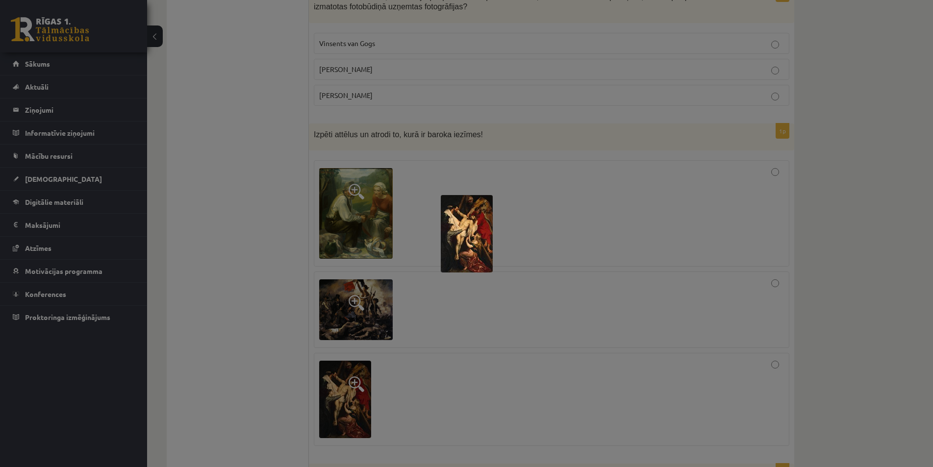
click at [477, 259] on img at bounding box center [467, 233] width 52 height 77
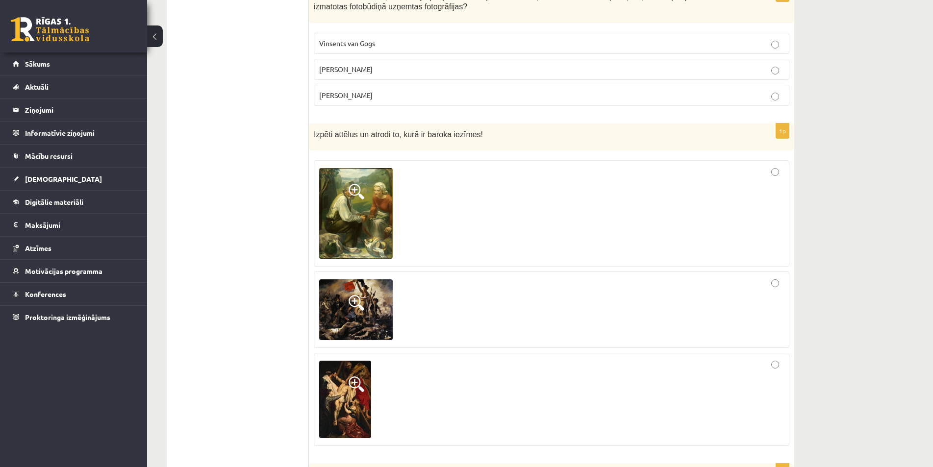
click at [350, 376] on span at bounding box center [356, 384] width 16 height 16
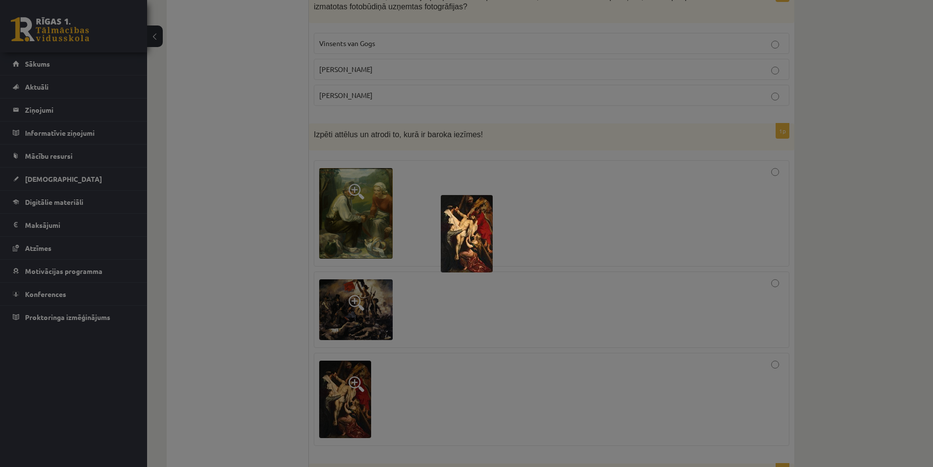
click at [477, 261] on img at bounding box center [467, 233] width 52 height 77
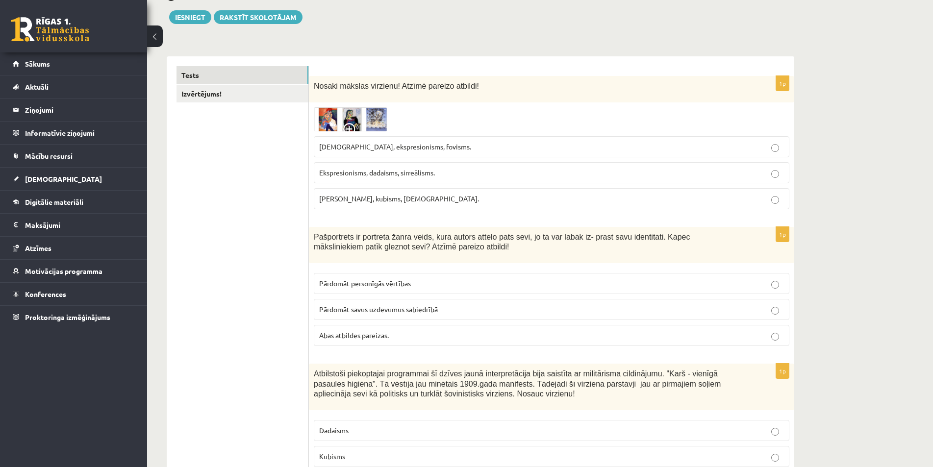
scroll to position [0, 0]
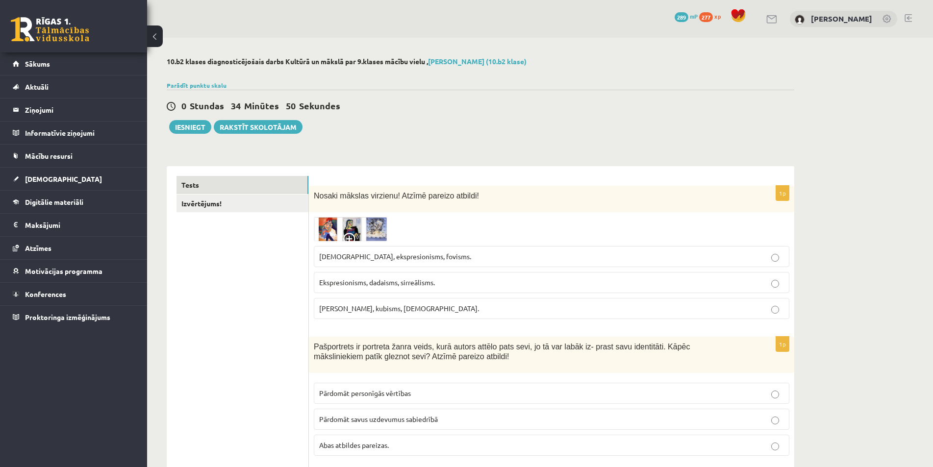
click at [347, 235] on span at bounding box center [351, 241] width 16 height 16
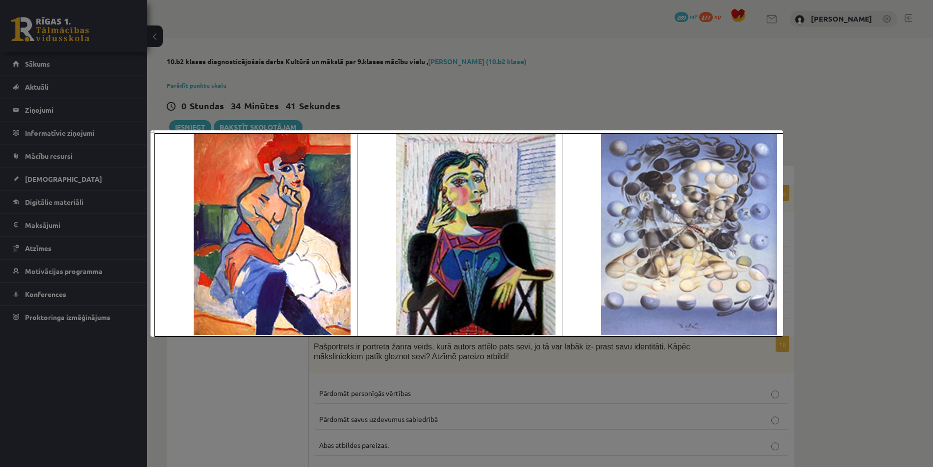
click at [896, 289] on div at bounding box center [466, 233] width 933 height 467
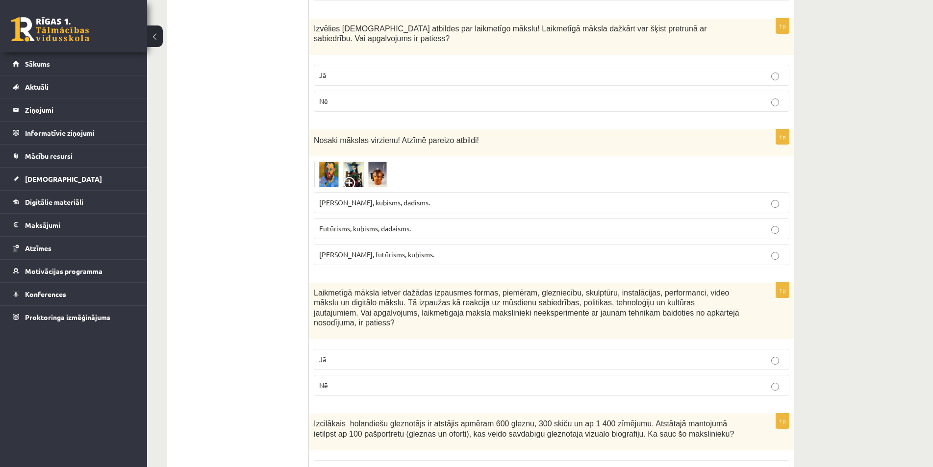
scroll to position [1666, 0]
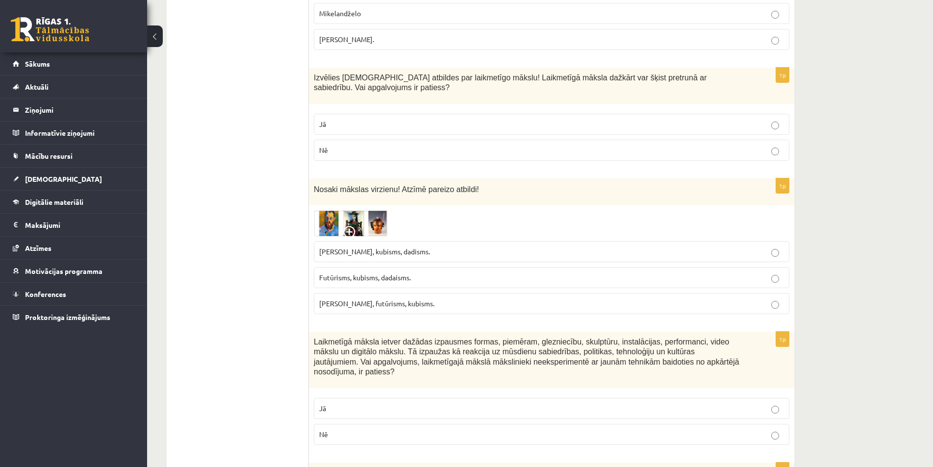
click at [346, 226] on span at bounding box center [351, 234] width 16 height 16
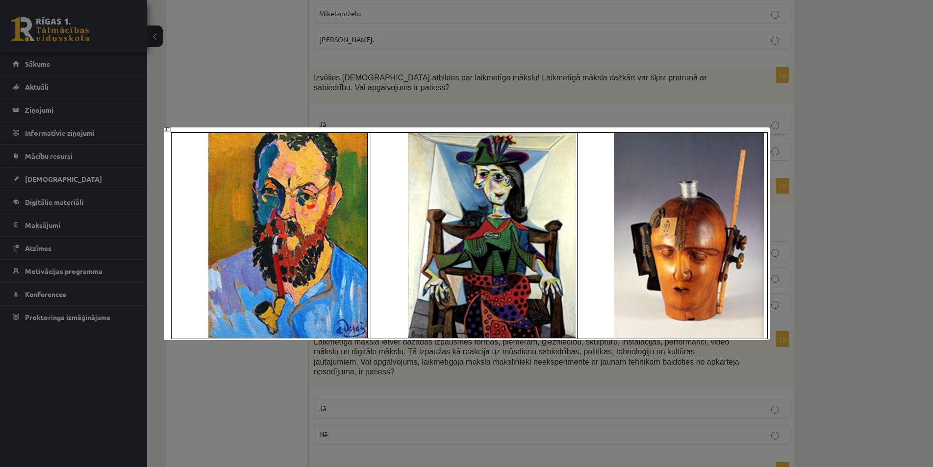
click at [851, 152] on div at bounding box center [466, 233] width 933 height 467
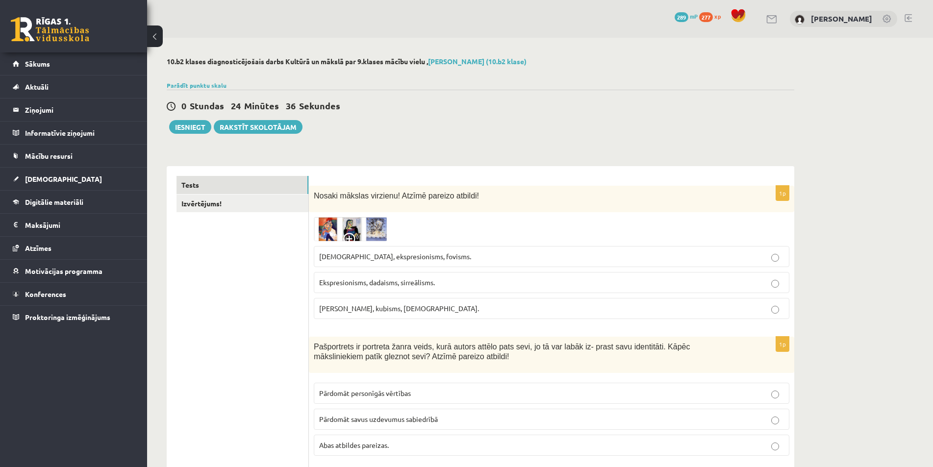
scroll to position [49, 0]
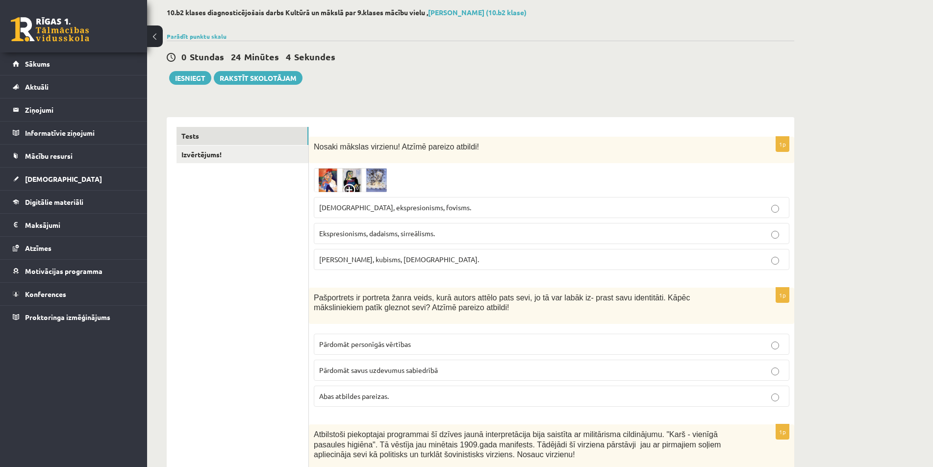
click at [346, 188] on span at bounding box center [351, 192] width 16 height 16
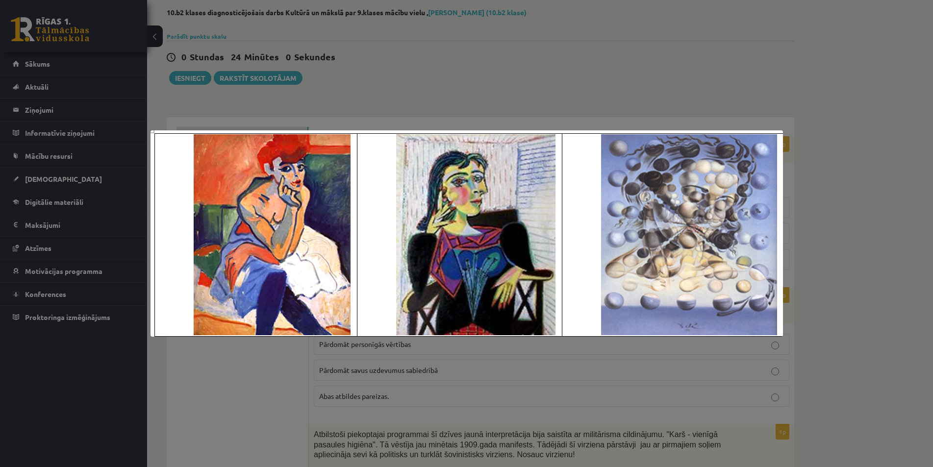
click at [521, 84] on div at bounding box center [466, 233] width 933 height 467
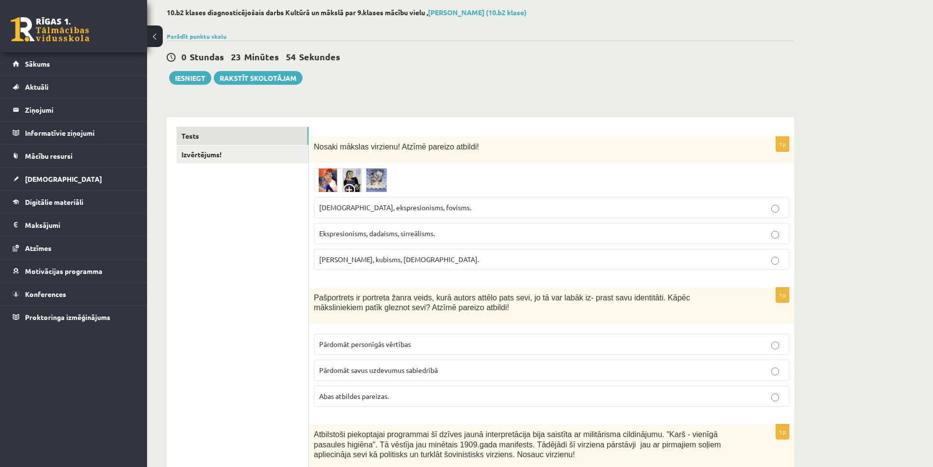
click at [346, 188] on span at bounding box center [351, 192] width 16 height 16
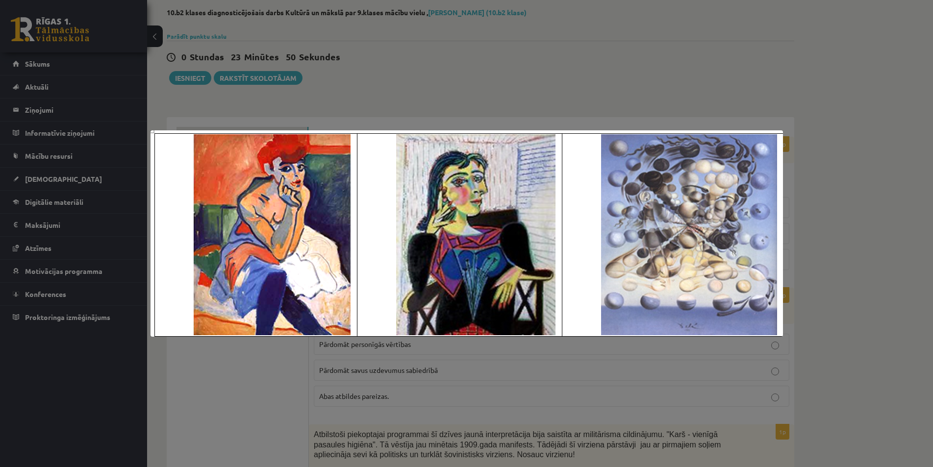
click at [469, 107] on div at bounding box center [466, 233] width 933 height 467
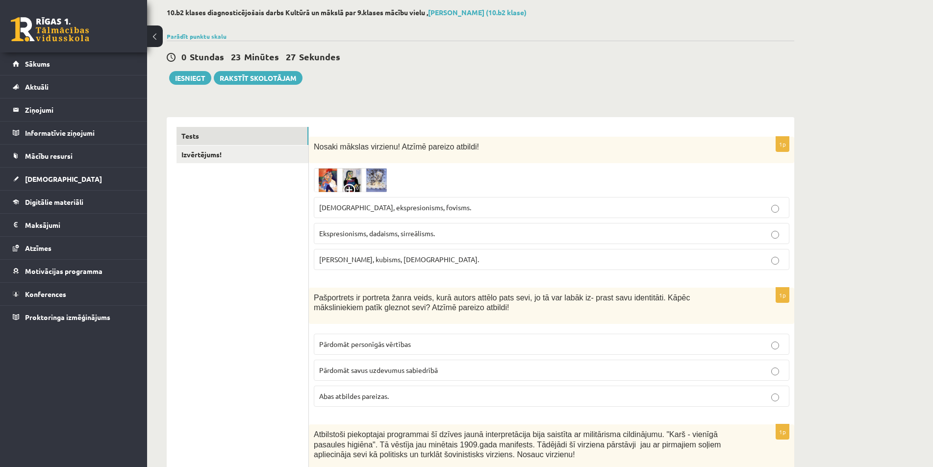
click at [348, 185] on span at bounding box center [351, 192] width 16 height 16
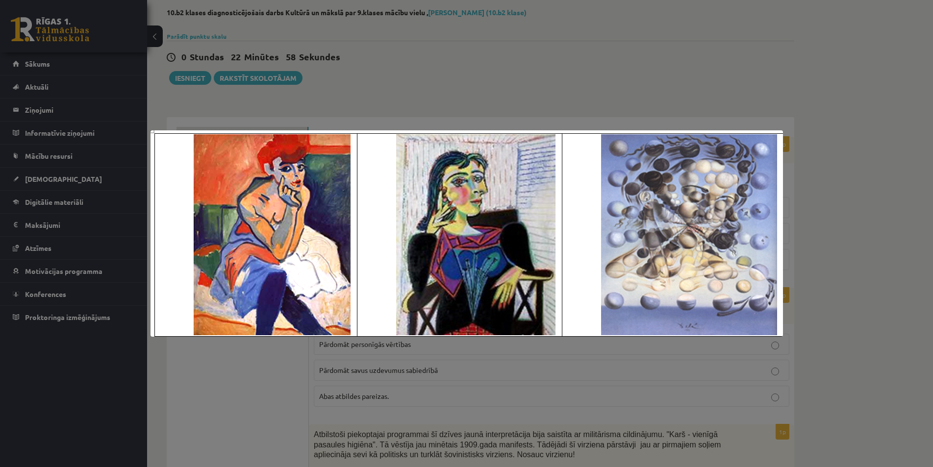
click at [355, 103] on div at bounding box center [466, 233] width 933 height 467
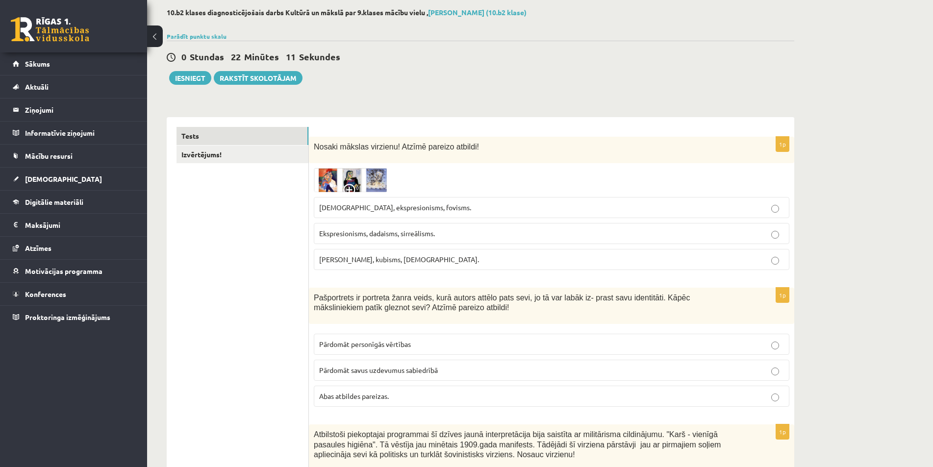
click at [365, 261] on span "Fovisms, kubisms, sirreālisms." at bounding box center [399, 259] width 160 height 9
click at [348, 187] on span at bounding box center [351, 192] width 16 height 16
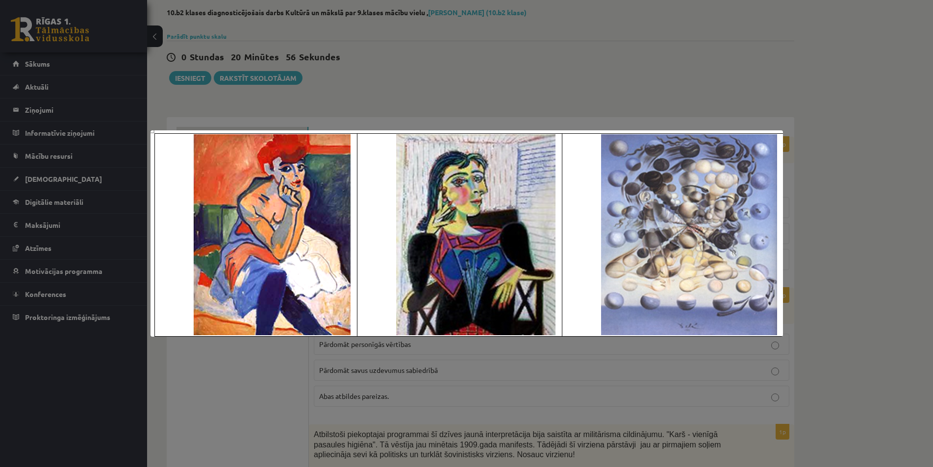
click at [446, 99] on div at bounding box center [466, 233] width 933 height 467
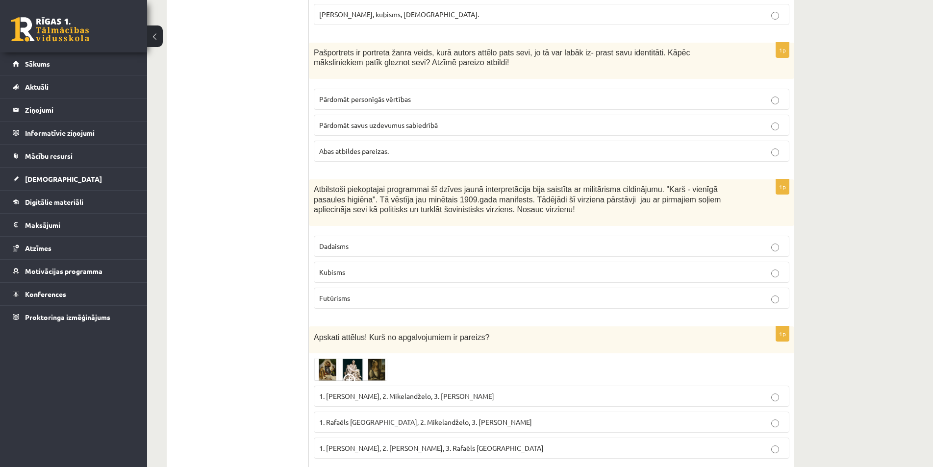
scroll to position [343, 0]
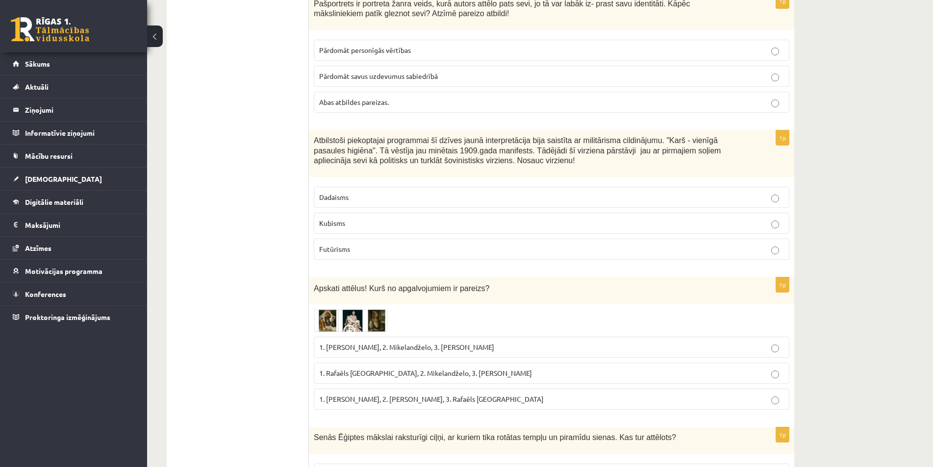
click at [348, 254] on p "Futūrisms" at bounding box center [551, 249] width 465 height 10
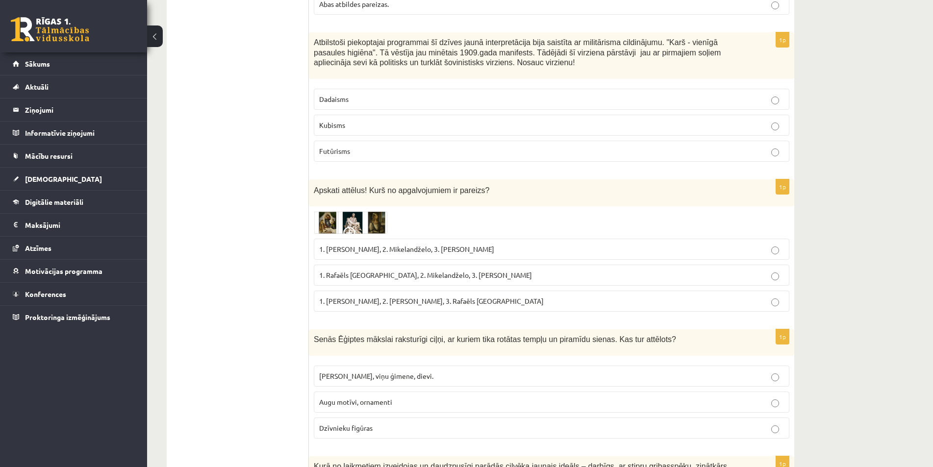
scroll to position [490, 0]
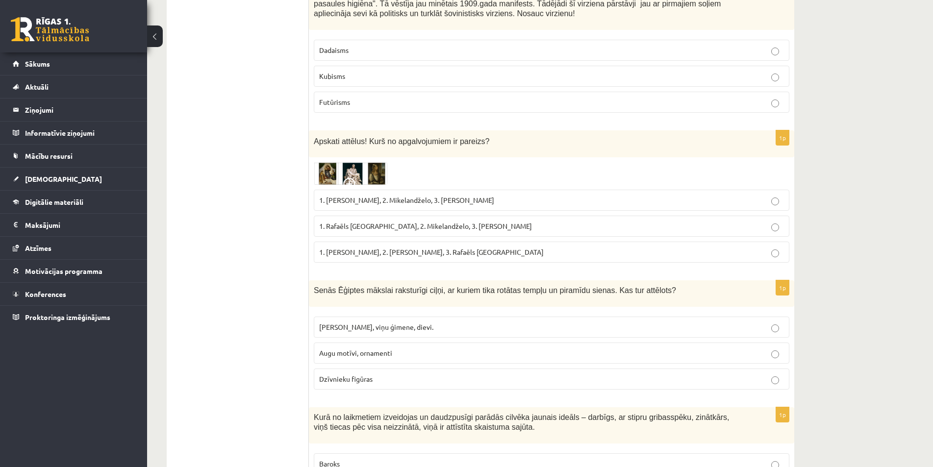
click at [354, 178] on span at bounding box center [351, 186] width 16 height 16
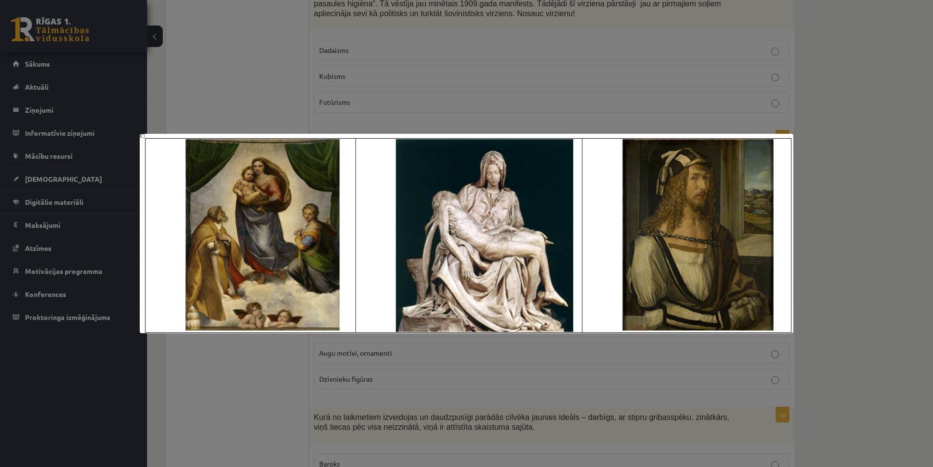
click at [354, 178] on img at bounding box center [466, 233] width 653 height 199
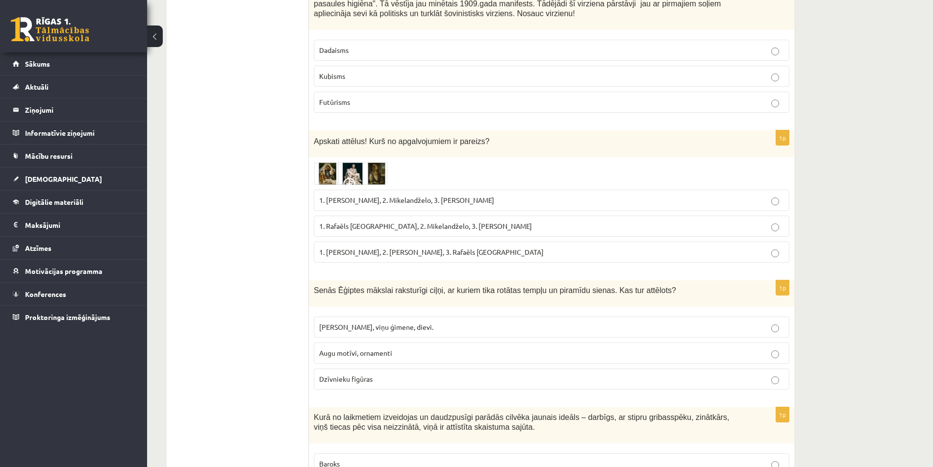
click at [409, 225] on span "1. Rafaēls Sancio da Urbīno, 2. Mikelandželo, 3. Albrehts Dīrers" at bounding box center [425, 226] width 213 height 9
click at [355, 175] on img at bounding box center [351, 173] width 74 height 23
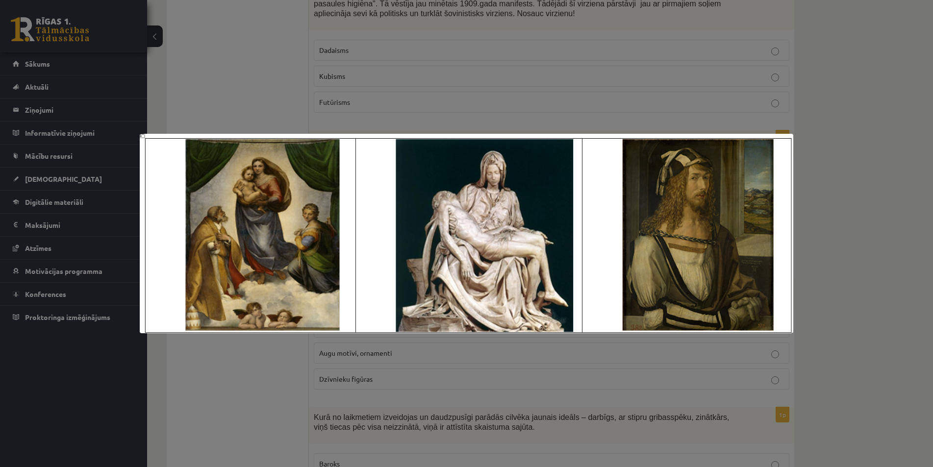
click at [842, 169] on div at bounding box center [466, 233] width 933 height 467
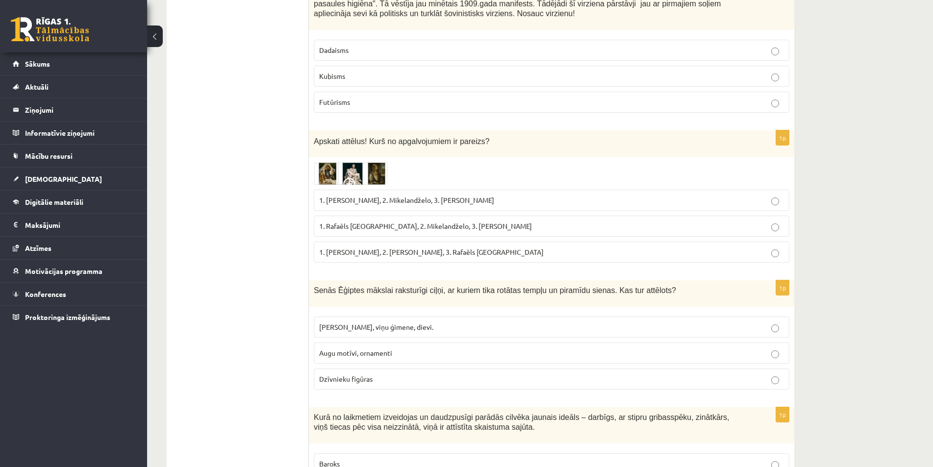
click at [406, 200] on span "1. Leonardo da Vinči, 2. Mikelandželo, 3. Albrehts Dīrers" at bounding box center [406, 200] width 175 height 9
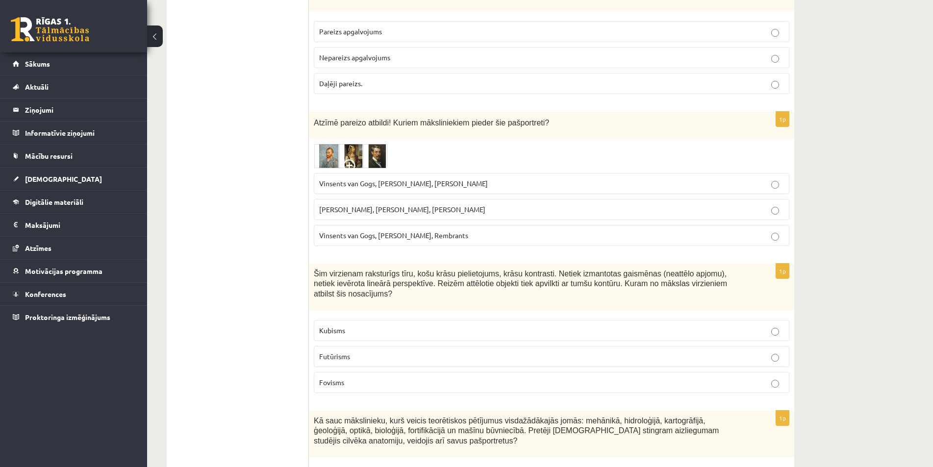
scroll to position [1127, 0]
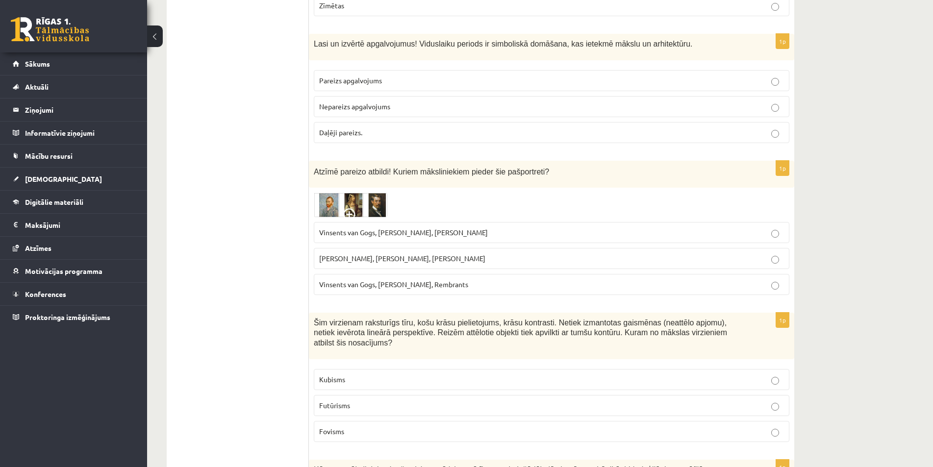
click at [347, 214] on span at bounding box center [351, 216] width 16 height 16
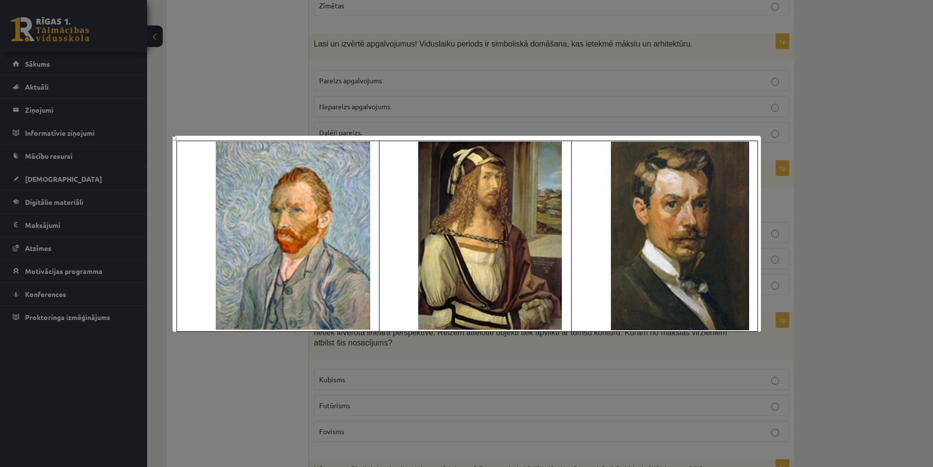
click at [872, 244] on div at bounding box center [466, 233] width 933 height 467
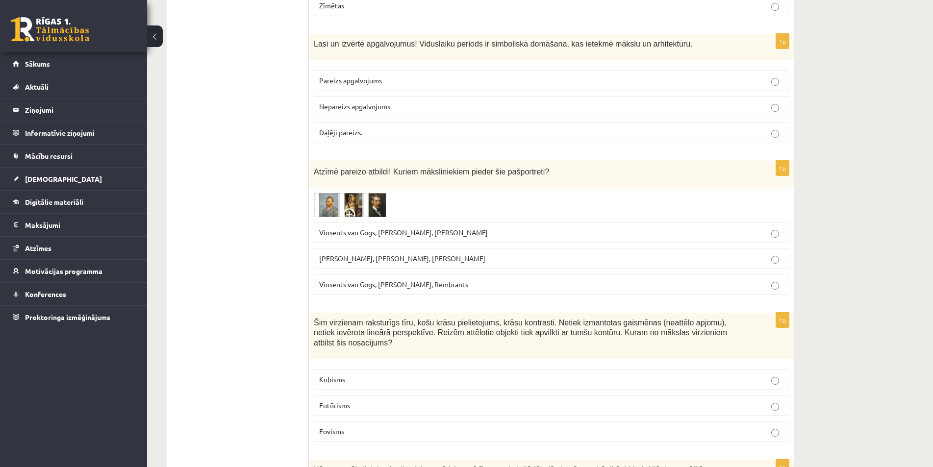
click at [346, 213] on span at bounding box center [351, 216] width 16 height 16
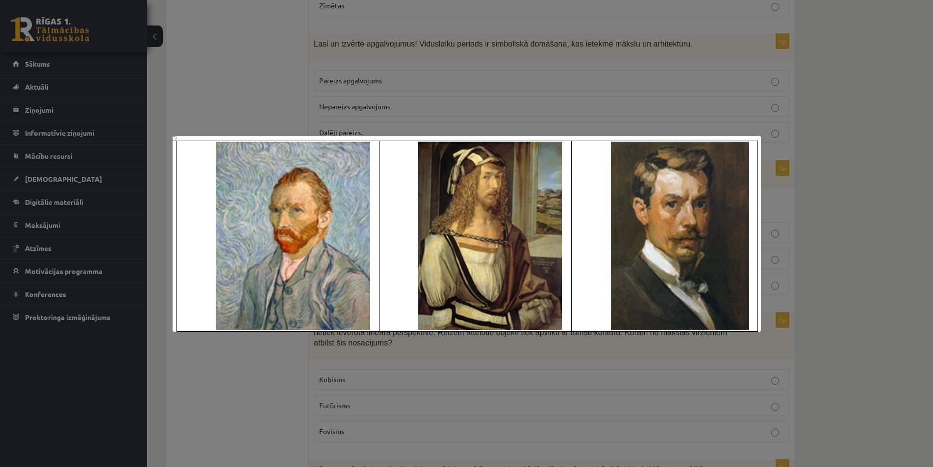
click at [889, 224] on div at bounding box center [466, 233] width 933 height 467
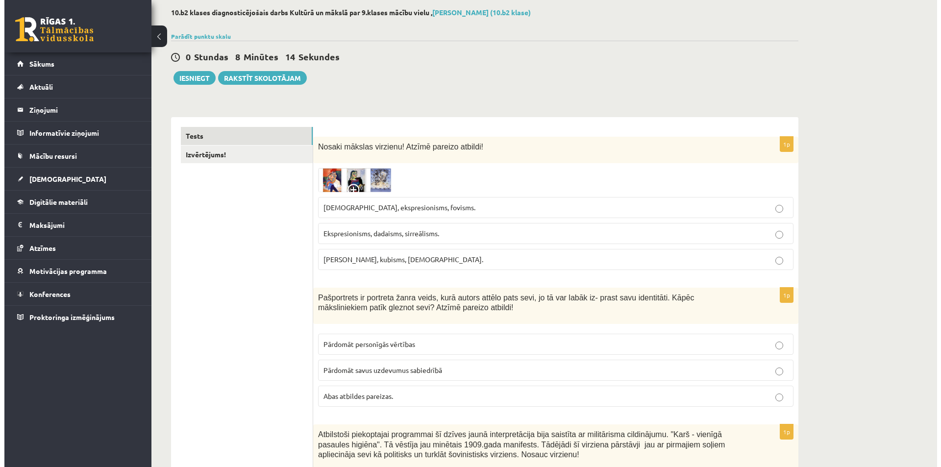
scroll to position [0, 0]
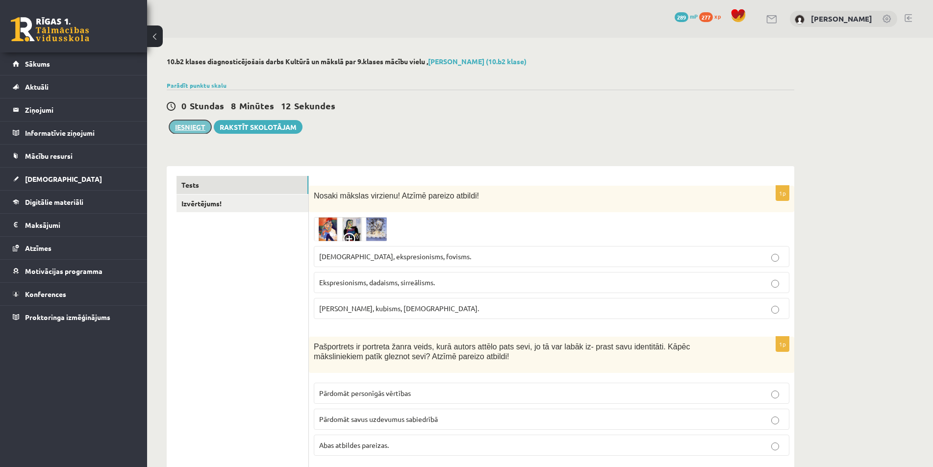
click at [185, 128] on button "Iesniegt" at bounding box center [190, 127] width 42 height 14
click at [208, 205] on link "Izvērtējums!" at bounding box center [242, 204] width 132 height 18
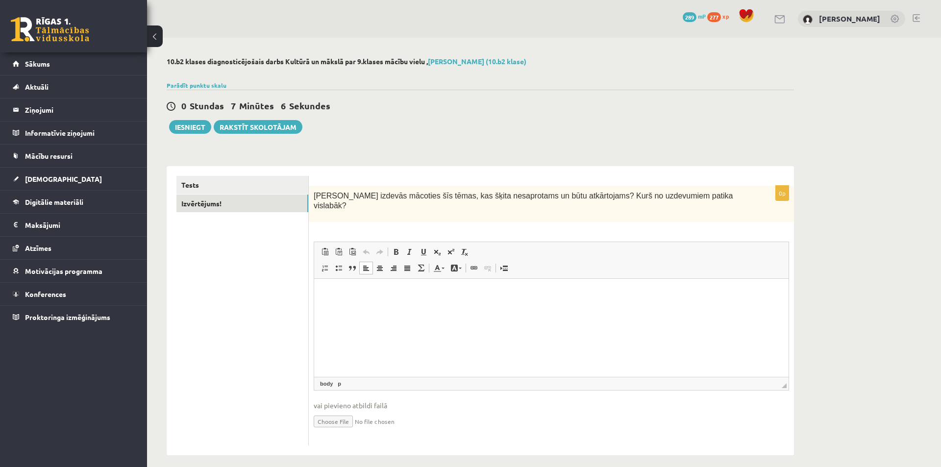
click at [321, 294] on html at bounding box center [551, 294] width 474 height 30
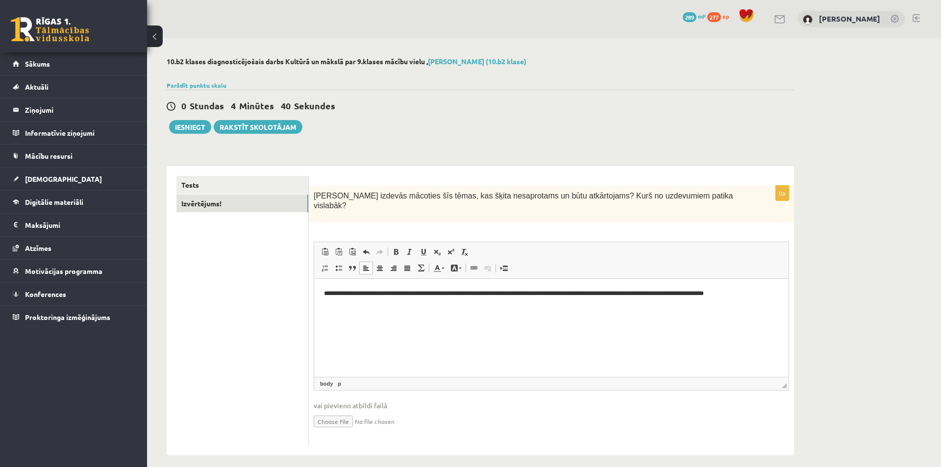
click at [610, 294] on p "**********" at bounding box center [551, 294] width 455 height 10
click at [185, 129] on button "Iesniegt" at bounding box center [190, 127] width 42 height 14
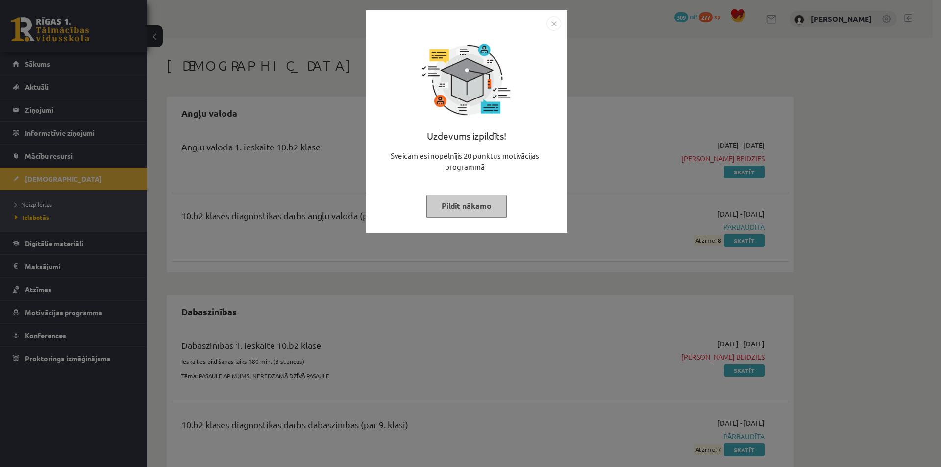
click at [460, 204] on button "Pildīt nākamo" at bounding box center [466, 206] width 80 height 23
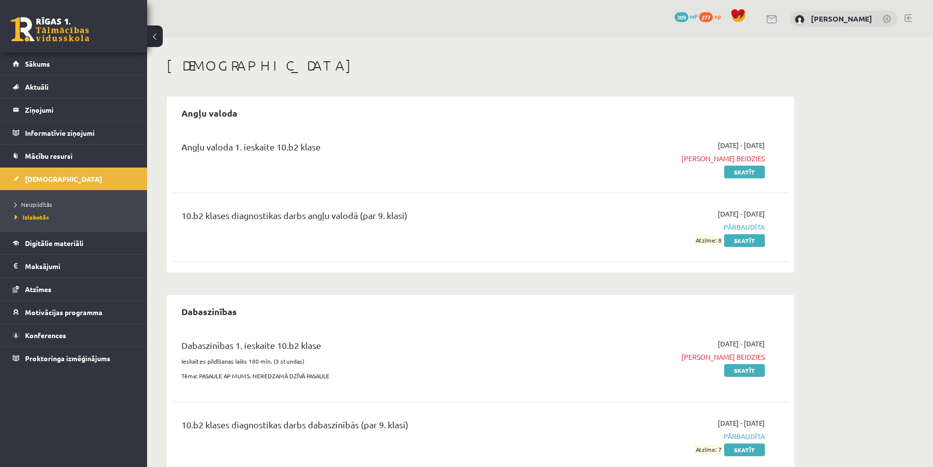
scroll to position [49, 0]
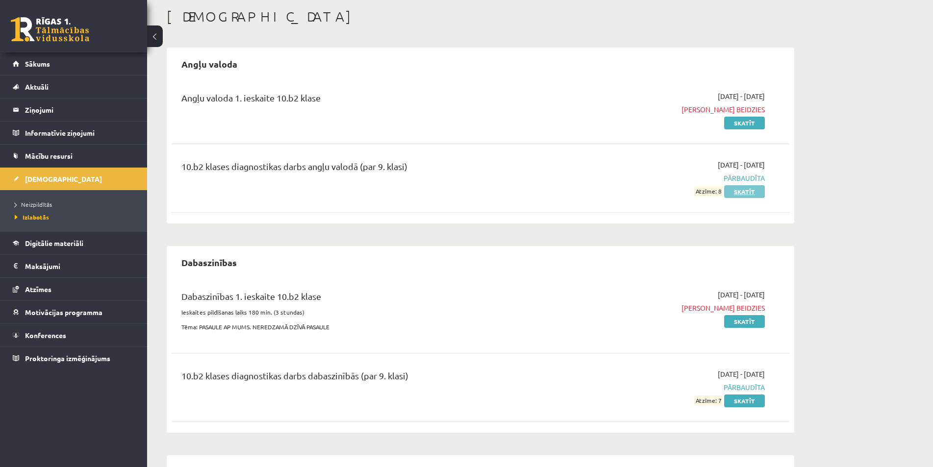
click at [736, 192] on link "Skatīt" at bounding box center [744, 191] width 41 height 13
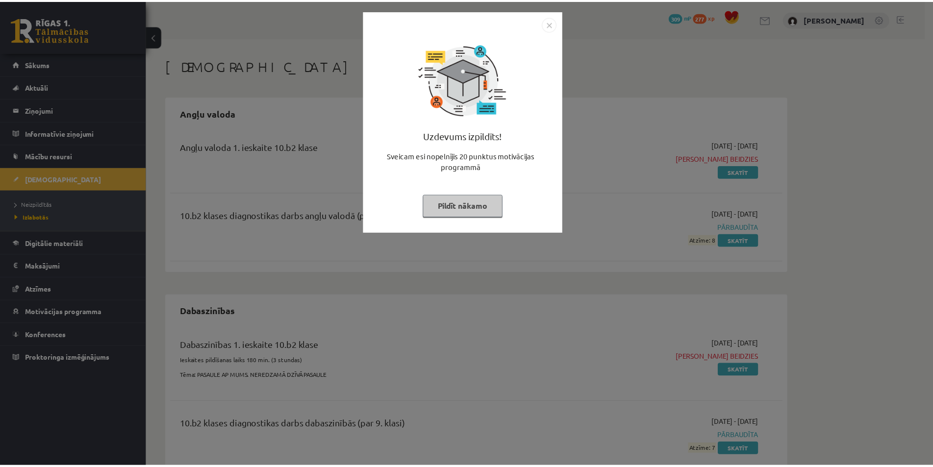
scroll to position [49, 0]
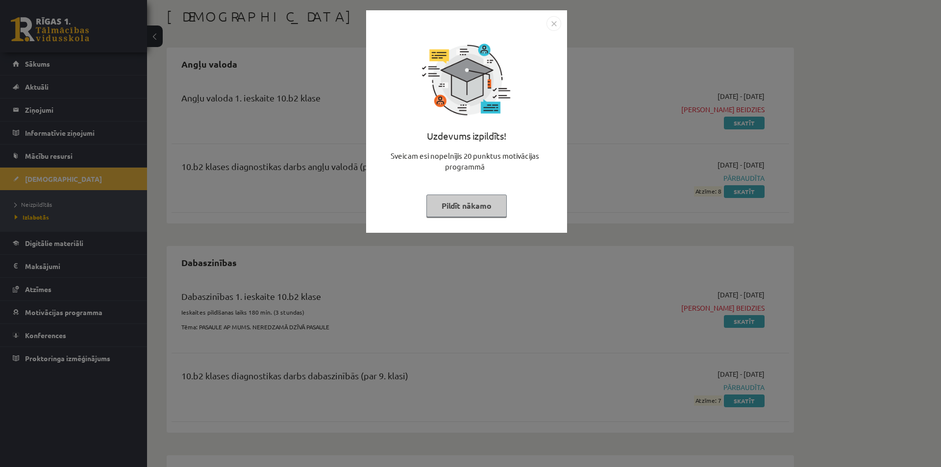
click at [484, 211] on button "Pildīt nākamo" at bounding box center [466, 206] width 80 height 23
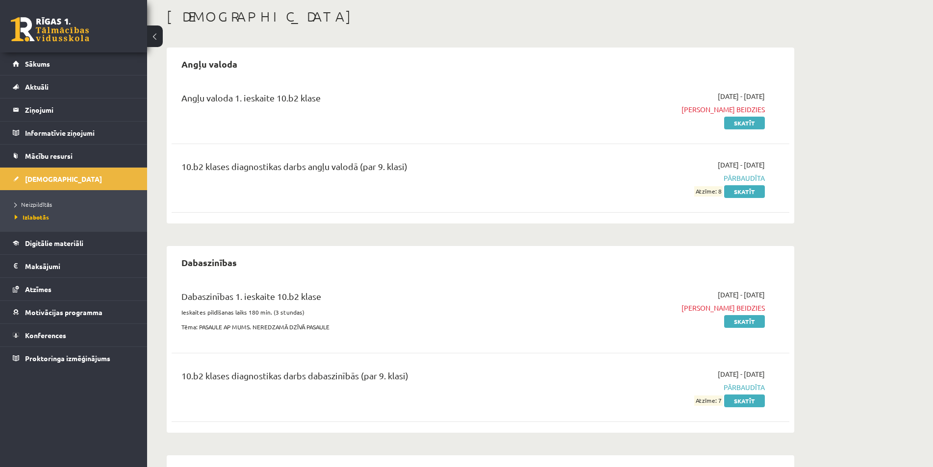
scroll to position [0, 0]
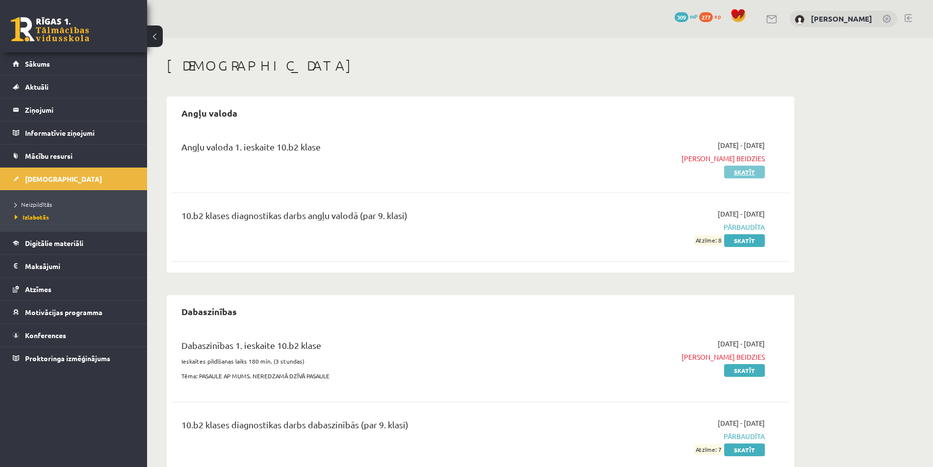
click at [746, 174] on link "Skatīt" at bounding box center [744, 172] width 41 height 13
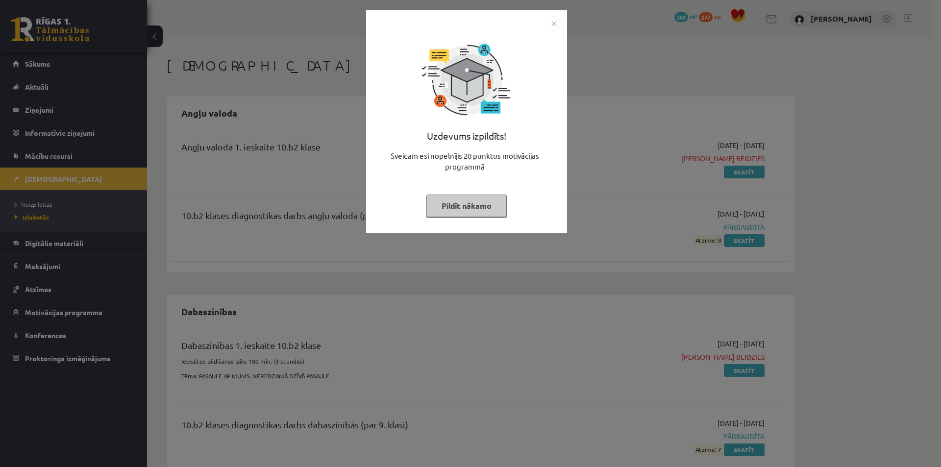
click at [494, 205] on button "Pildīt nākamo" at bounding box center [466, 206] width 80 height 23
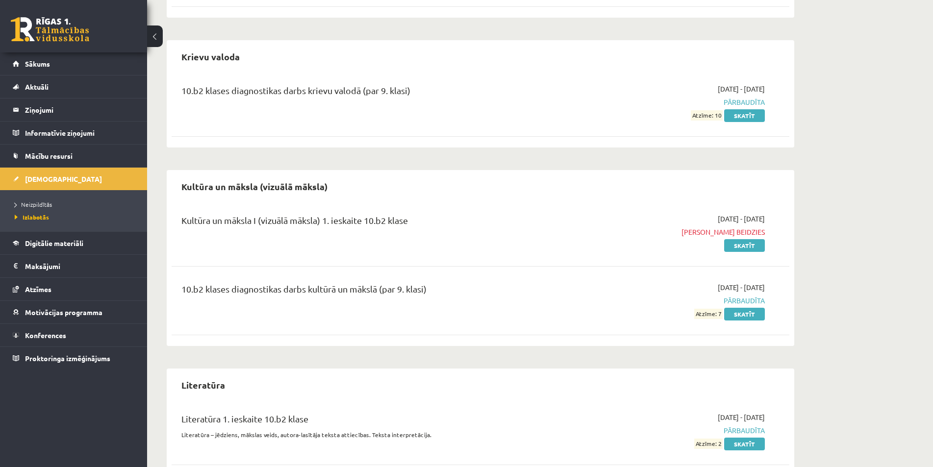
scroll to position [784, 0]
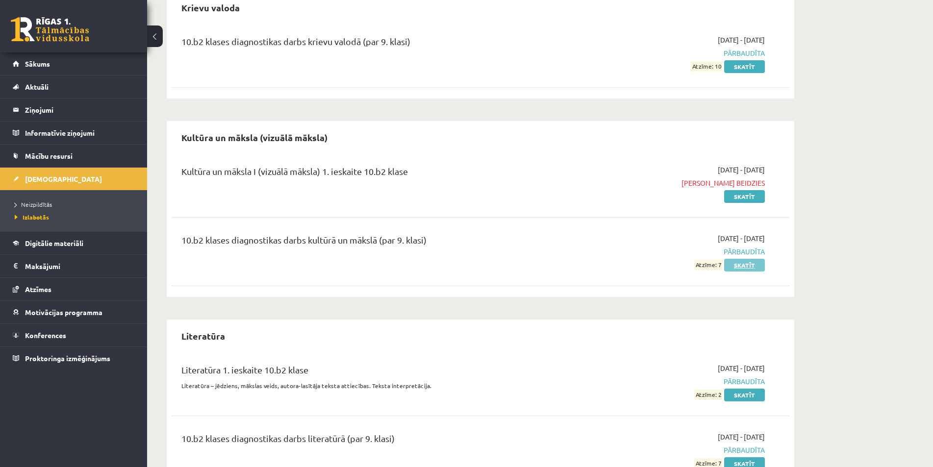
click at [749, 266] on link "Skatīt" at bounding box center [744, 265] width 41 height 13
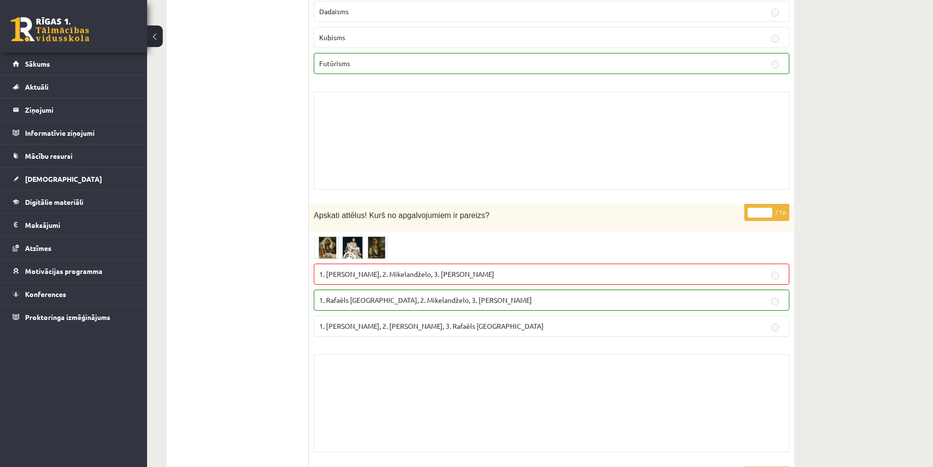
scroll to position [784, 0]
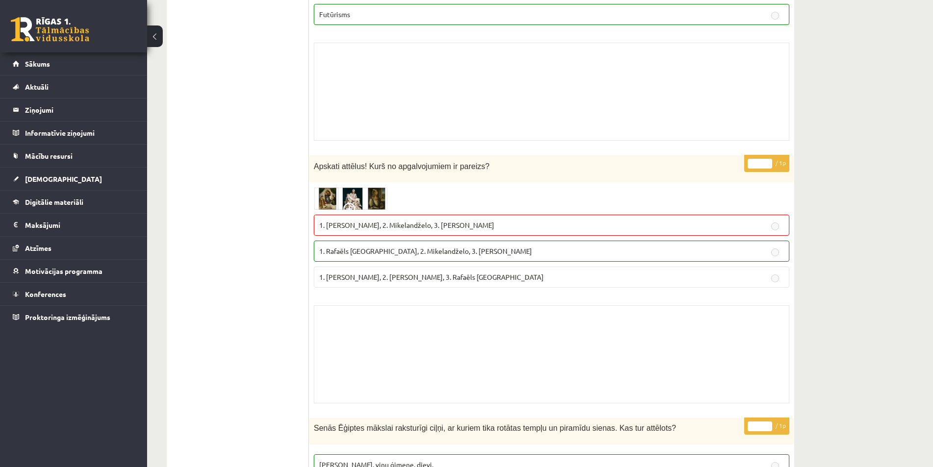
click at [394, 226] on span "1. [PERSON_NAME], 2. Mikelandželo, 3. [PERSON_NAME]" at bounding box center [406, 225] width 175 height 9
click at [347, 208] on span at bounding box center [351, 211] width 16 height 16
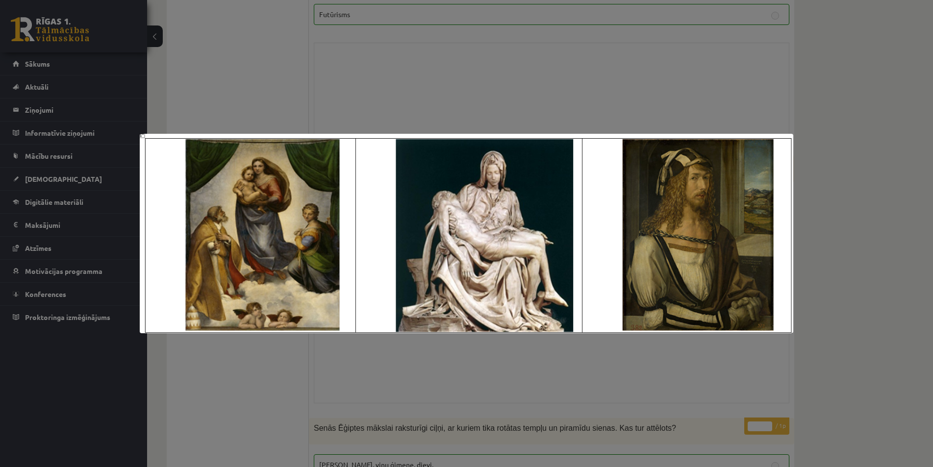
click at [503, 372] on div at bounding box center [466, 233] width 933 height 467
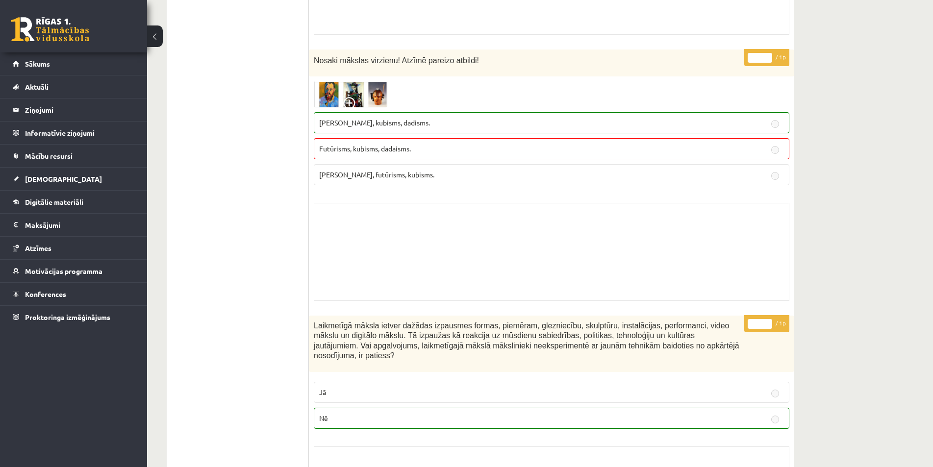
scroll to position [2835, 0]
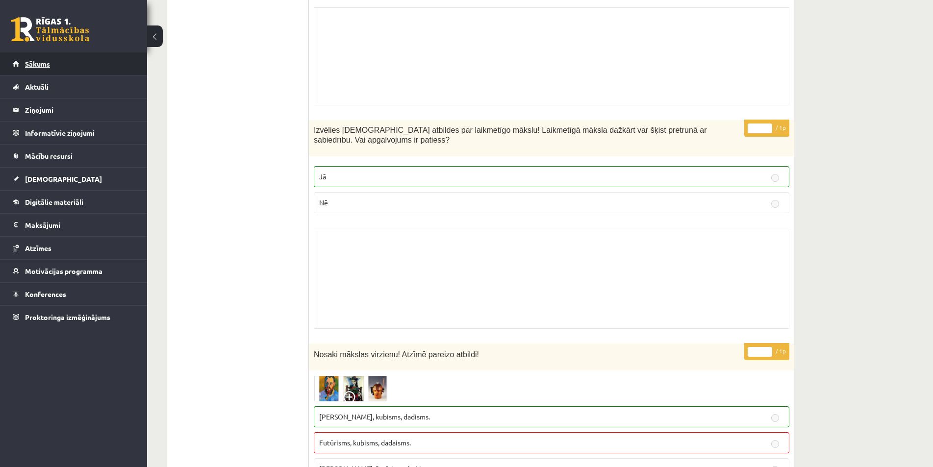
click at [36, 65] on span "Sākums" at bounding box center [37, 63] width 25 height 9
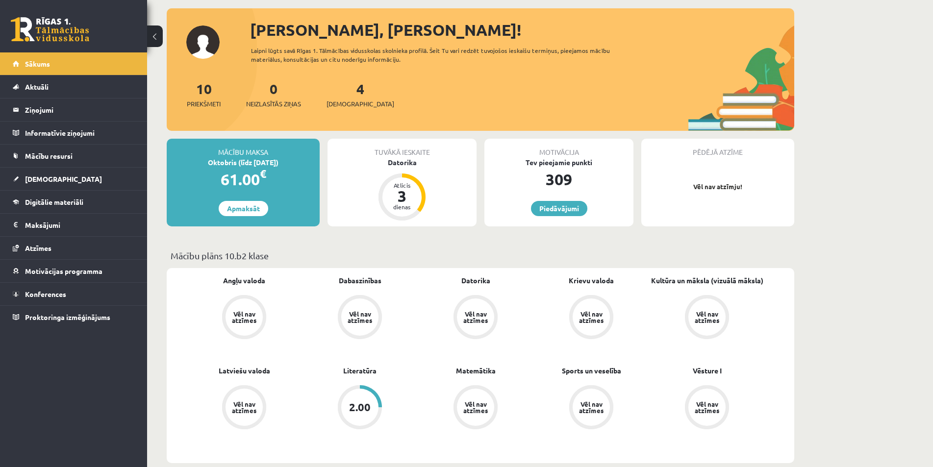
scroll to position [98, 0]
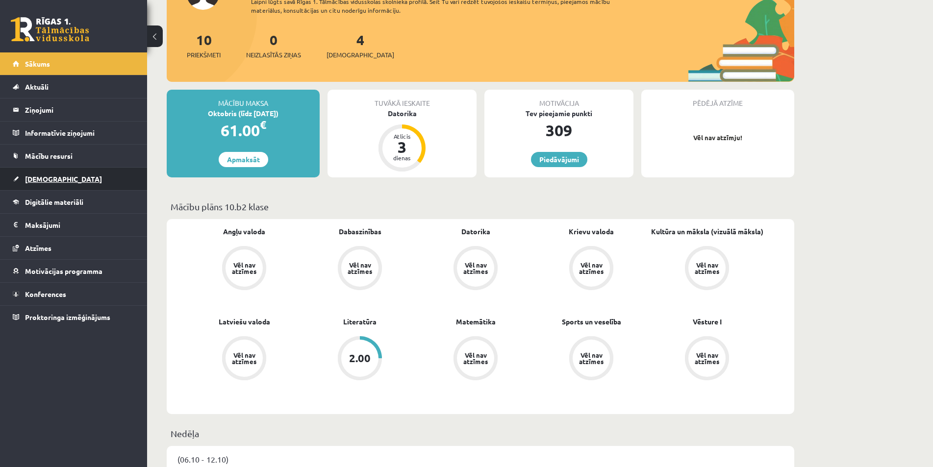
click at [42, 179] on span "[DEMOGRAPHIC_DATA]" at bounding box center [63, 178] width 77 height 9
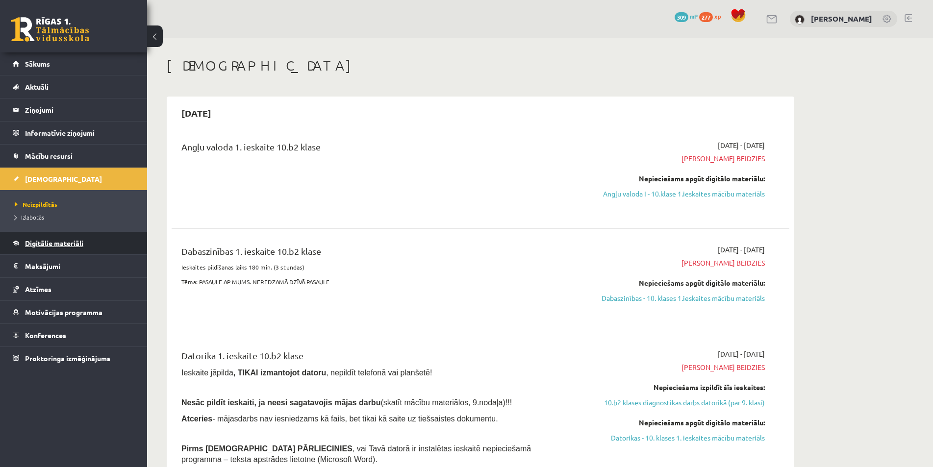
click at [40, 243] on span "Digitālie materiāli" at bounding box center [54, 243] width 58 height 9
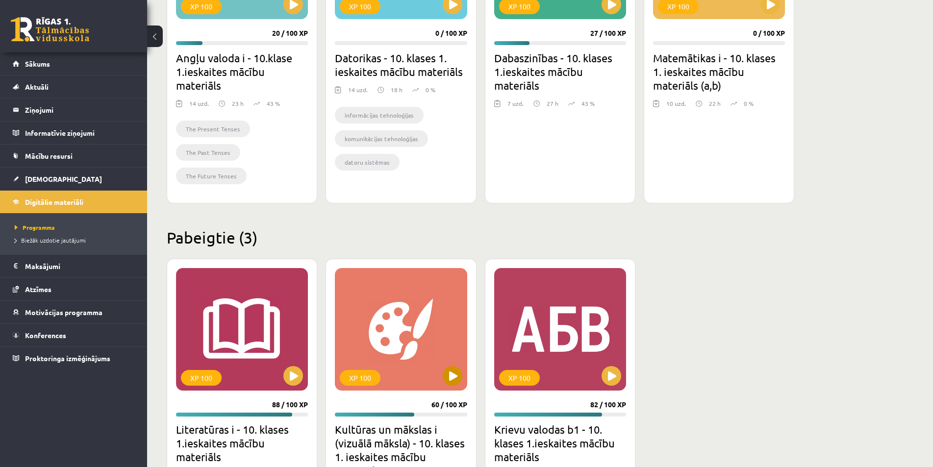
scroll to position [441, 0]
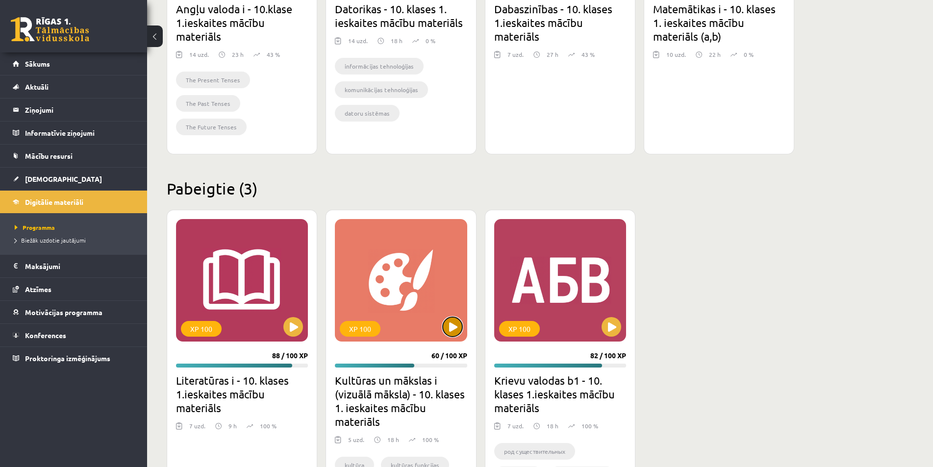
click at [449, 327] on button at bounding box center [453, 327] width 20 height 20
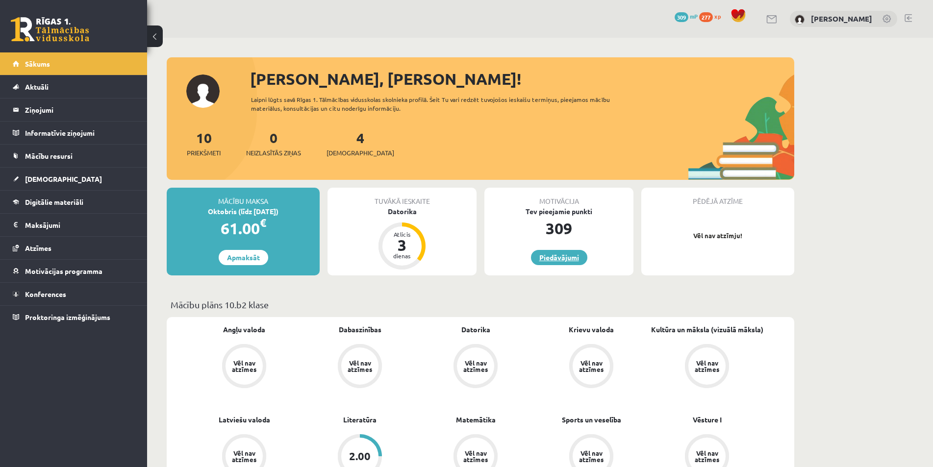
click at [548, 260] on link "Piedāvājumi" at bounding box center [559, 257] width 56 height 15
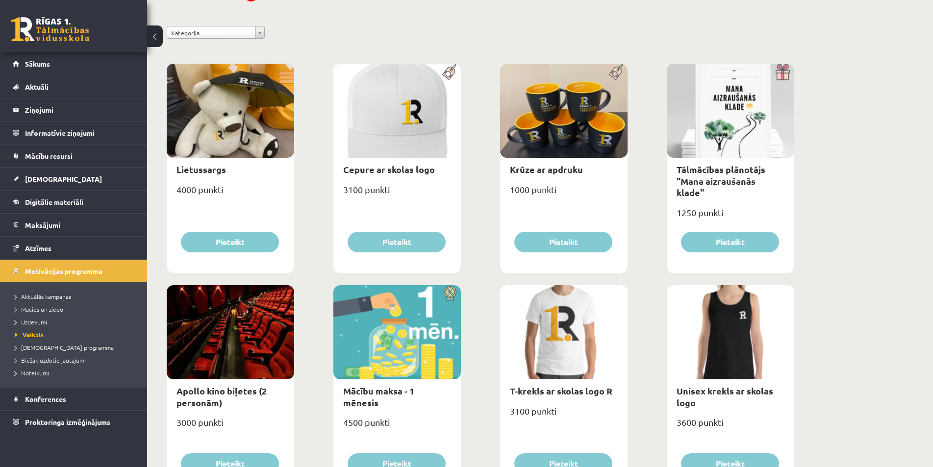
scroll to position [196, 0]
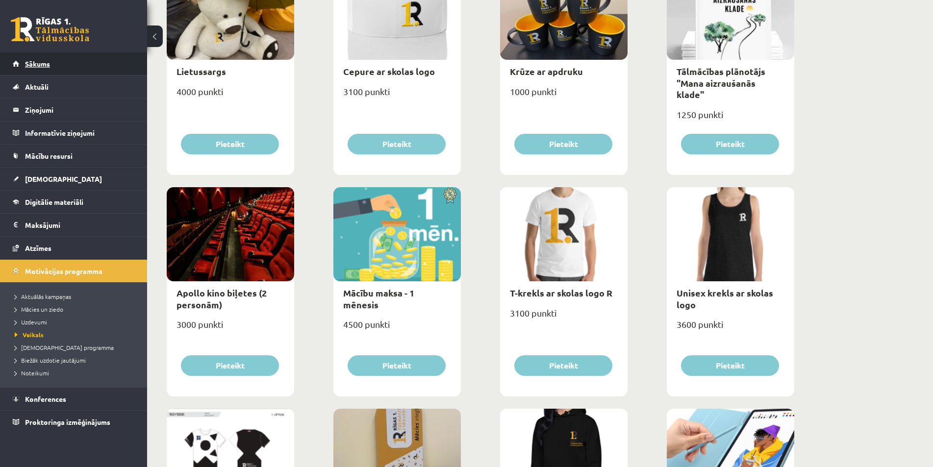
click at [68, 64] on link "Sākums" at bounding box center [74, 63] width 122 height 23
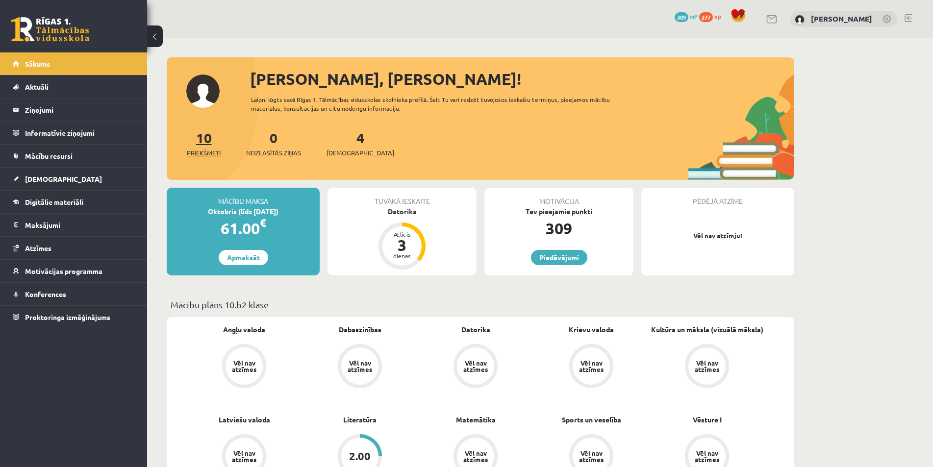
click at [204, 144] on link "10 Priekšmeti" at bounding box center [204, 143] width 34 height 29
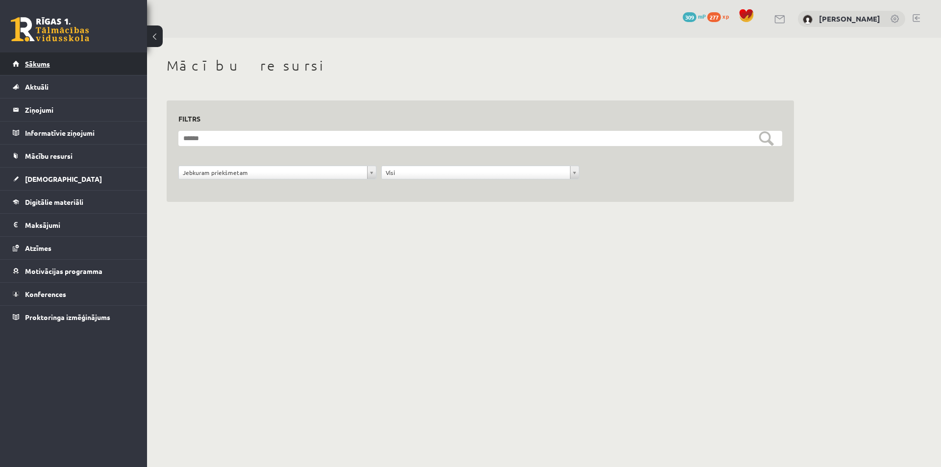
click at [60, 69] on link "Sākums" at bounding box center [74, 63] width 122 height 23
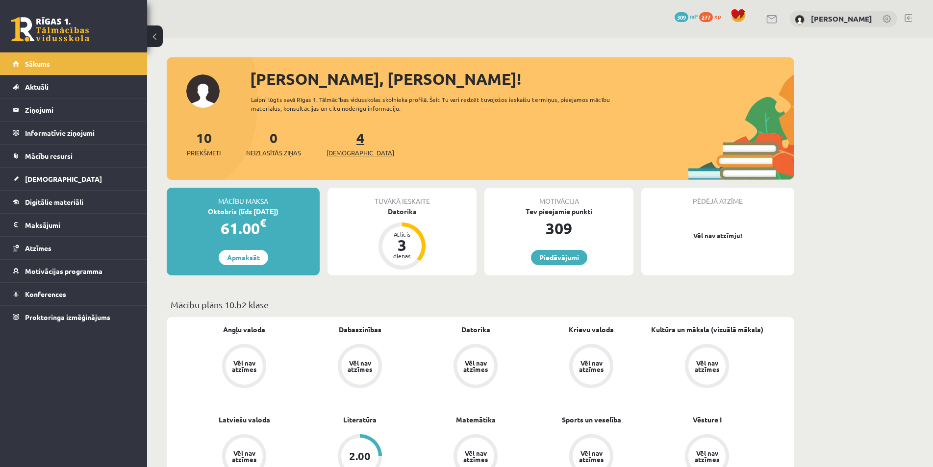
click at [342, 151] on span "[DEMOGRAPHIC_DATA]" at bounding box center [360, 153] width 68 height 10
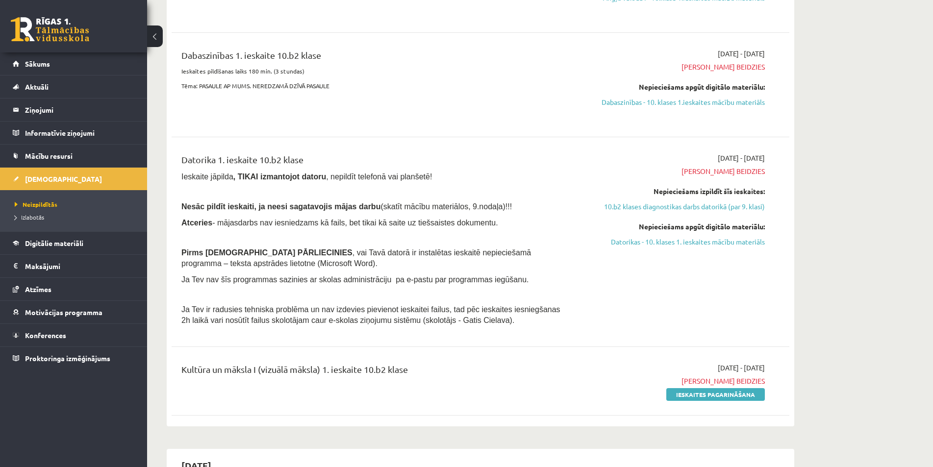
scroll to position [245, 0]
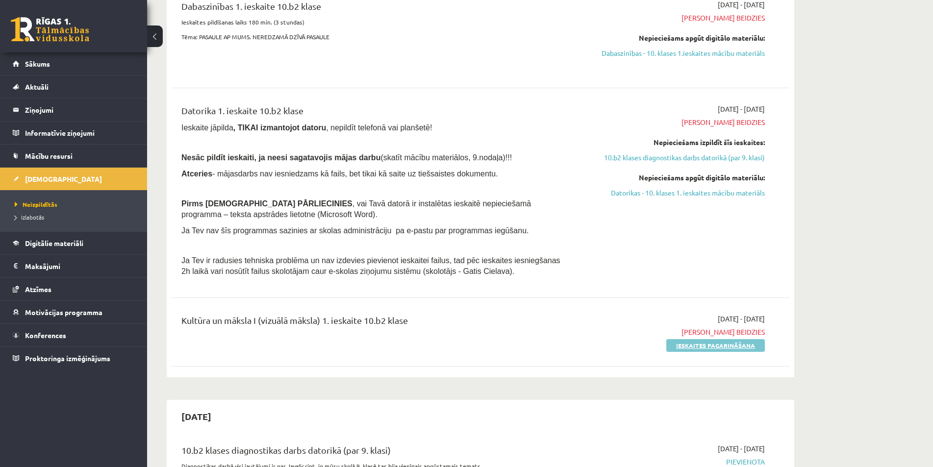
click at [690, 346] on link "Ieskaites pagarināšana" at bounding box center [715, 345] width 99 height 13
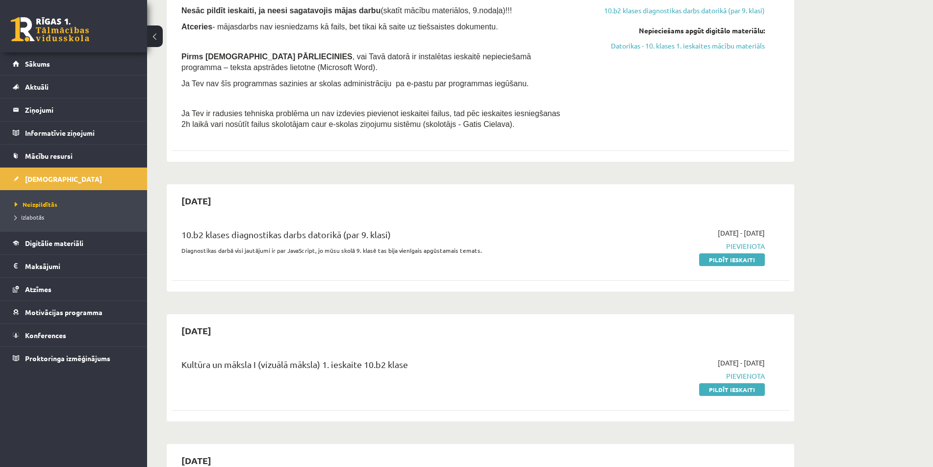
scroll to position [490, 0]
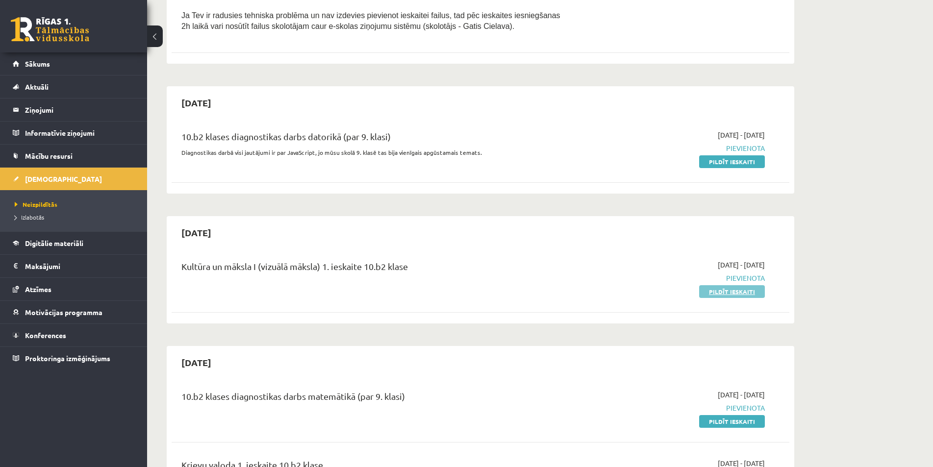
click at [739, 294] on link "Pildīt ieskaiti" at bounding box center [732, 291] width 66 height 13
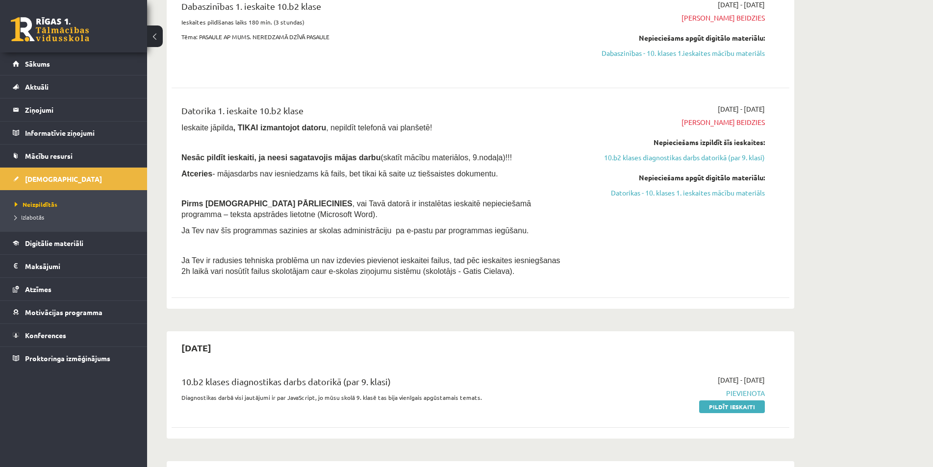
scroll to position [0, 0]
